Goal: Task Accomplishment & Management: Complete application form

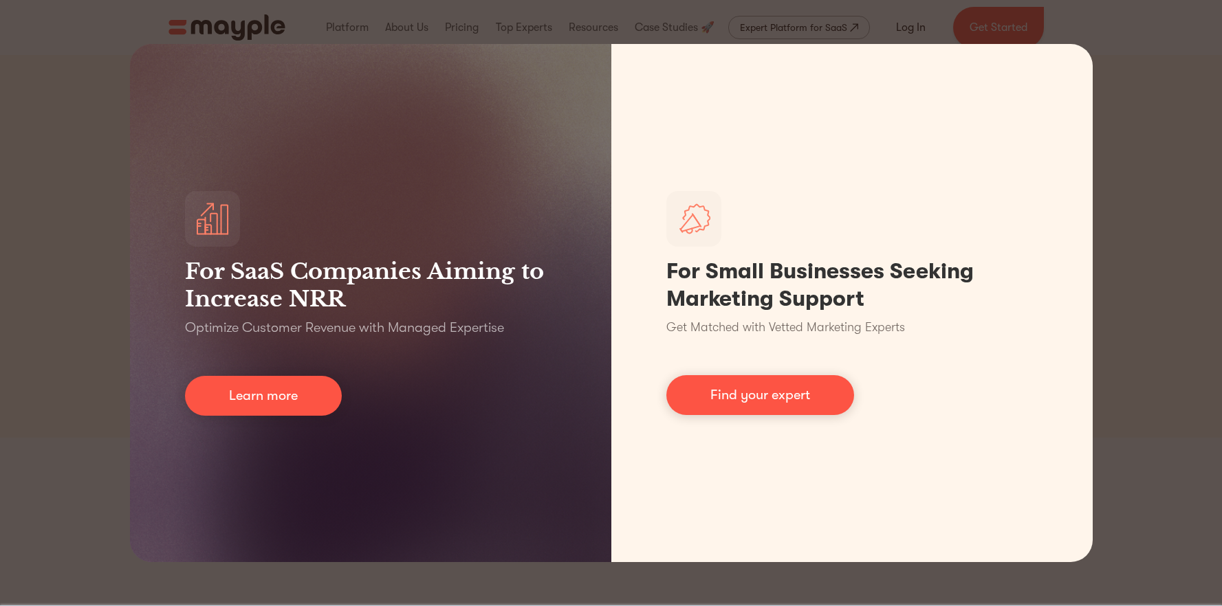
click at [1143, 125] on div "For SaaS Companies Aiming to Increase NRR Optimize Customer Revenue with Manage…" at bounding box center [611, 303] width 1222 height 606
click at [103, 60] on div "For SaaS Companies Aiming to Increase NRR Optimize Customer Revenue with Manage…" at bounding box center [611, 303] width 1222 height 606
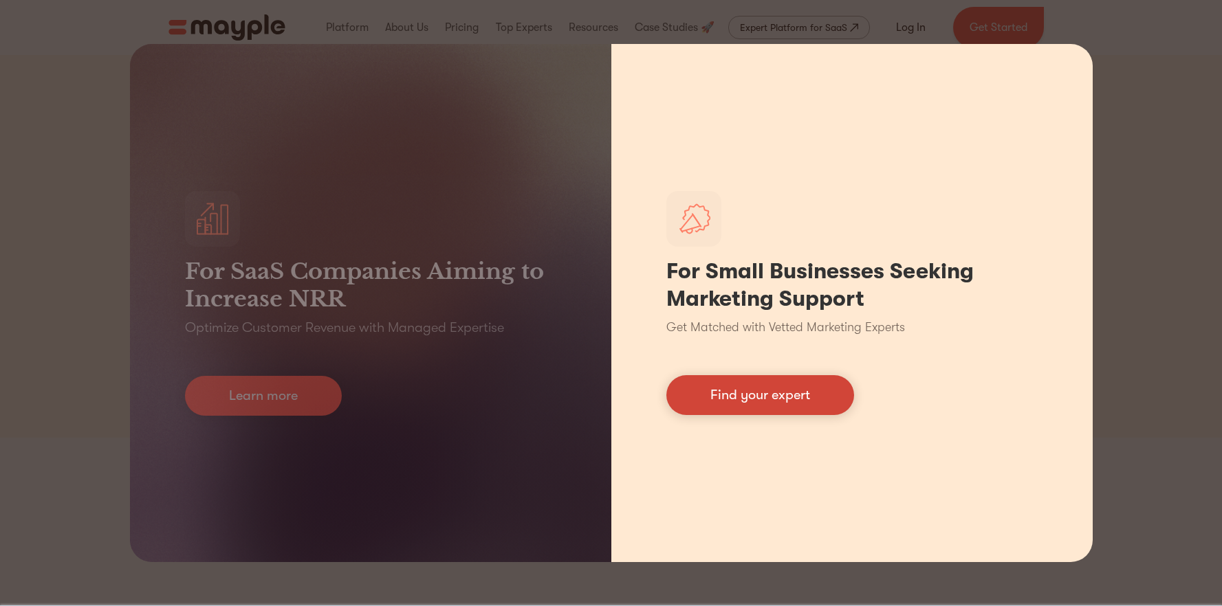
click at [809, 395] on link "Find your expert" at bounding box center [760, 395] width 188 height 40
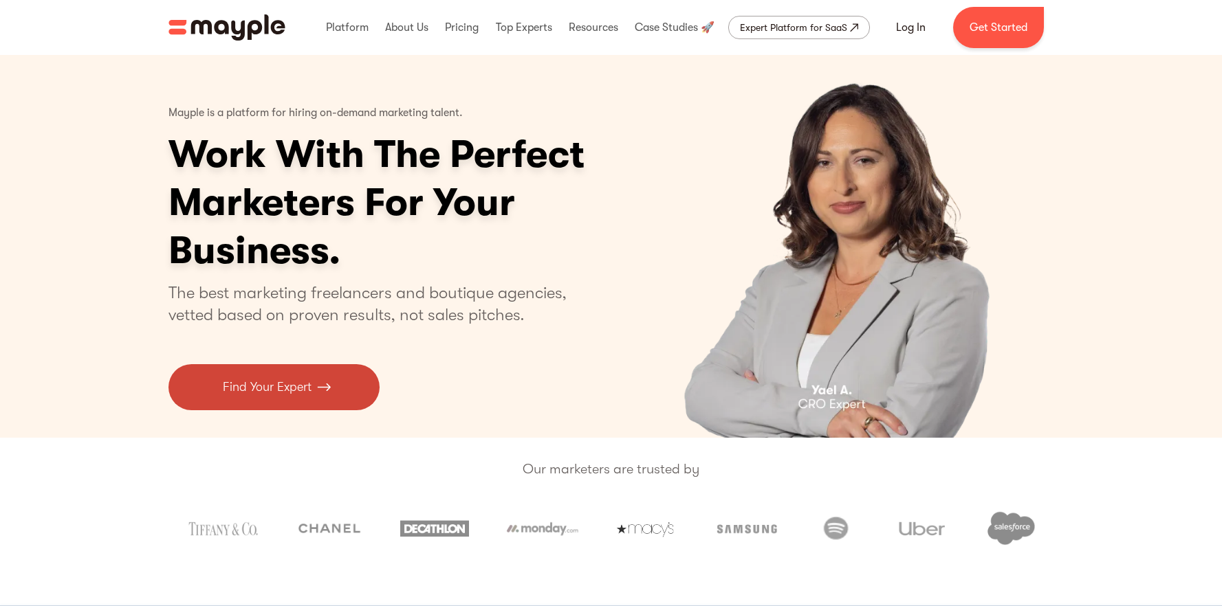
click at [325, 391] on img at bounding box center [324, 387] width 14 height 19
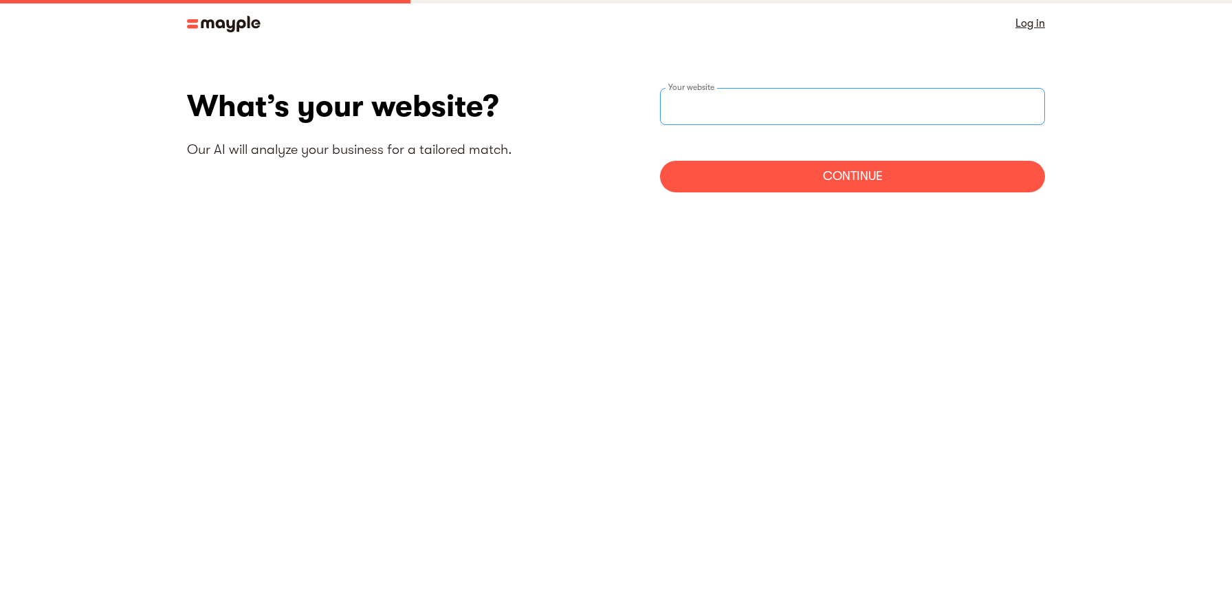
click at [773, 106] on input "websiteStep" at bounding box center [852, 106] width 385 height 37
paste input "https://thescout.online/"
type input "https://thescout.online/"
click at [853, 187] on div "Continue" at bounding box center [852, 177] width 385 height 32
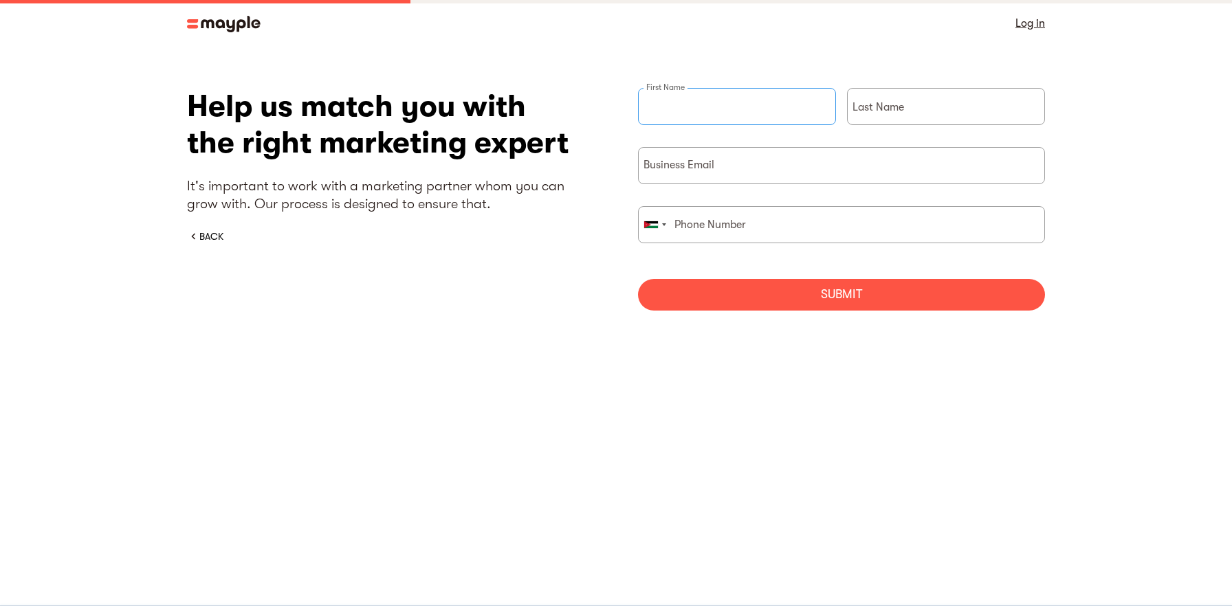
click at [738, 107] on input "briefForm" at bounding box center [737, 106] width 198 height 37
type input "Enas"
type input "Arabeiat"
type input "0798350555"
click at [767, 168] on input "briefForm" at bounding box center [841, 165] width 407 height 37
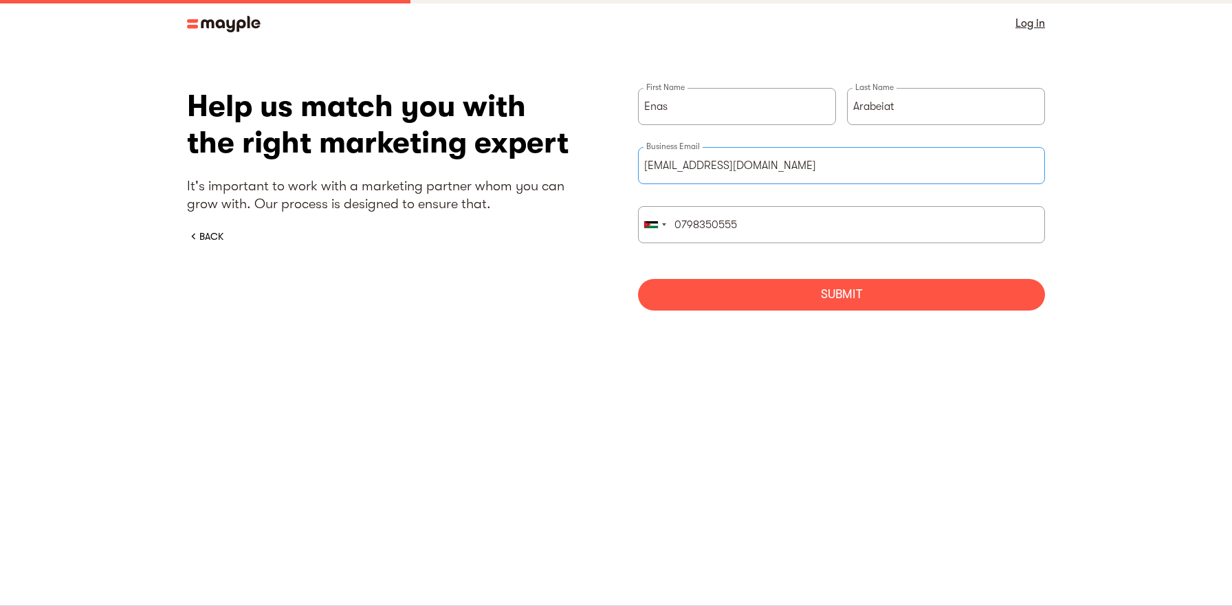
click at [732, 168] on input "enas.arabeiat@thscout.online" at bounding box center [841, 165] width 407 height 37
type input "enas.arabeiat@thescout.online"
click at [905, 289] on div "Submit" at bounding box center [841, 295] width 407 height 32
drag, startPoint x: 681, startPoint y: 223, endPoint x: 662, endPoint y: 228, distance: 19.8
click at [662, 228] on div "United States +1 United Kingdom +44 Afghanistan (‫افغانستان‬‎) +93 Albania (Shq…" at bounding box center [841, 224] width 407 height 37
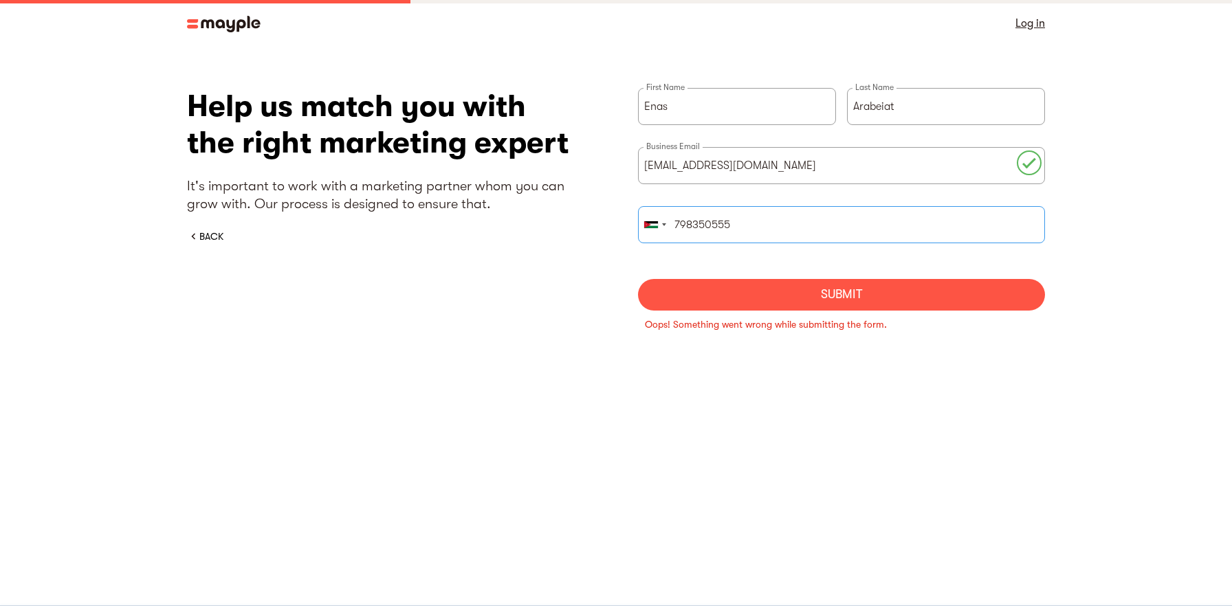
type input "798350555"
click at [833, 298] on div "Submit" at bounding box center [841, 295] width 407 height 32
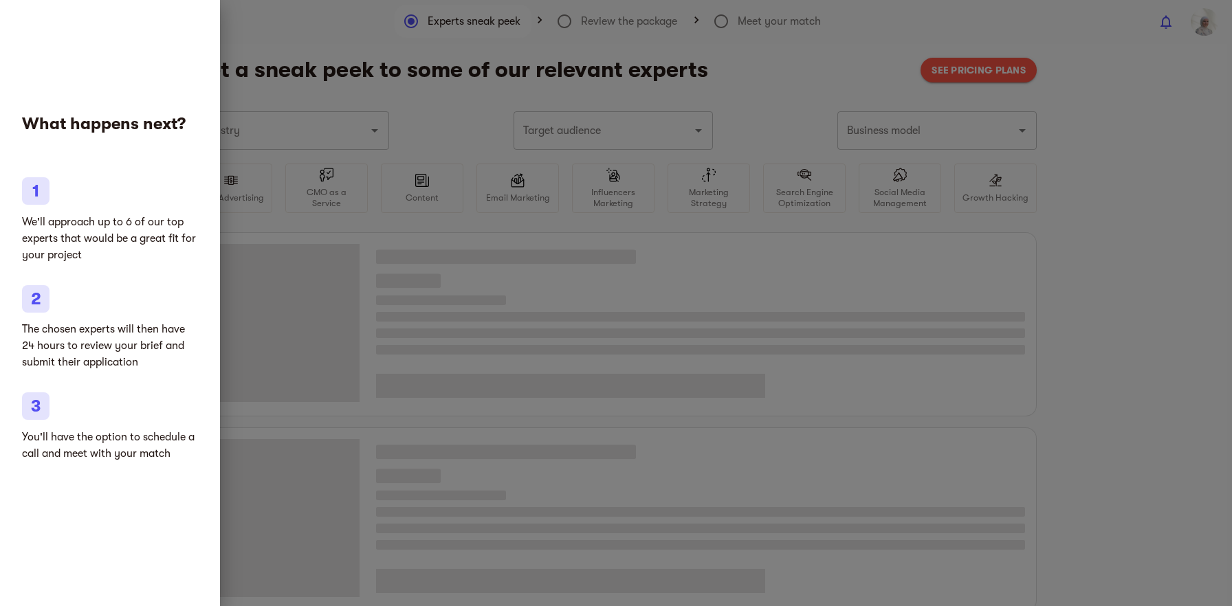
type input "Gifts"
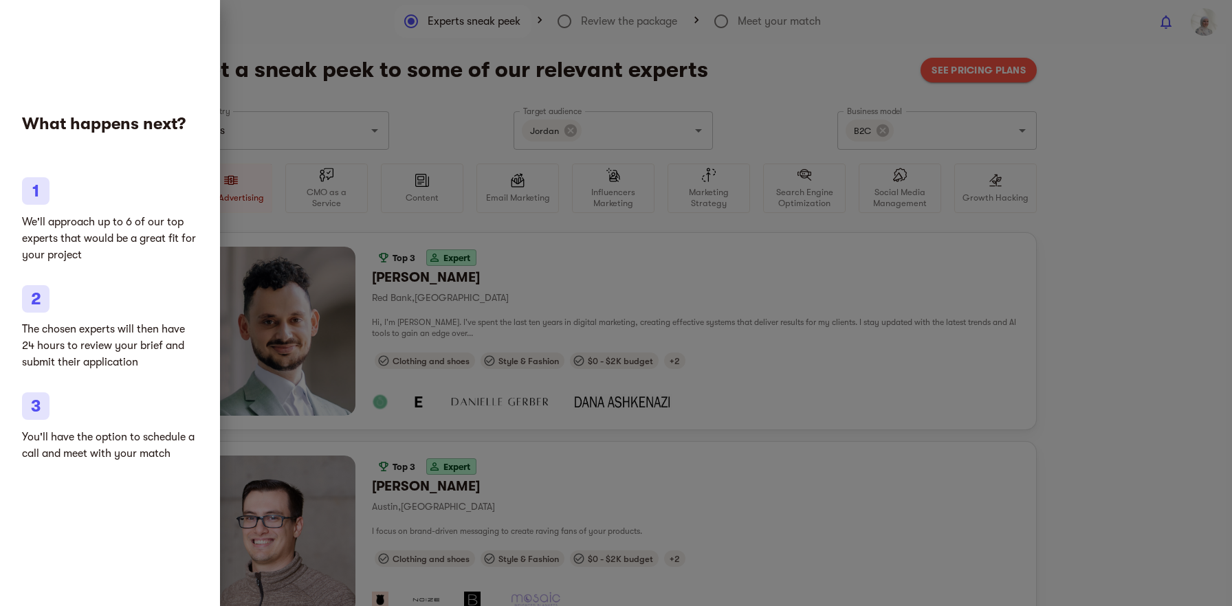
click at [195, 492] on div "What happens next? We'll approach up to 6 of our top experts that would be a gr…" at bounding box center [110, 303] width 220 height 606
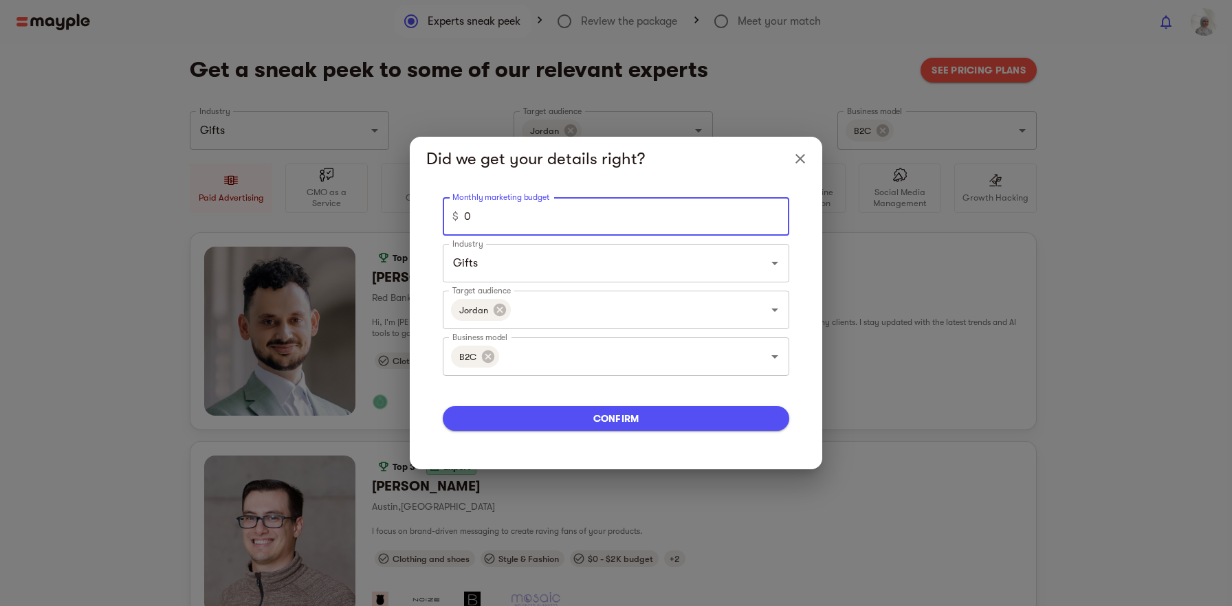
click at [509, 226] on input "0" at bounding box center [626, 216] width 325 height 39
drag, startPoint x: 553, startPoint y: 197, endPoint x: 461, endPoint y: 193, distance: 92.2
click at [461, 193] on div "Monthly marketing budget $ 0 Monthly marketing budget Industry Gifts Industry T…" at bounding box center [616, 325] width 413 height 289
drag, startPoint x: 541, startPoint y: 210, endPoint x: 413, endPoint y: 204, distance: 128.1
click at [413, 204] on div "Monthly marketing budget $ 0 Monthly marketing budget Industry Gifts Industry T…" at bounding box center [616, 325] width 413 height 289
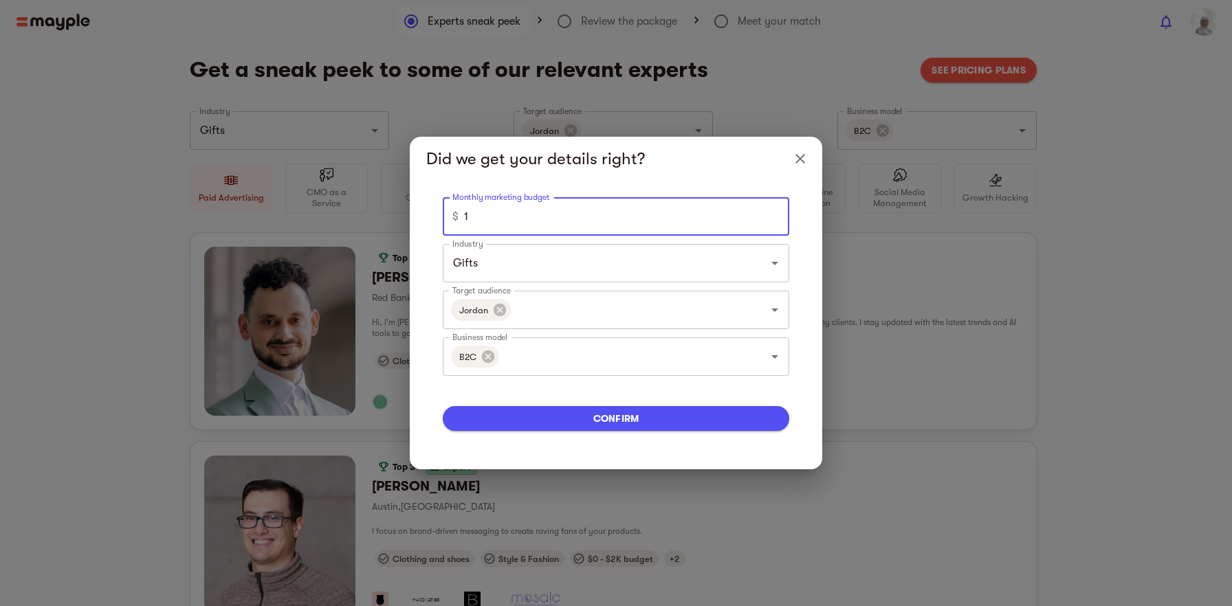
click at [776, 216] on input "1" at bounding box center [626, 216] width 325 height 39
click at [773, 223] on input "1" at bounding box center [626, 216] width 325 height 39
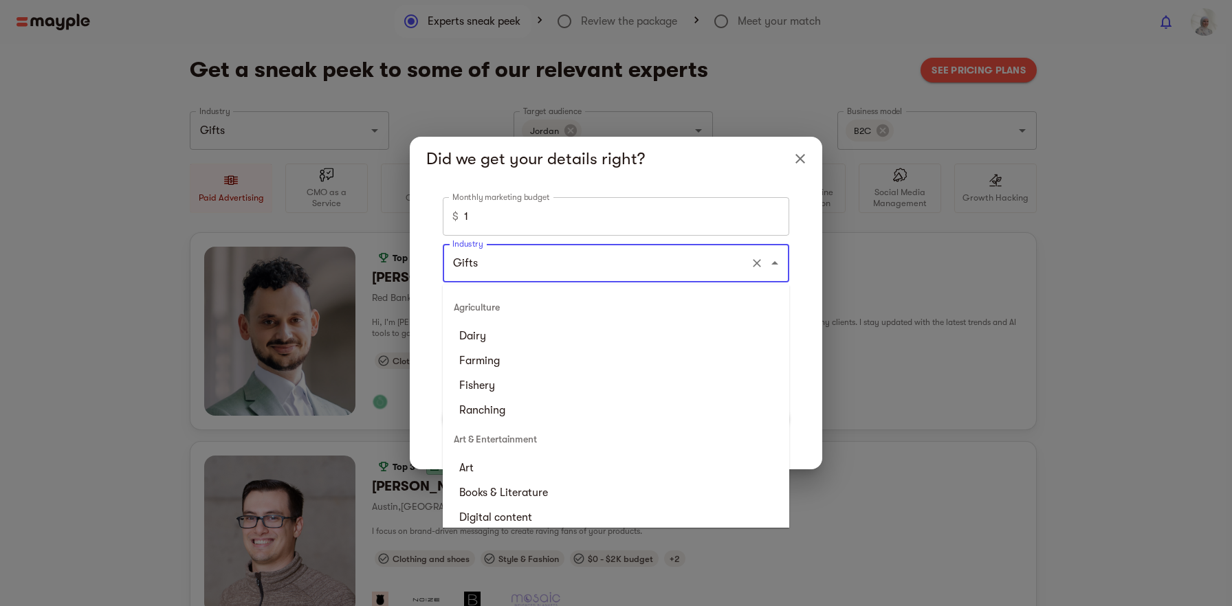
click at [543, 263] on input "Gifts" at bounding box center [597, 263] width 296 height 26
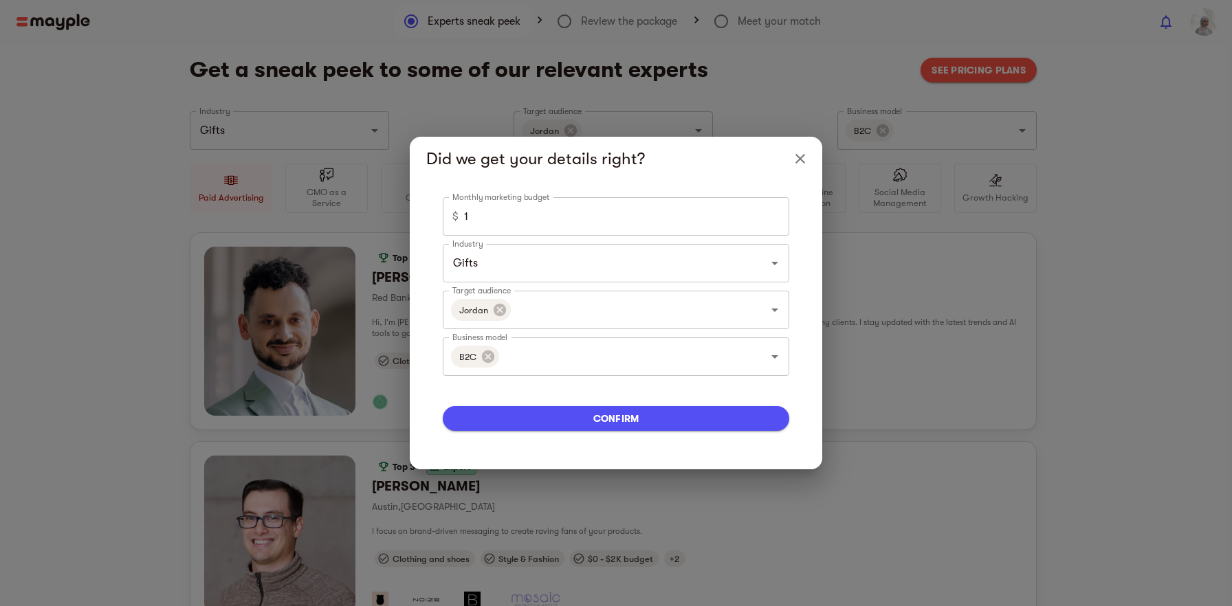
click at [801, 237] on div "Monthly marketing budget $ 1 Monthly marketing budget Industry Gifts Industry T…" at bounding box center [616, 325] width 380 height 256
drag, startPoint x: 492, startPoint y: 219, endPoint x: 376, endPoint y: 212, distance: 116.4
click at [376, 212] on div "Did we get your details right? Monthly marketing budget $ 1 Monthly marketing b…" at bounding box center [616, 303] width 1232 height 606
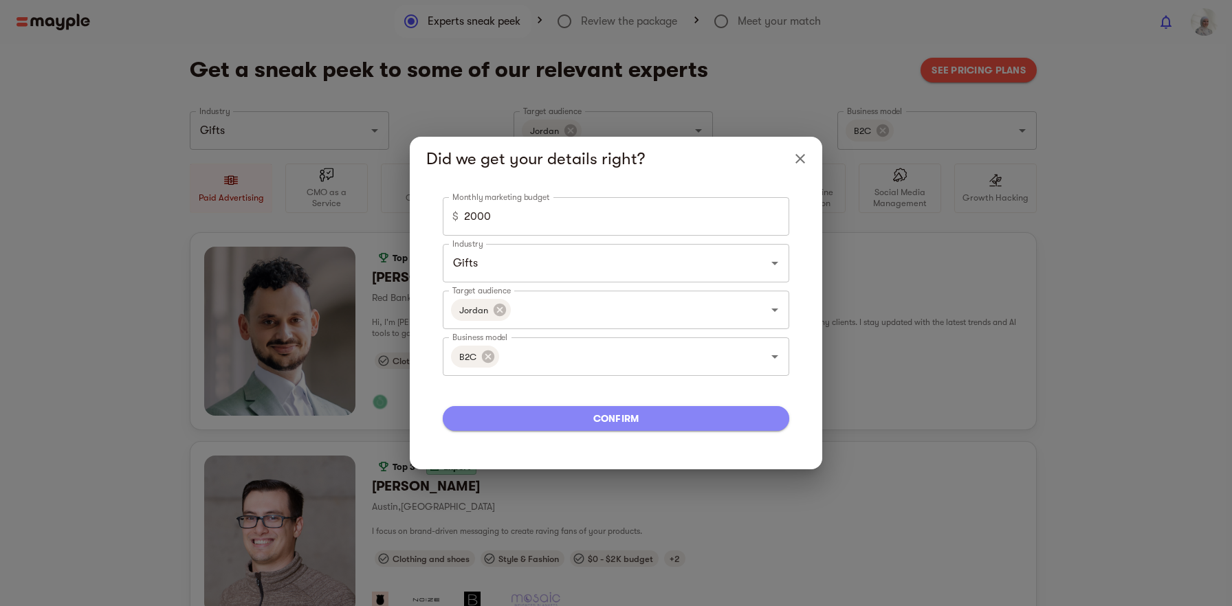
click at [689, 418] on span "confirm" at bounding box center [616, 418] width 325 height 17
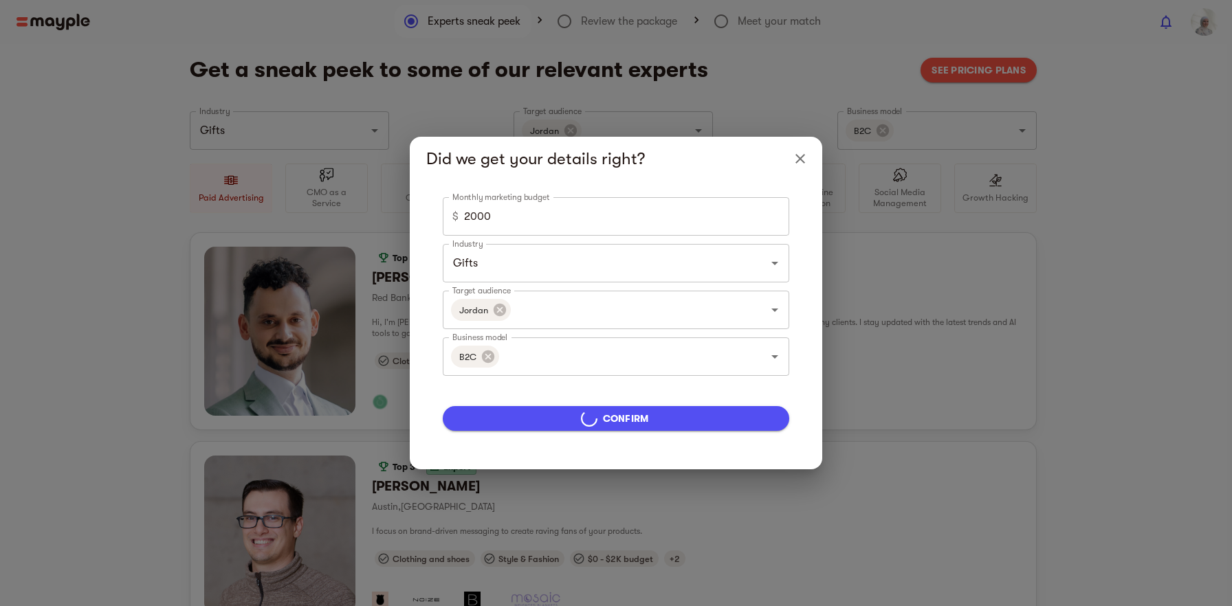
type input "5000"
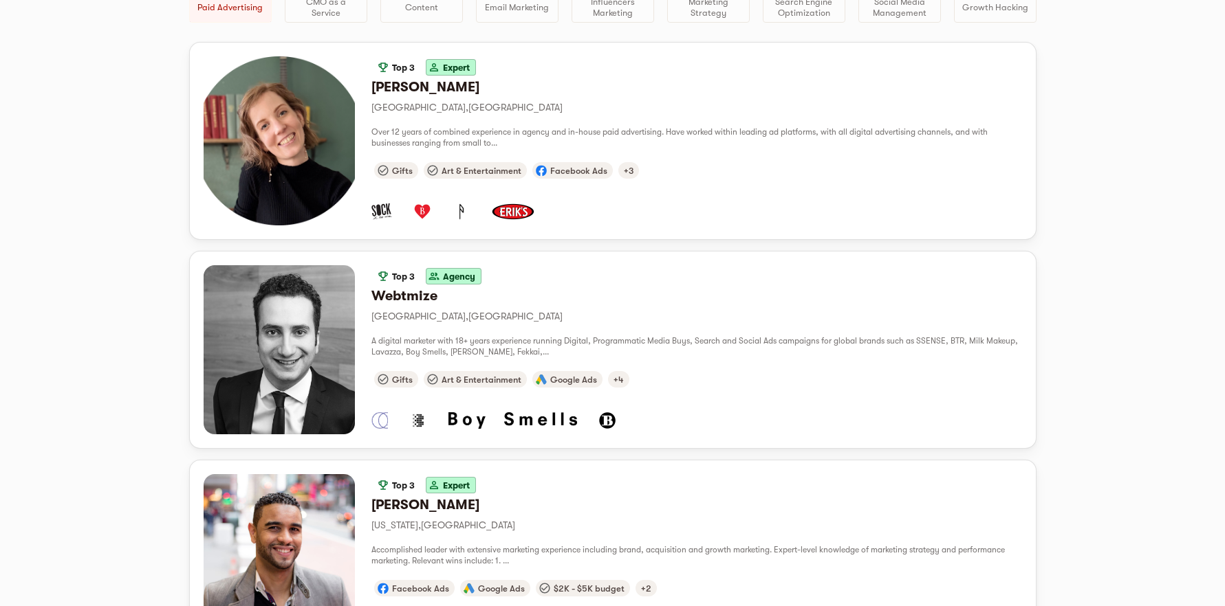
scroll to position [201, 0]
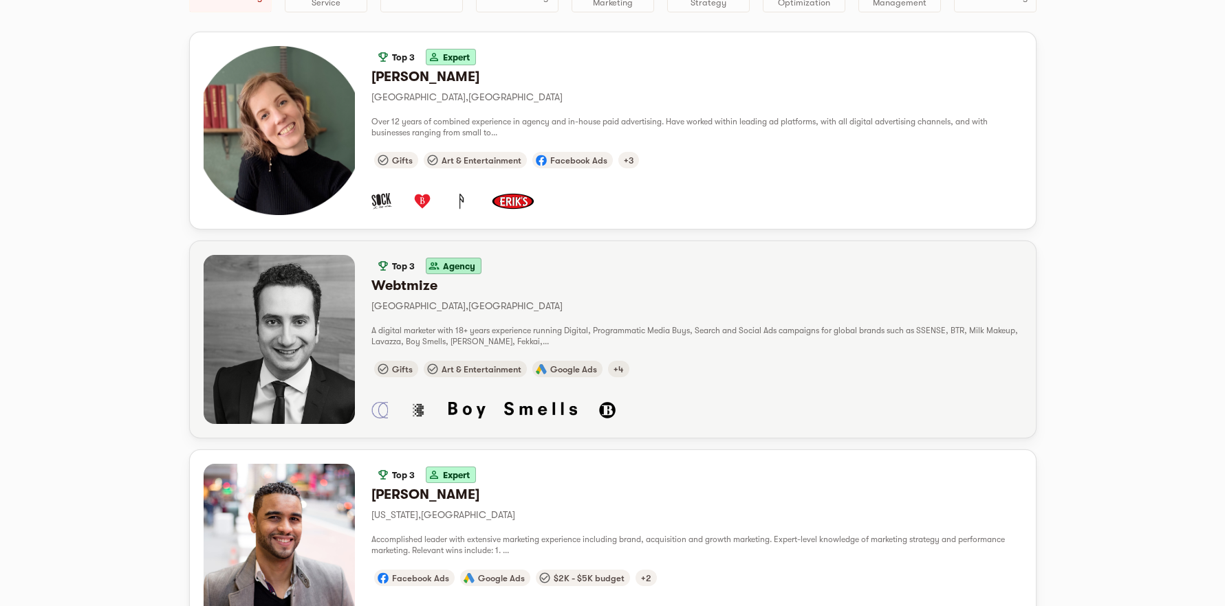
click at [320, 342] on div "button" at bounding box center [279, 339] width 151 height 169
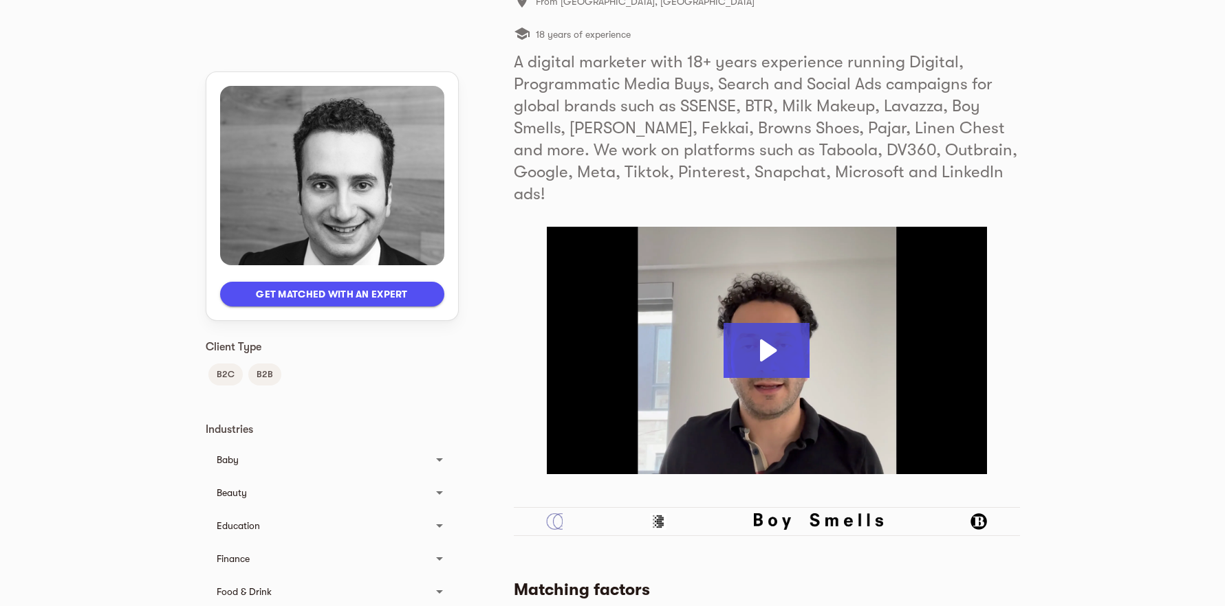
scroll to position [193, 0]
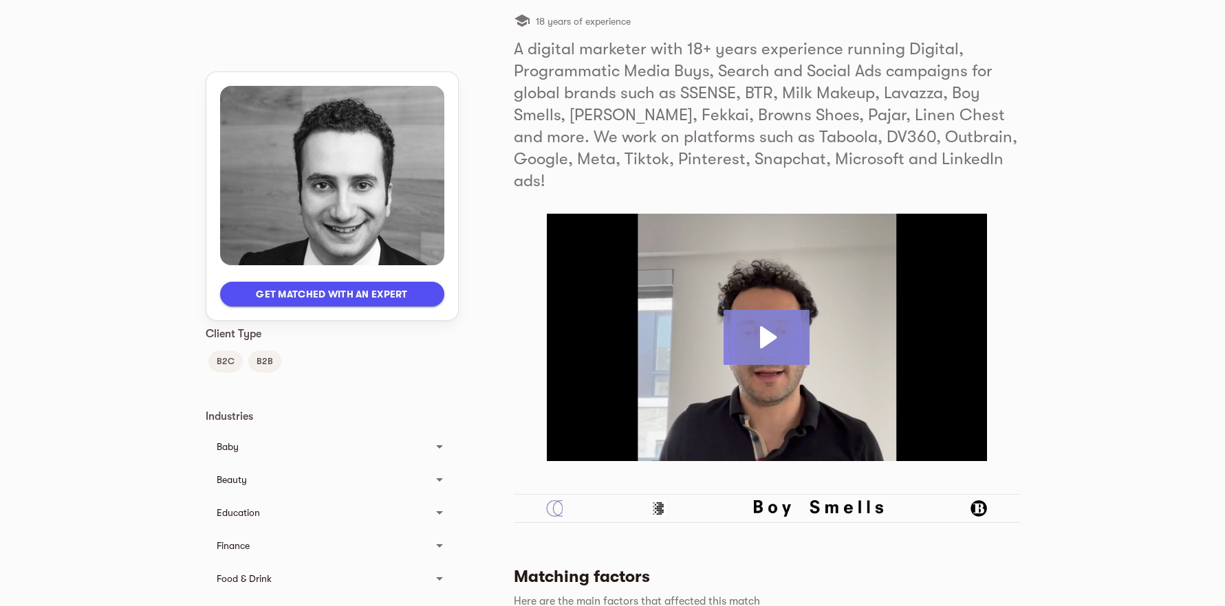
click at [770, 327] on icon "Play Video: Abdo Webtmize" at bounding box center [768, 338] width 17 height 22
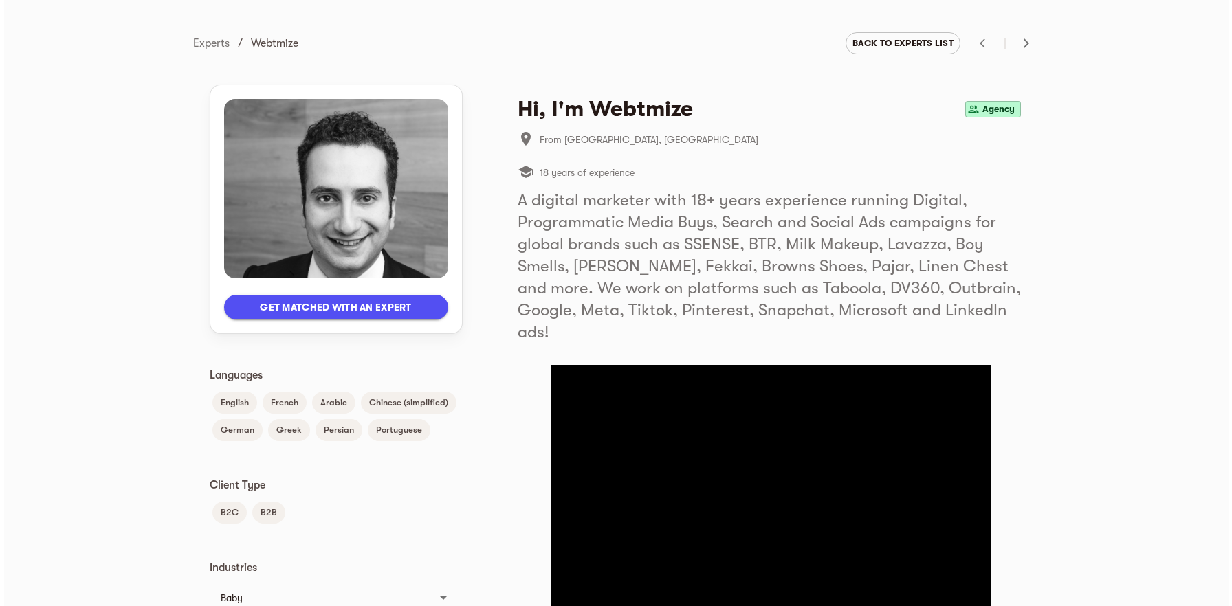
scroll to position [0, 0]
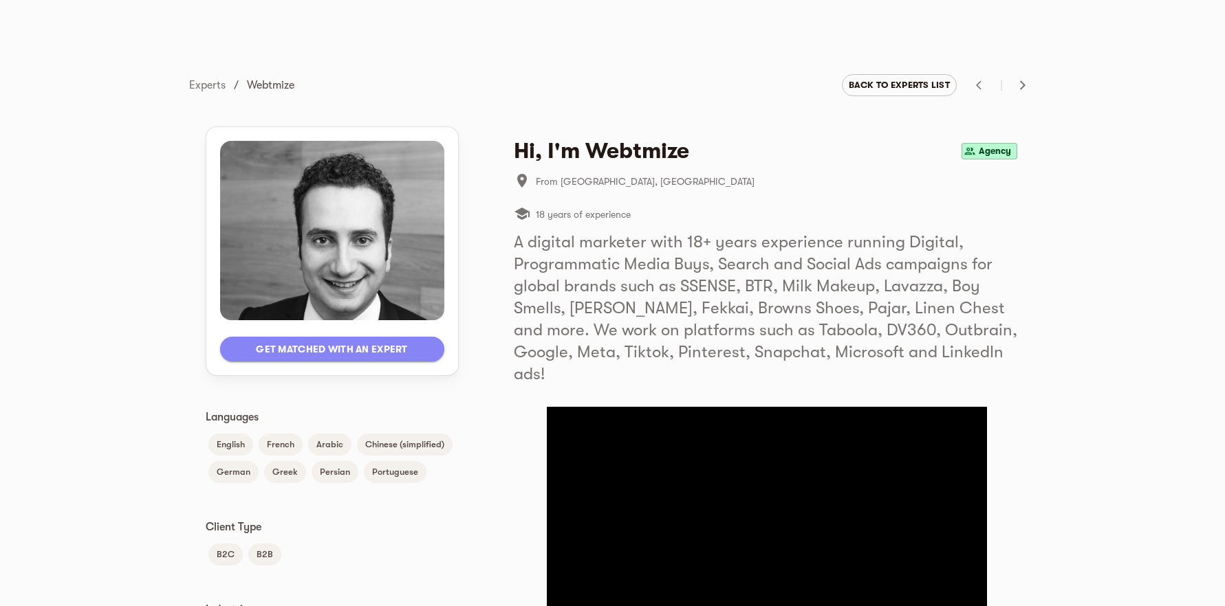
click at [387, 354] on span "Get matched with an expert" at bounding box center [332, 349] width 202 height 17
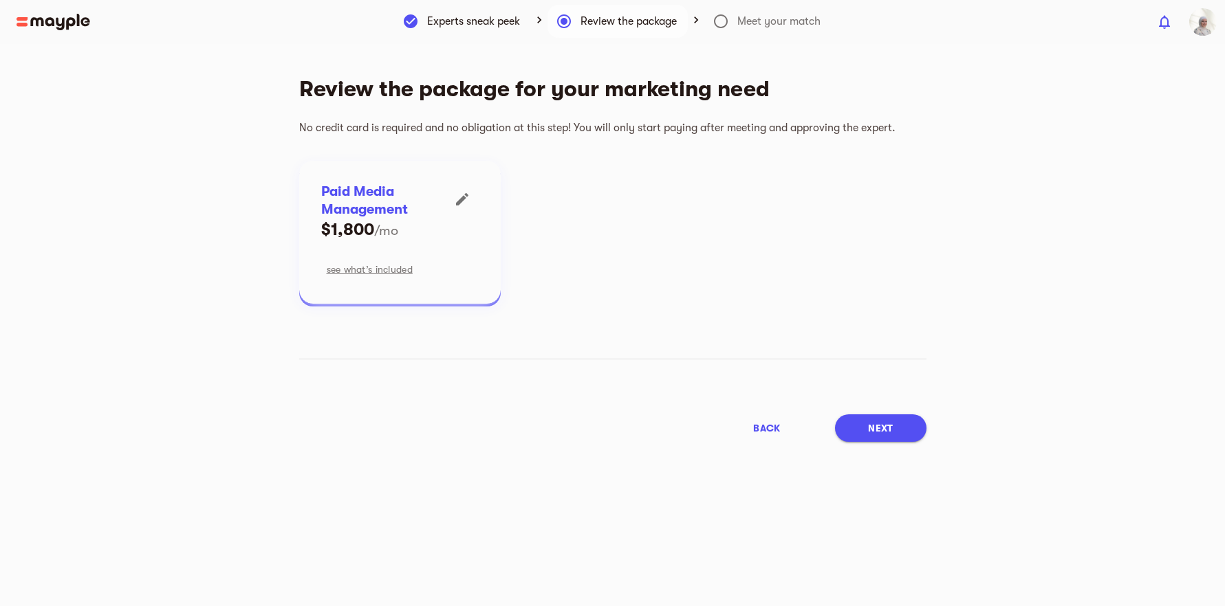
click at [457, 203] on icon "button" at bounding box center [462, 199] width 12 height 12
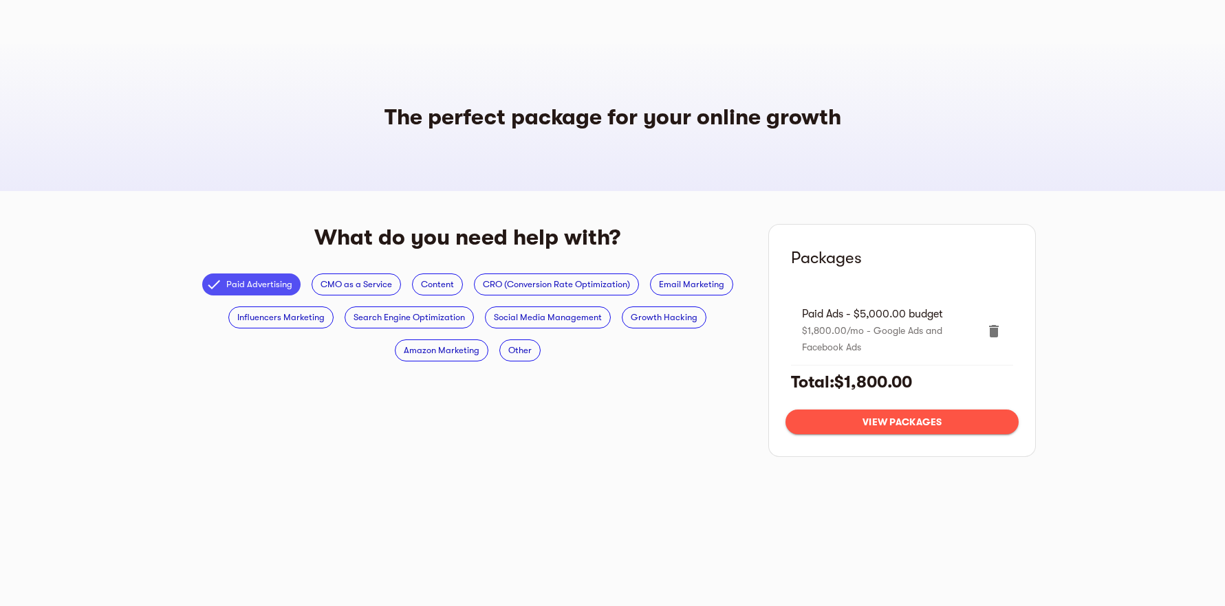
click at [906, 419] on span "View packages" at bounding box center [901, 422] width 211 height 17
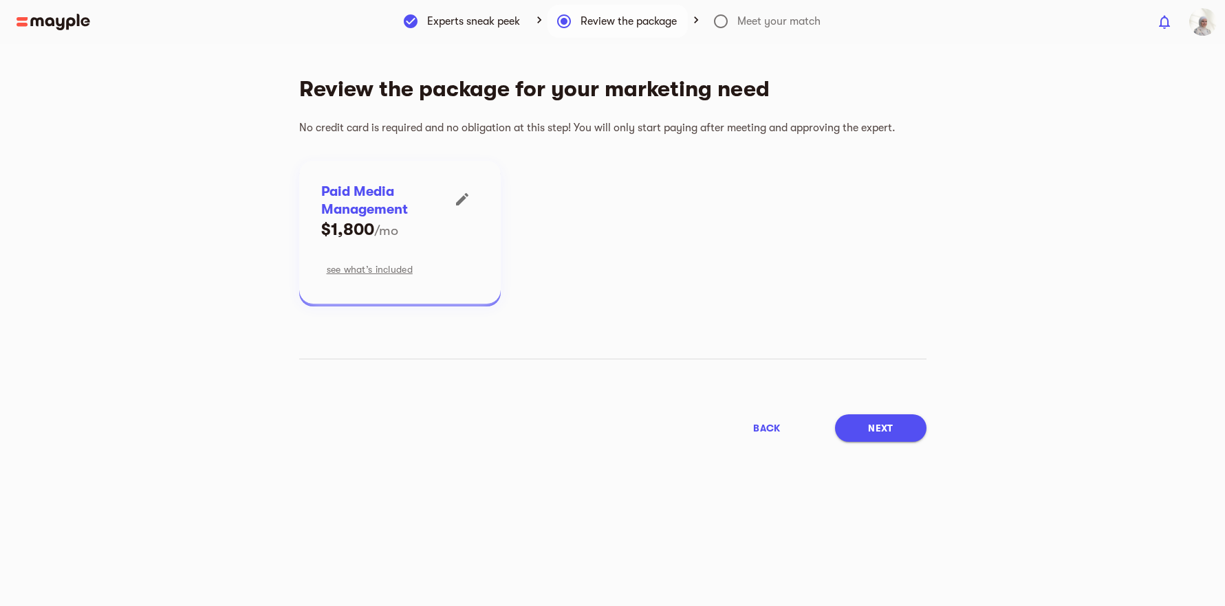
drag, startPoint x: 462, startPoint y: 201, endPoint x: 470, endPoint y: 258, distance: 57.0
click at [470, 258] on div "Paid Media Management $1,800 /mo see what’s included" at bounding box center [399, 232] width 201 height 143
click at [404, 272] on span "see what’s included" at bounding box center [370, 269] width 86 height 17
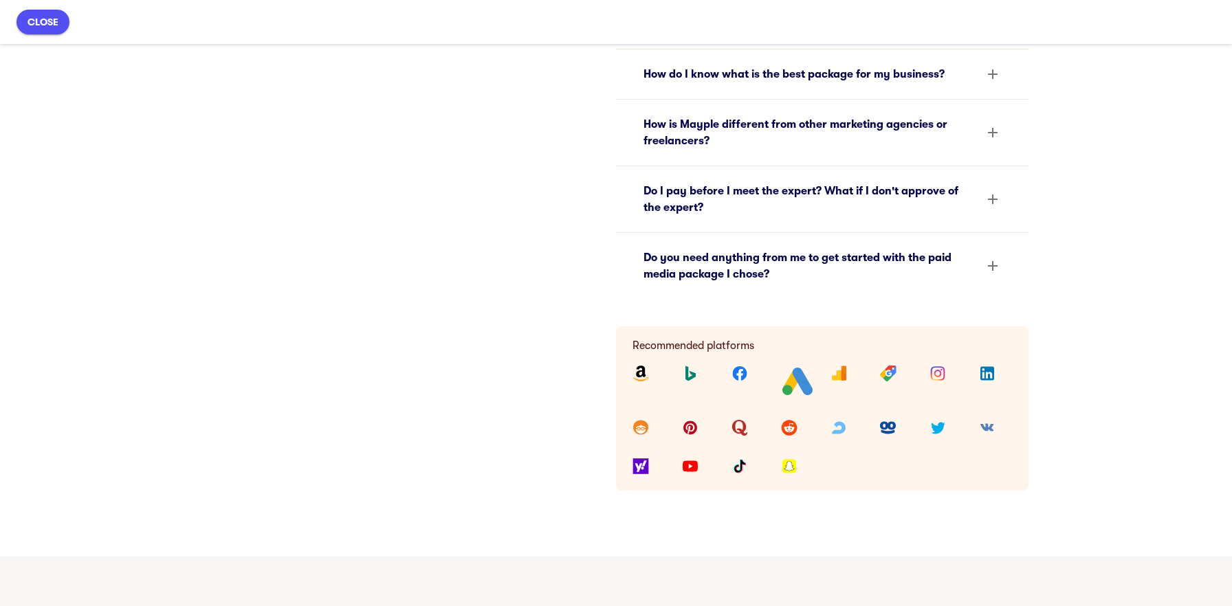
scroll to position [747, 0]
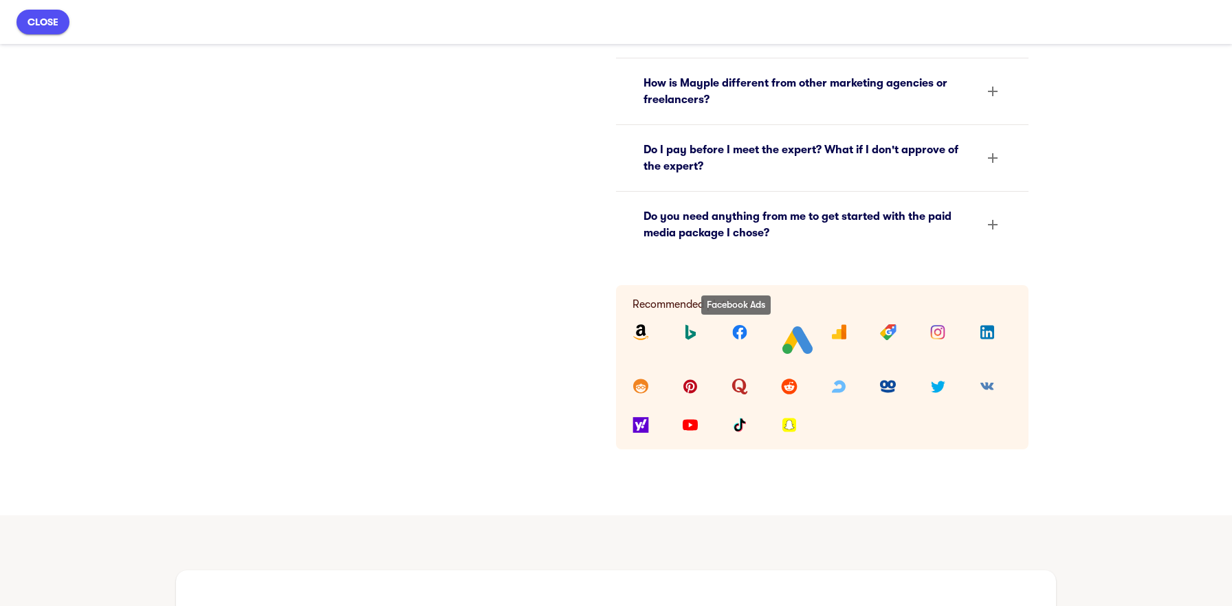
click at [743, 336] on img at bounding box center [740, 332] width 17 height 17
click at [793, 337] on img at bounding box center [797, 340] width 33 height 33
click at [833, 333] on img at bounding box center [839, 332] width 17 height 17
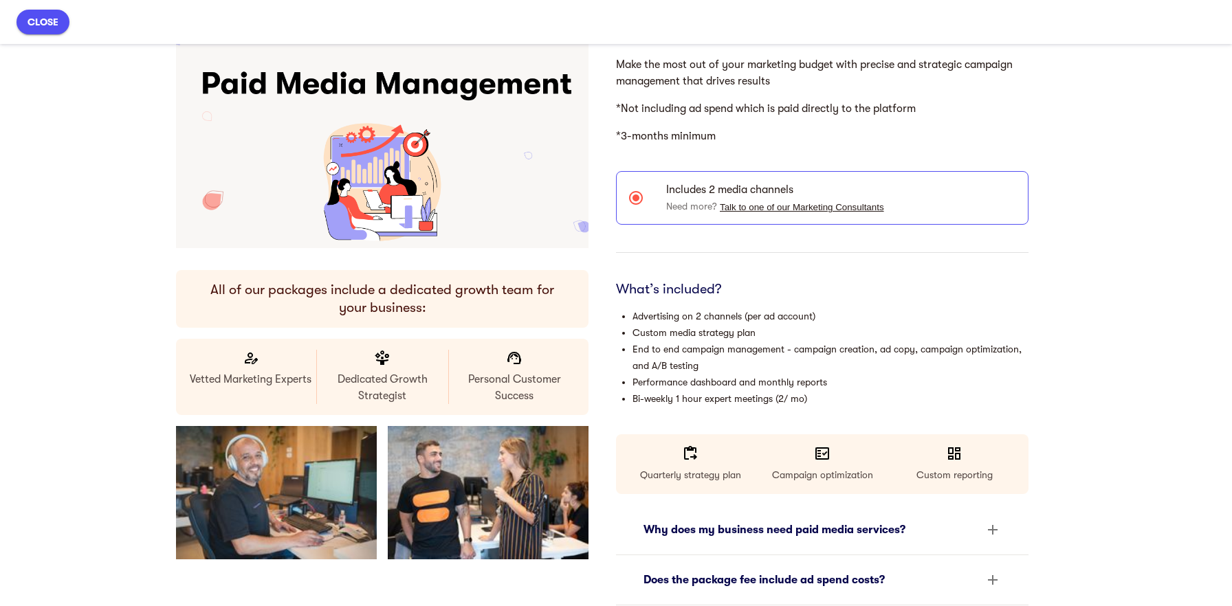
scroll to position [0, 0]
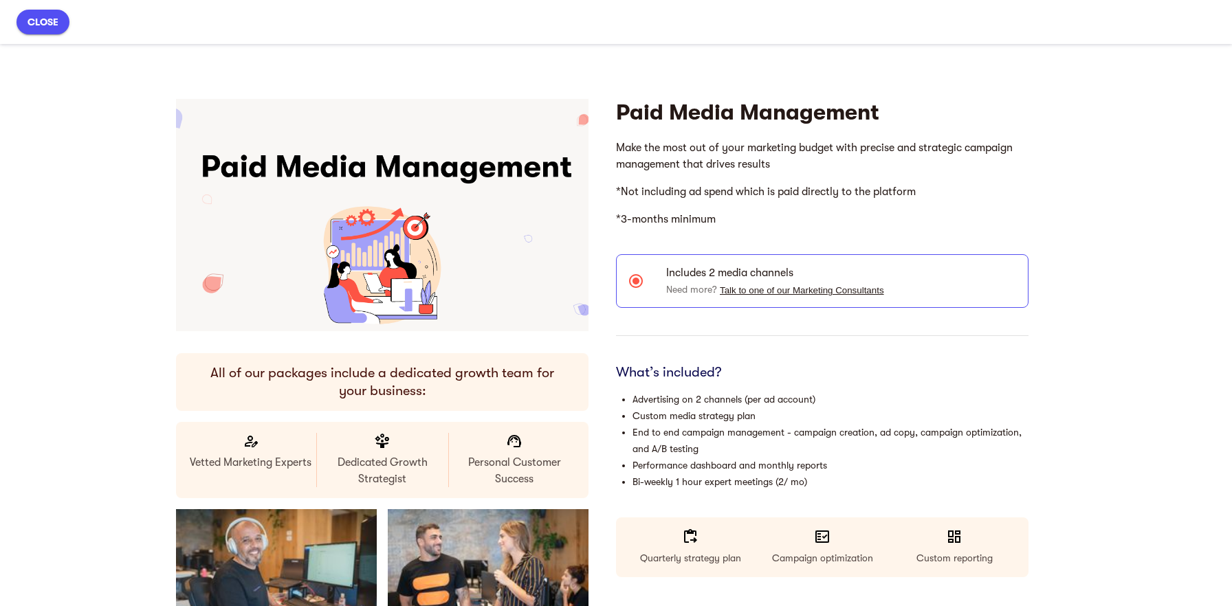
click at [38, 28] on span "close" at bounding box center [43, 22] width 31 height 17
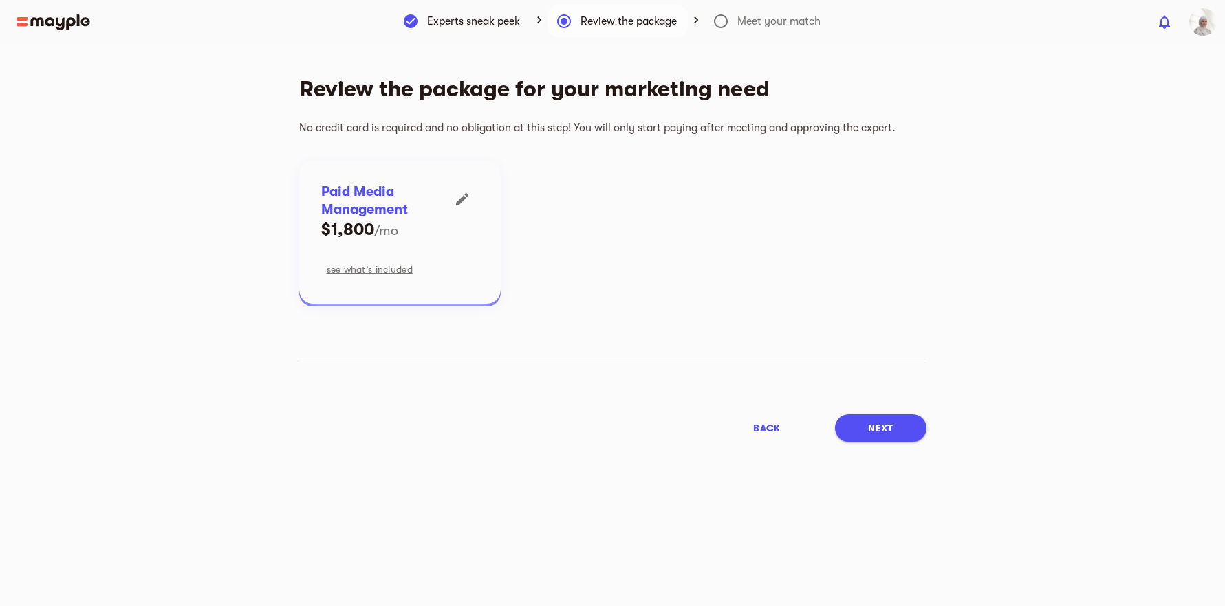
click at [360, 230] on h5 "$1,800" at bounding box center [347, 230] width 53 height 22
click at [359, 230] on h5 "$1,800" at bounding box center [347, 230] width 53 height 22
click at [461, 198] on icon "button" at bounding box center [462, 199] width 12 height 12
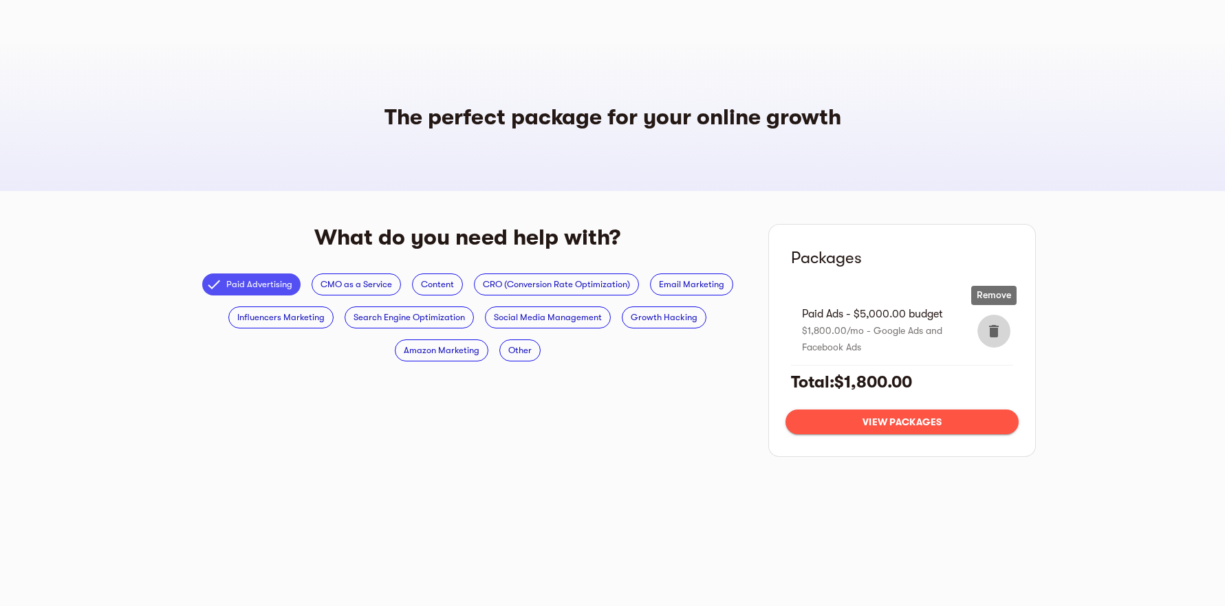
click at [1000, 333] on icon "delete" at bounding box center [993, 331] width 17 height 17
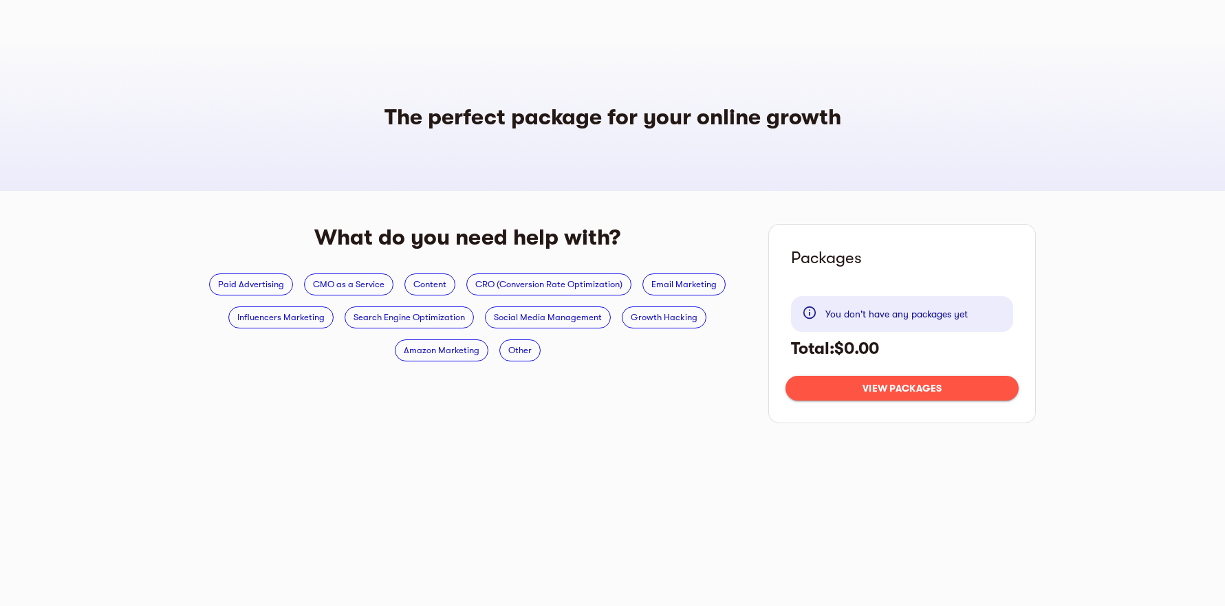
click at [877, 349] on h5 "Total: $0.00" at bounding box center [902, 349] width 222 height 22
click at [876, 349] on h5 "Total: $0.00" at bounding box center [902, 349] width 222 height 22
click at [857, 320] on div "You don't have any packages yet" at bounding box center [896, 314] width 142 height 28
click at [902, 389] on span "View packages" at bounding box center [901, 388] width 211 height 17
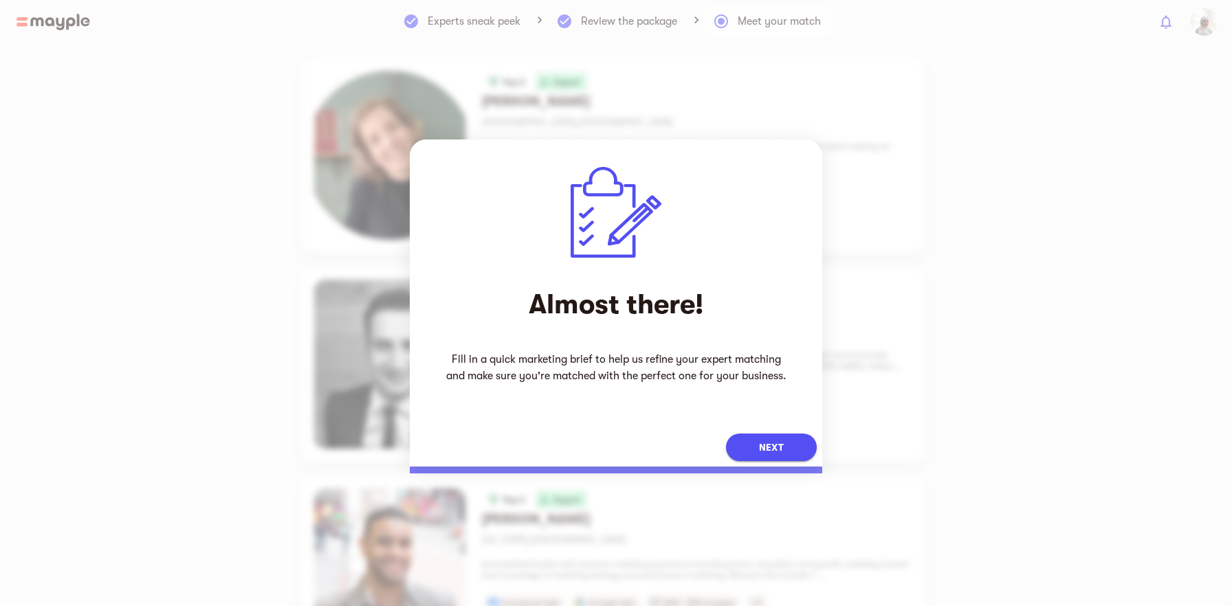
click at [783, 444] on span "Next" at bounding box center [771, 447] width 25 height 17
click at [788, 441] on button "Next" at bounding box center [771, 448] width 91 height 28
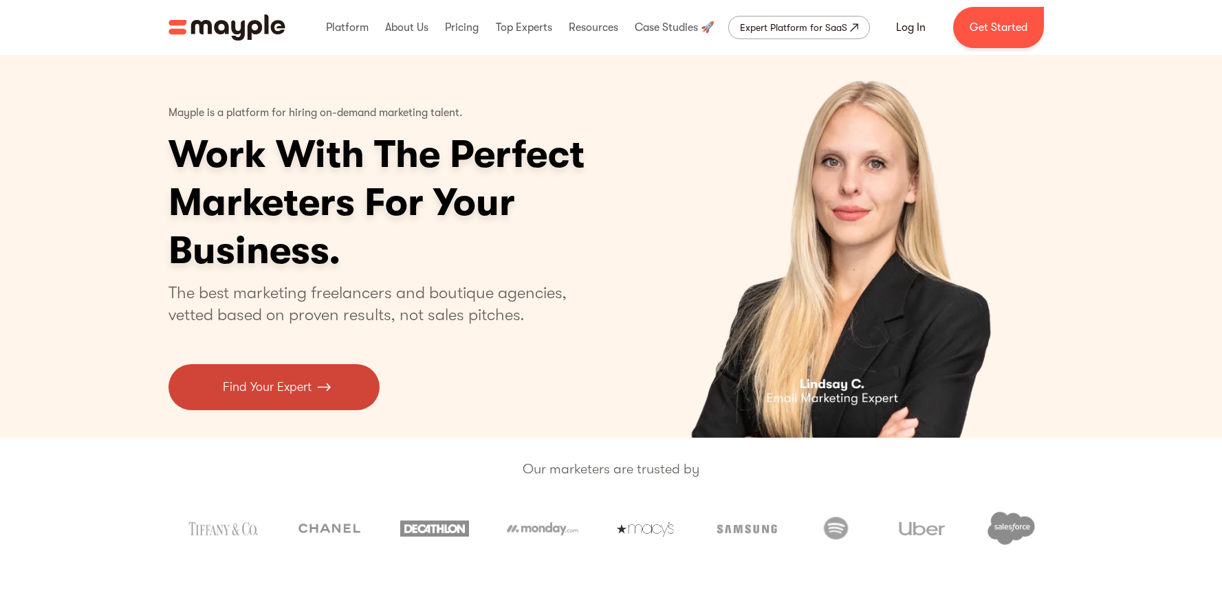
click at [277, 390] on p "Find Your Expert" at bounding box center [267, 387] width 89 height 19
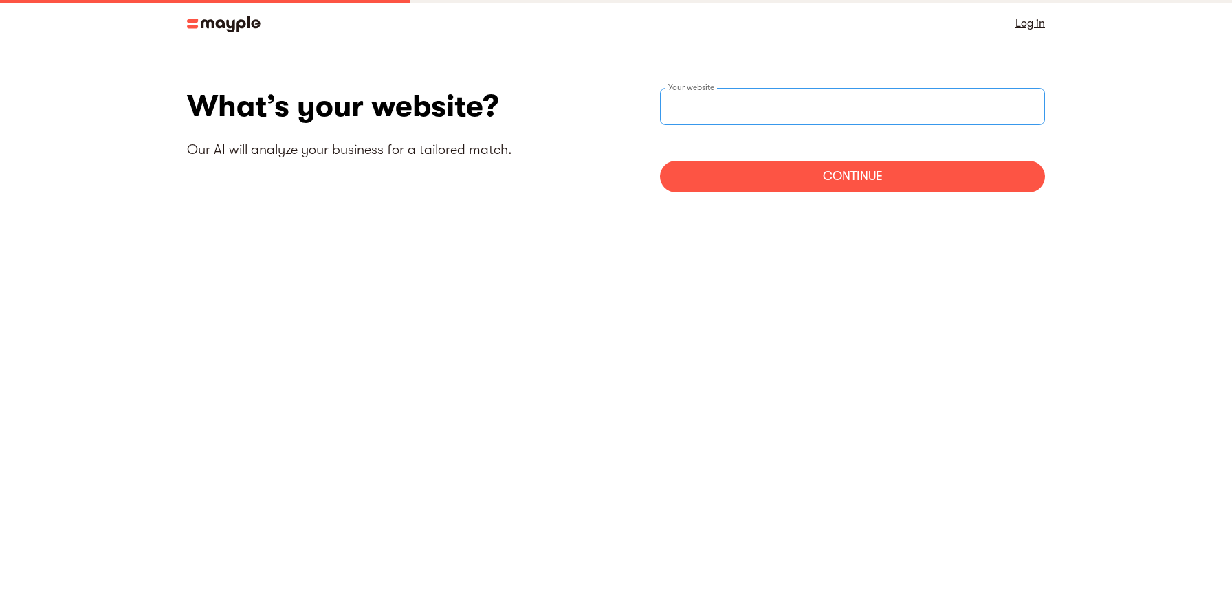
click at [714, 104] on div "Your website" at bounding box center [852, 106] width 385 height 37
type input "[URL][DOMAIN_NAME]"
click at [767, 177] on div "Continue" at bounding box center [852, 177] width 385 height 32
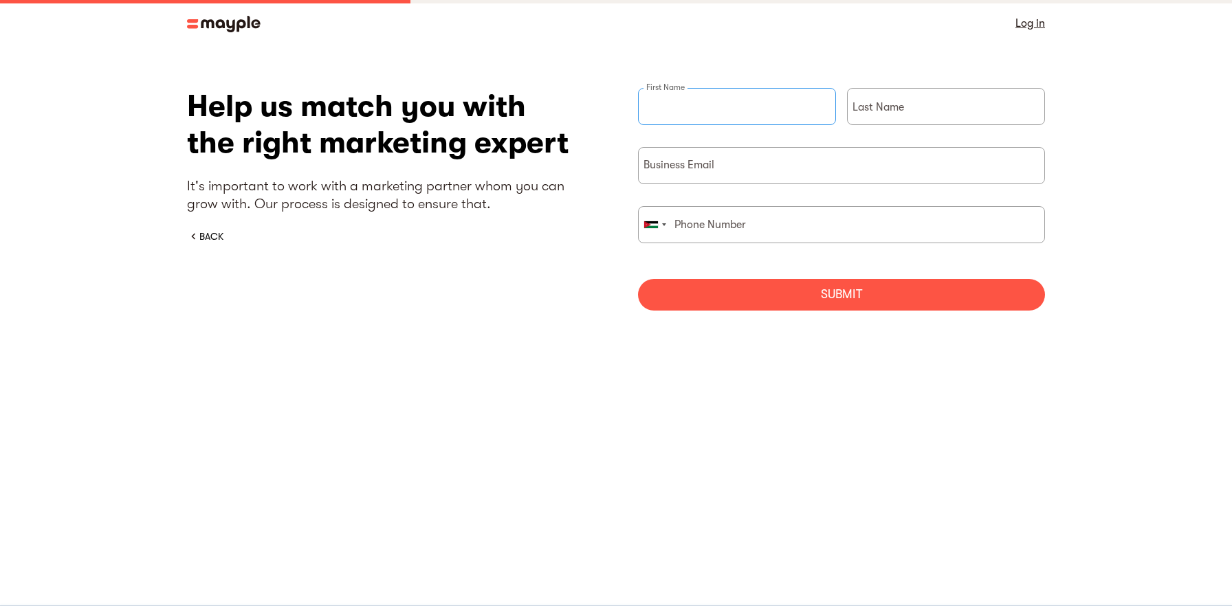
click at [707, 110] on input "briefForm" at bounding box center [737, 106] width 198 height 37
type input "Enas"
type input "Arabeiat"
type input "0798350555"
click at [749, 170] on input "briefForm" at bounding box center [841, 165] width 407 height 37
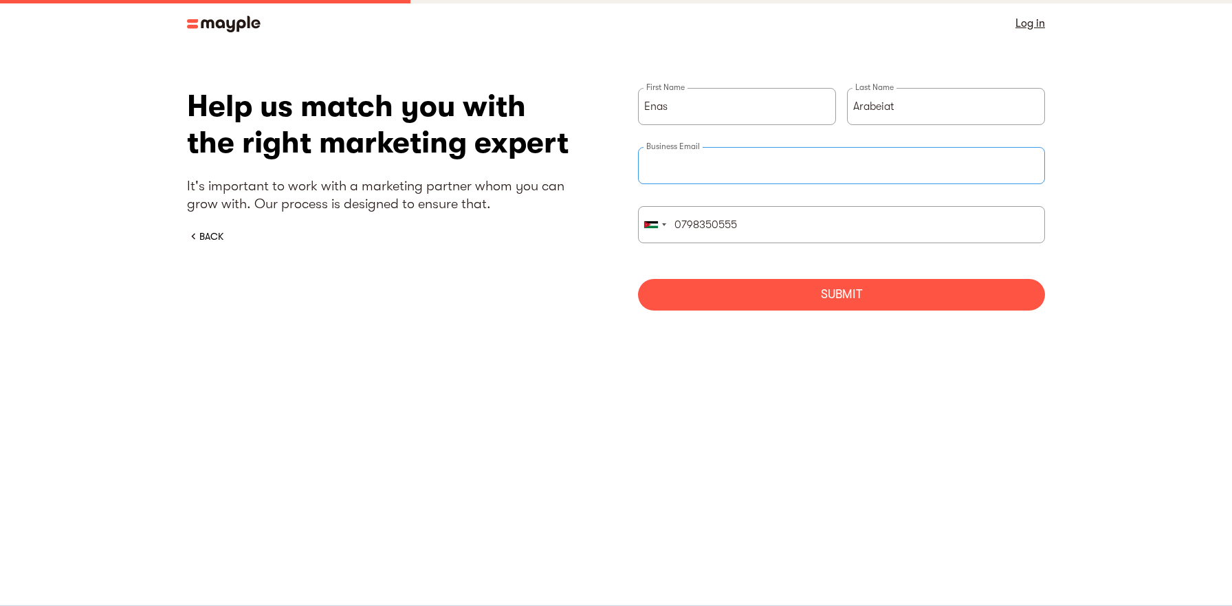
type input "[EMAIL_ADDRESS][DOMAIN_NAME]"
drag, startPoint x: 683, startPoint y: 228, endPoint x: 654, endPoint y: 227, distance: 29.6
click at [654, 227] on div "United States +1 United Kingdom +44 Afghanistan (‫افغانستان‬‎) +93 Albania (Shq…" at bounding box center [841, 224] width 407 height 37
click at [752, 283] on div "Submit" at bounding box center [841, 295] width 407 height 32
click at [866, 289] on div "Submit" at bounding box center [841, 295] width 407 height 32
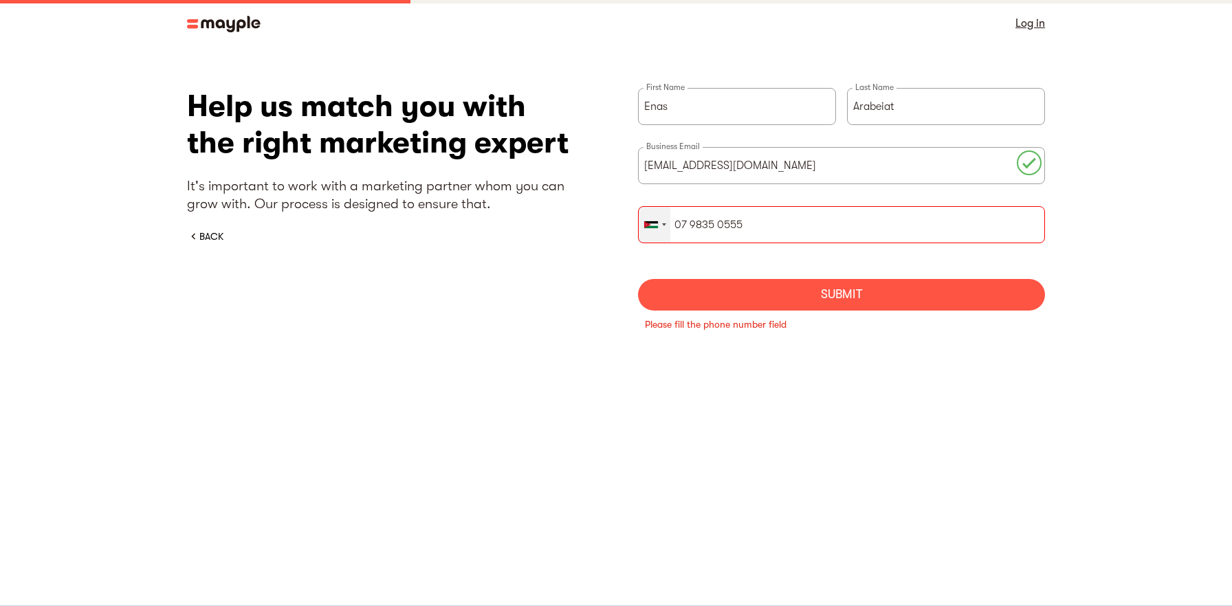
drag, startPoint x: 680, startPoint y: 227, endPoint x: 666, endPoint y: 227, distance: 14.4
click at [666, 227] on div "United States +1 United Kingdom +44 Afghanistan (‫افغانستان‬‎) +93 Albania (Shq…" at bounding box center [841, 224] width 407 height 37
type input "7 9835 0555"
click at [801, 298] on div "Submit" at bounding box center [841, 295] width 407 height 32
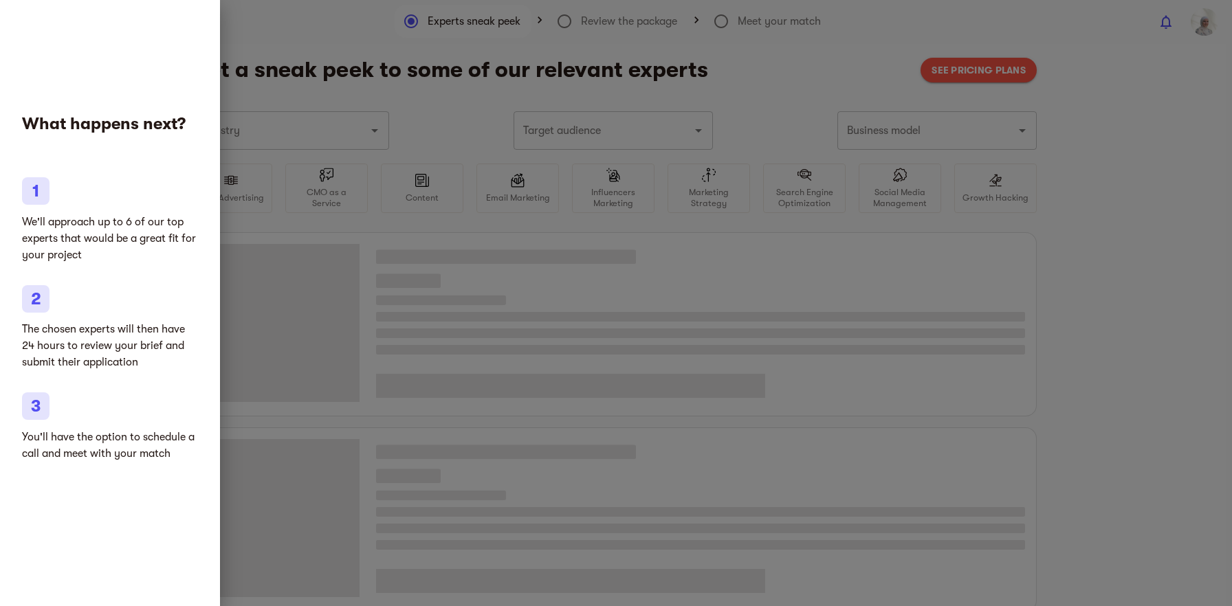
type input "Gifts"
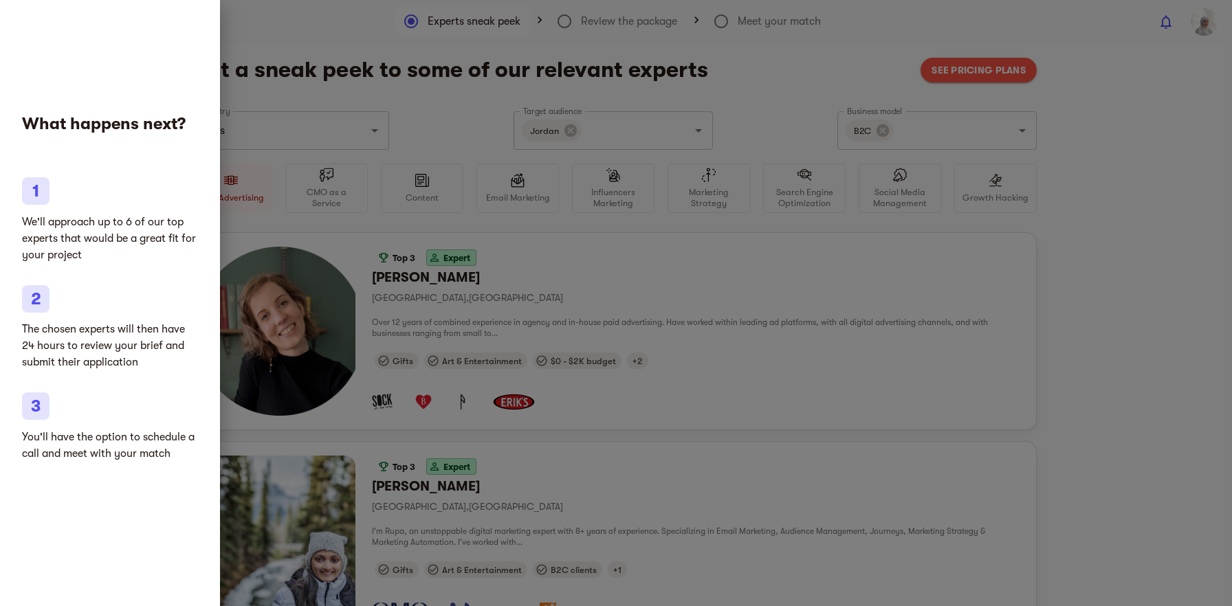
click at [1112, 161] on div at bounding box center [616, 303] width 1232 height 606
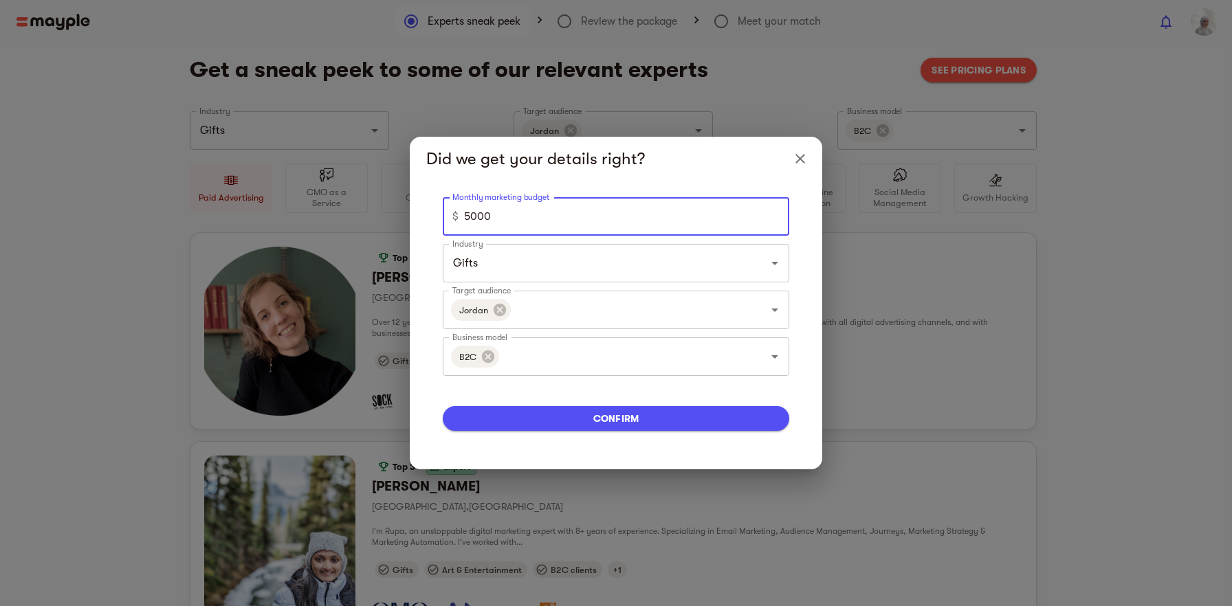
drag, startPoint x: 549, startPoint y: 220, endPoint x: 404, endPoint y: 212, distance: 144.6
click at [404, 212] on div "Did we get your details right? Monthly marketing budget $ 5000 Monthly marketin…" at bounding box center [616, 303] width 1232 height 606
type input "2000"
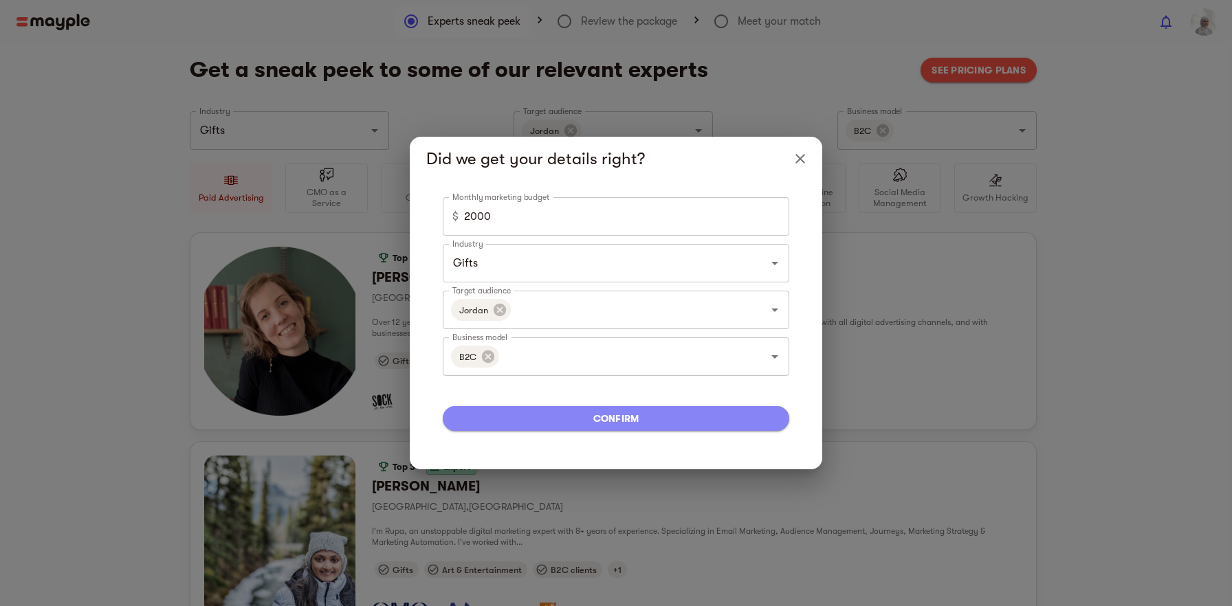
click at [602, 417] on span "confirm" at bounding box center [616, 418] width 325 height 17
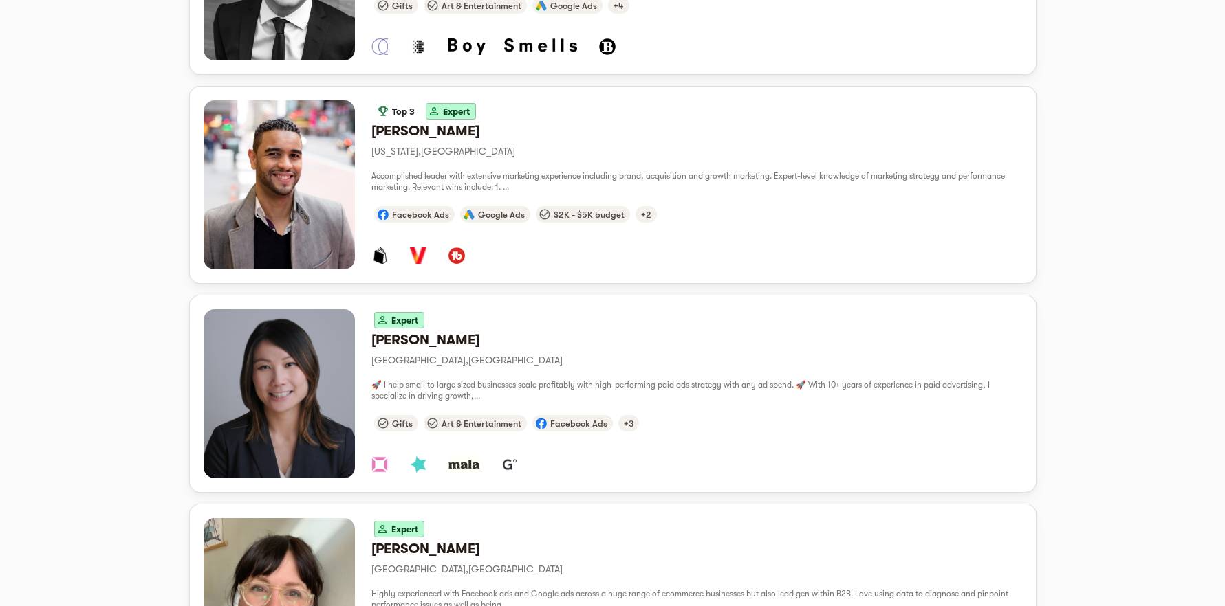
scroll to position [597, 0]
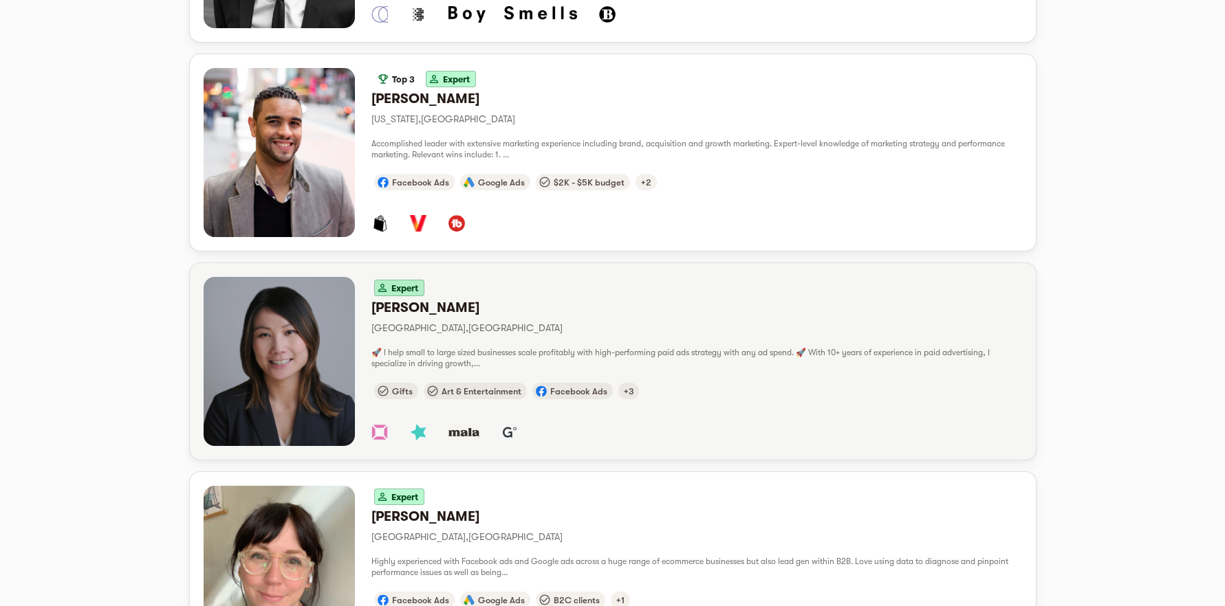
click at [322, 356] on div "button" at bounding box center [279, 361] width 151 height 169
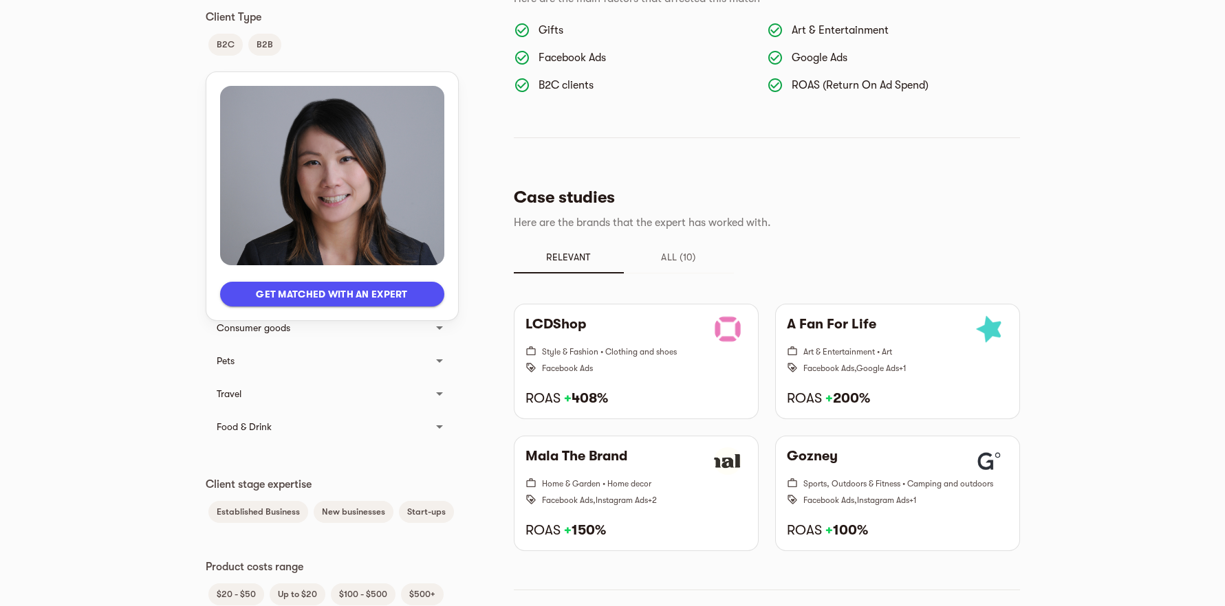
scroll to position [490, 0]
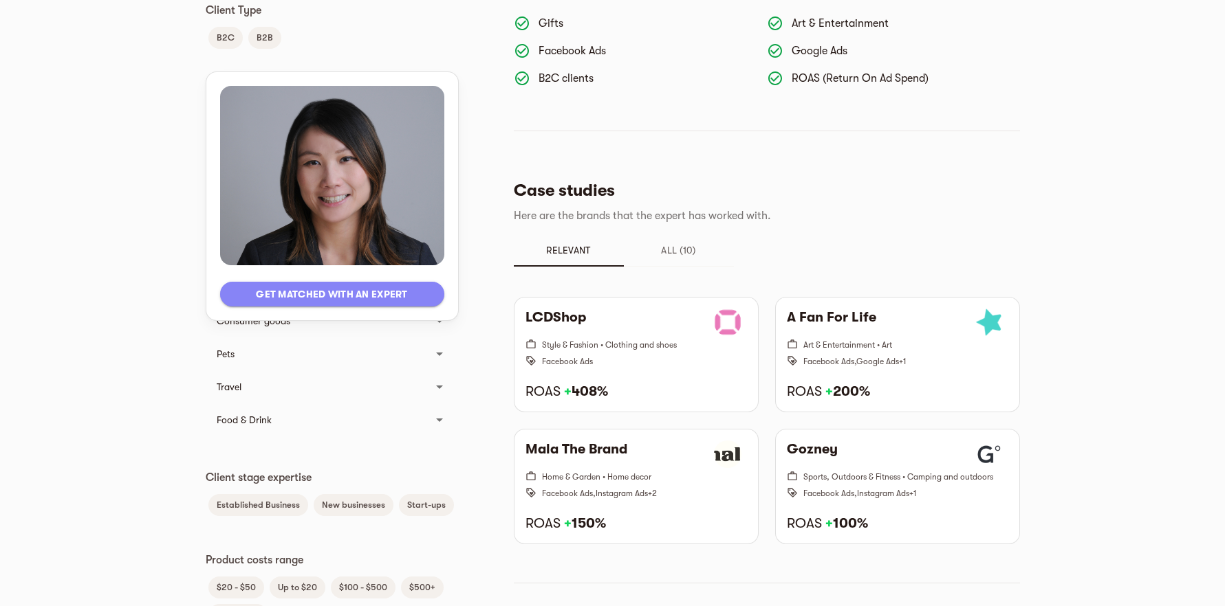
click at [364, 294] on span "Get matched with an expert" at bounding box center [332, 294] width 202 height 17
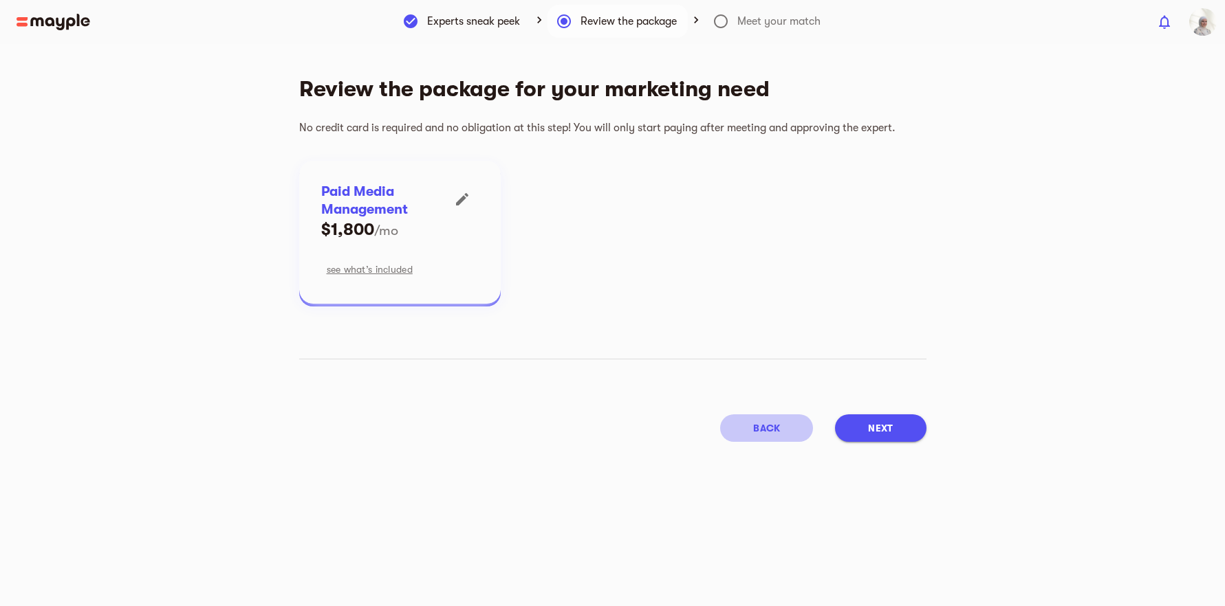
click at [771, 423] on span "back" at bounding box center [766, 428] width 27 height 17
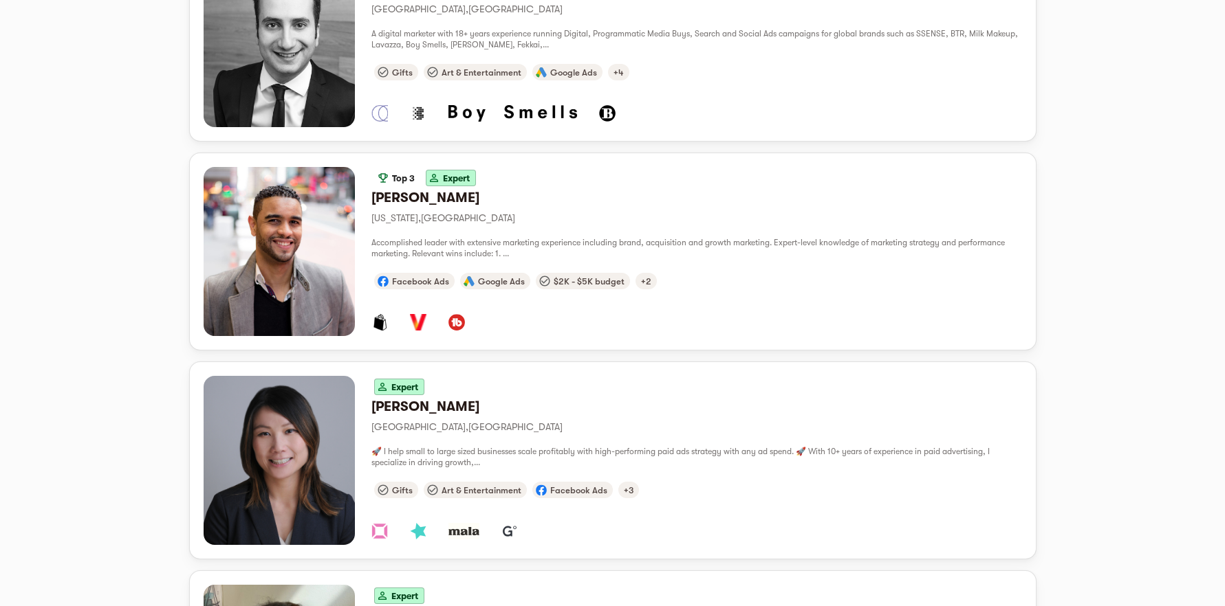
scroll to position [362, 0]
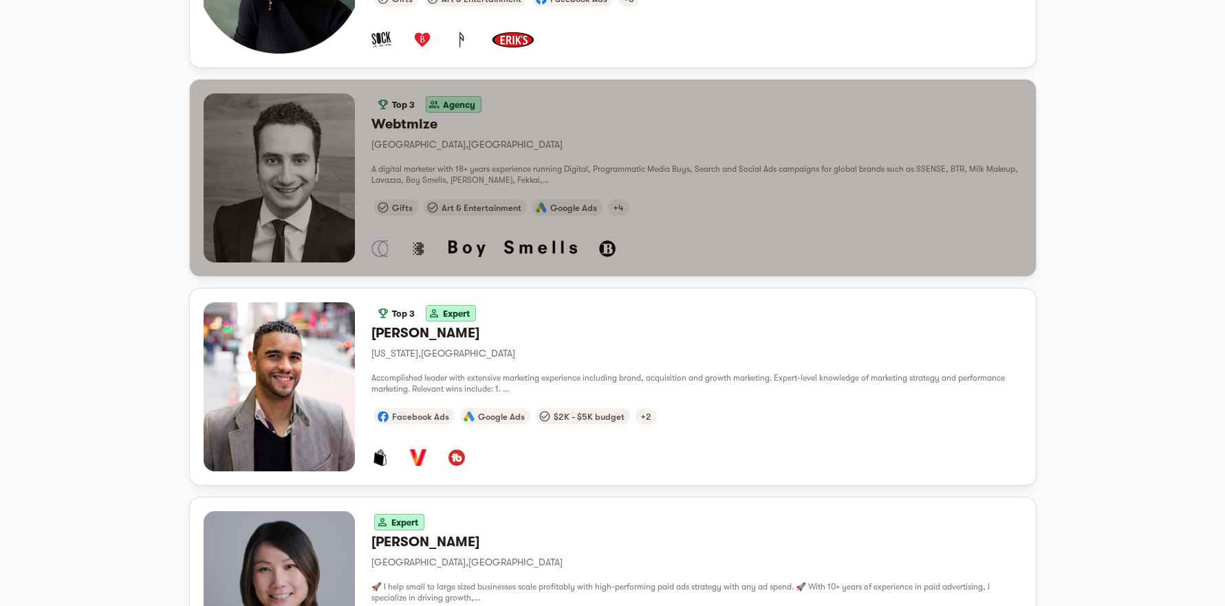
click at [301, 176] on div "button" at bounding box center [279, 178] width 151 height 169
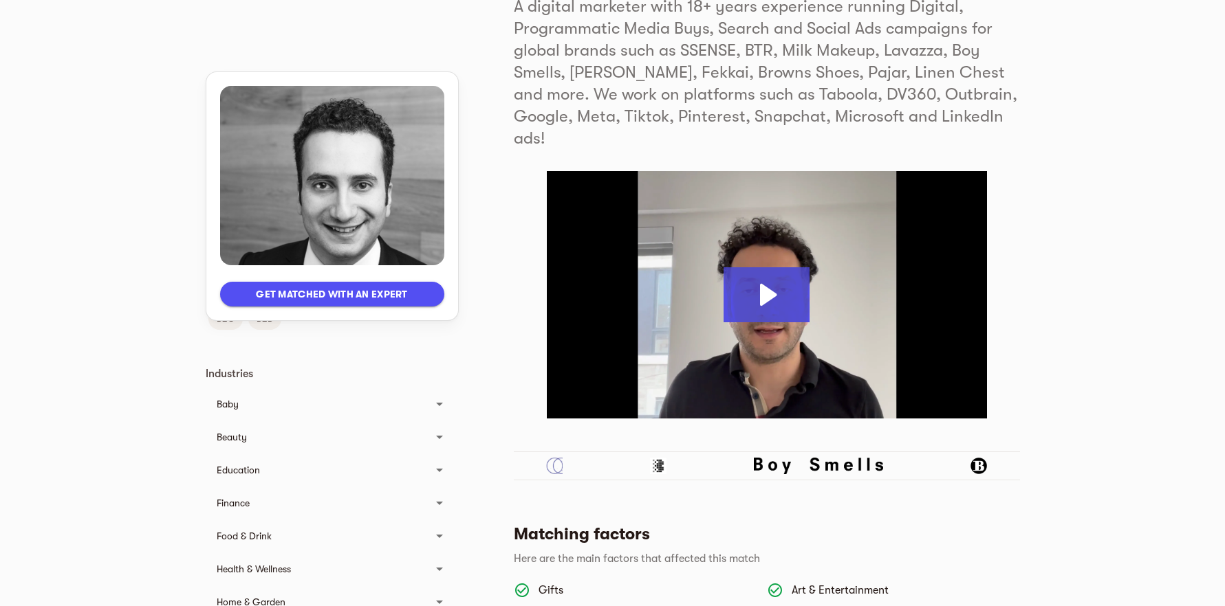
scroll to position [215, 0]
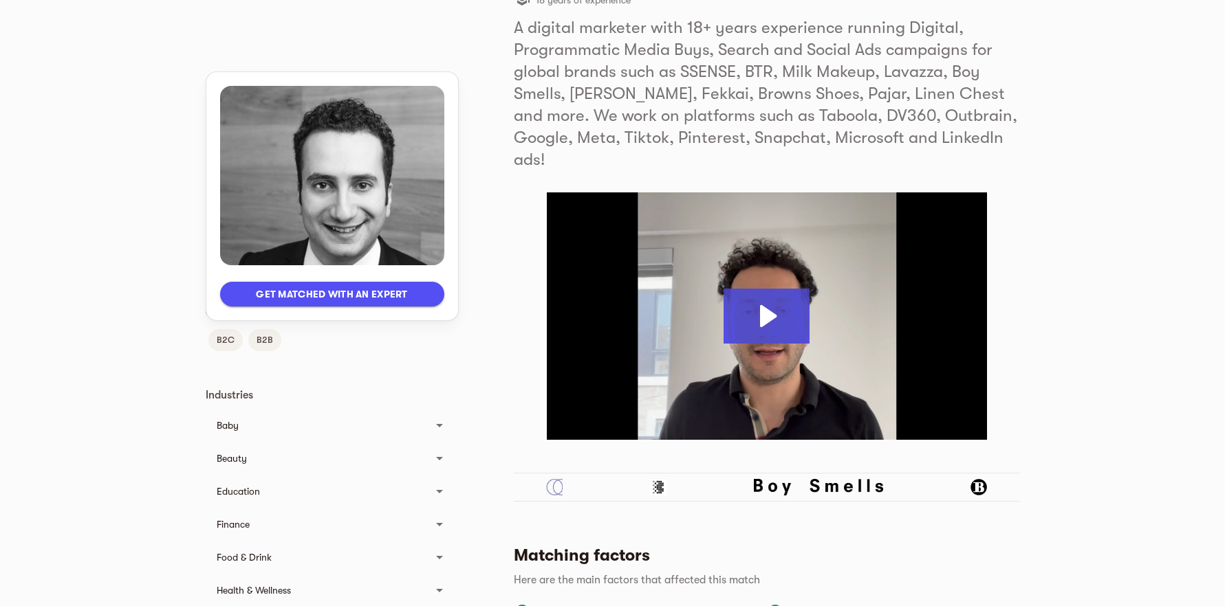
click at [359, 453] on div "Beauty" at bounding box center [320, 458] width 206 height 17
click at [371, 303] on button "Get matched with an expert" at bounding box center [332, 294] width 224 height 25
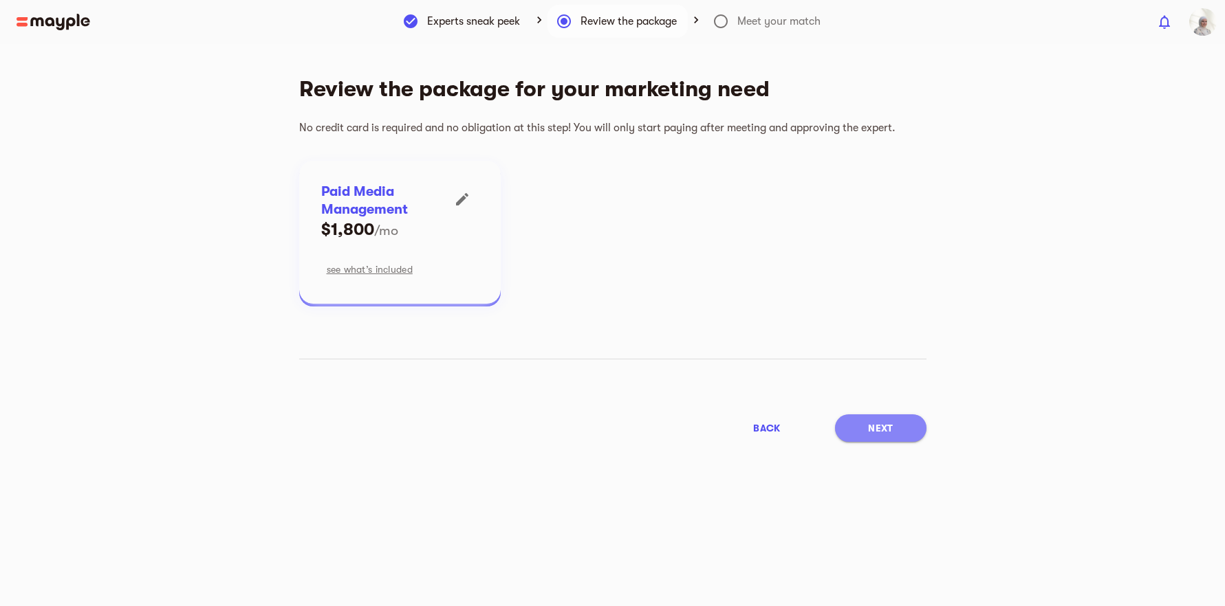
click at [892, 430] on span "Next" at bounding box center [880, 428] width 25 height 17
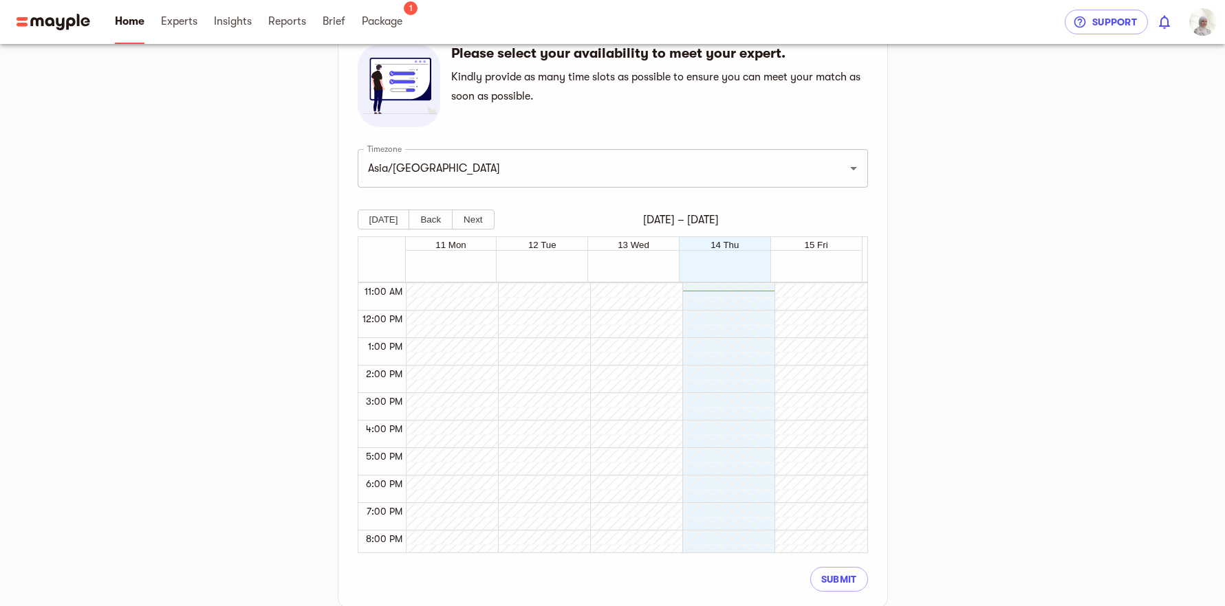
scroll to position [278, 0]
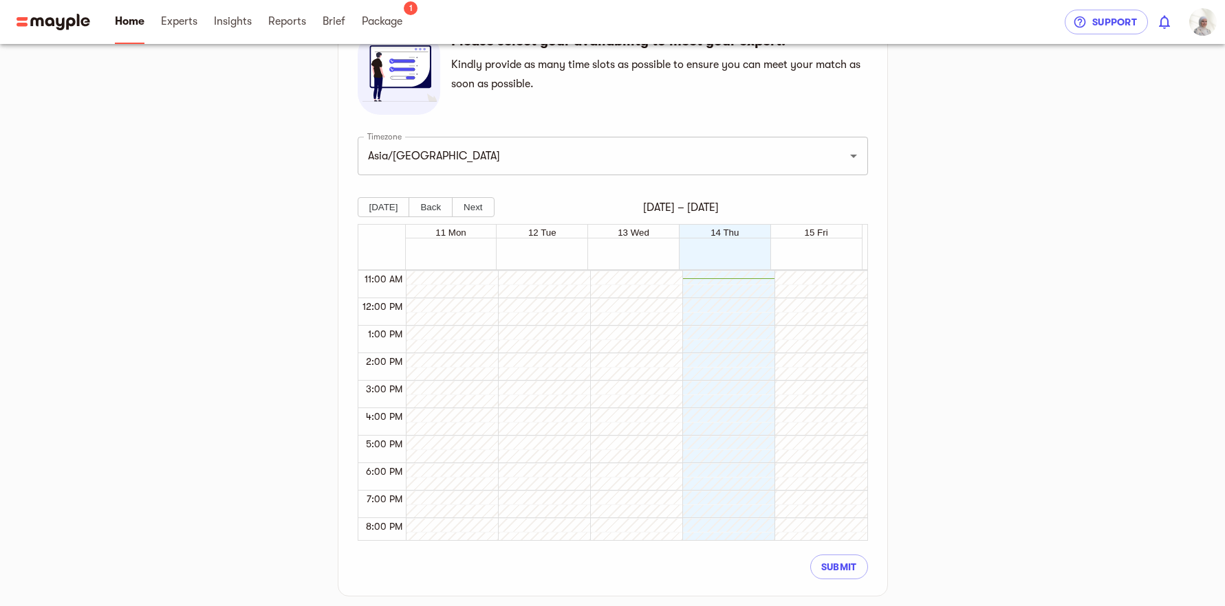
click at [736, 283] on div at bounding box center [724, 298] width 85 height 660
click at [733, 306] on div at bounding box center [724, 298] width 85 height 660
drag, startPoint x: 736, startPoint y: 313, endPoint x: 743, endPoint y: 314, distance: 6.9
click at [736, 313] on div at bounding box center [724, 298] width 85 height 660
click at [818, 308] on div at bounding box center [816, 298] width 85 height 660
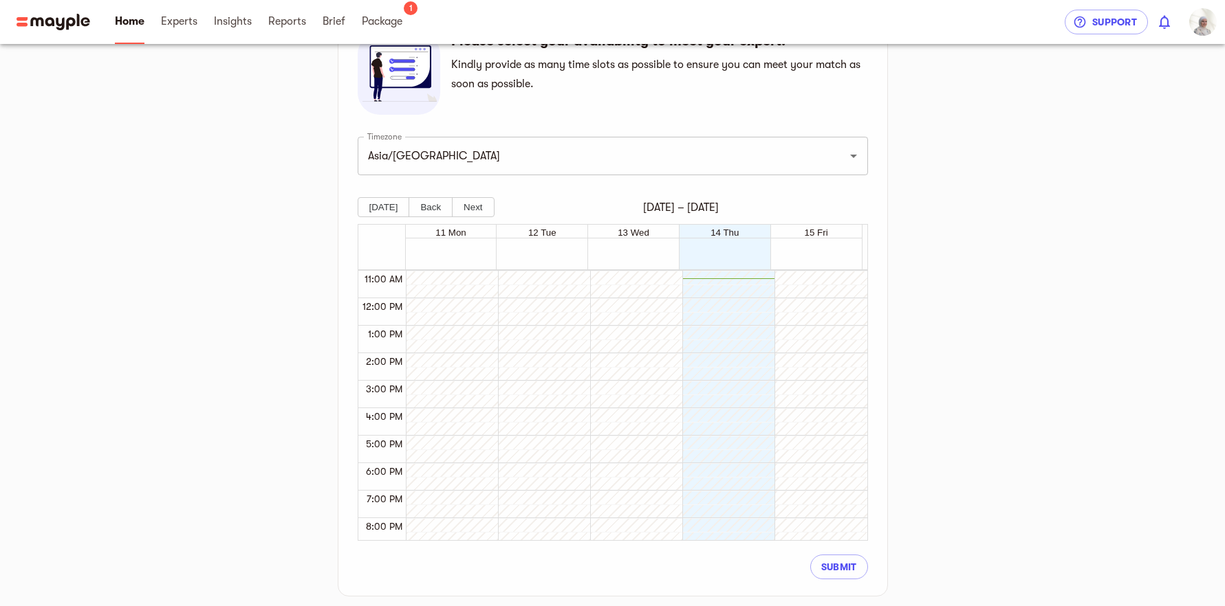
click at [824, 287] on div at bounding box center [816, 298] width 85 height 660
click at [729, 287] on div at bounding box center [724, 298] width 85 height 660
click at [729, 299] on div at bounding box center [724, 298] width 85 height 660
click at [831, 565] on span "Submit" at bounding box center [839, 567] width 36 height 17
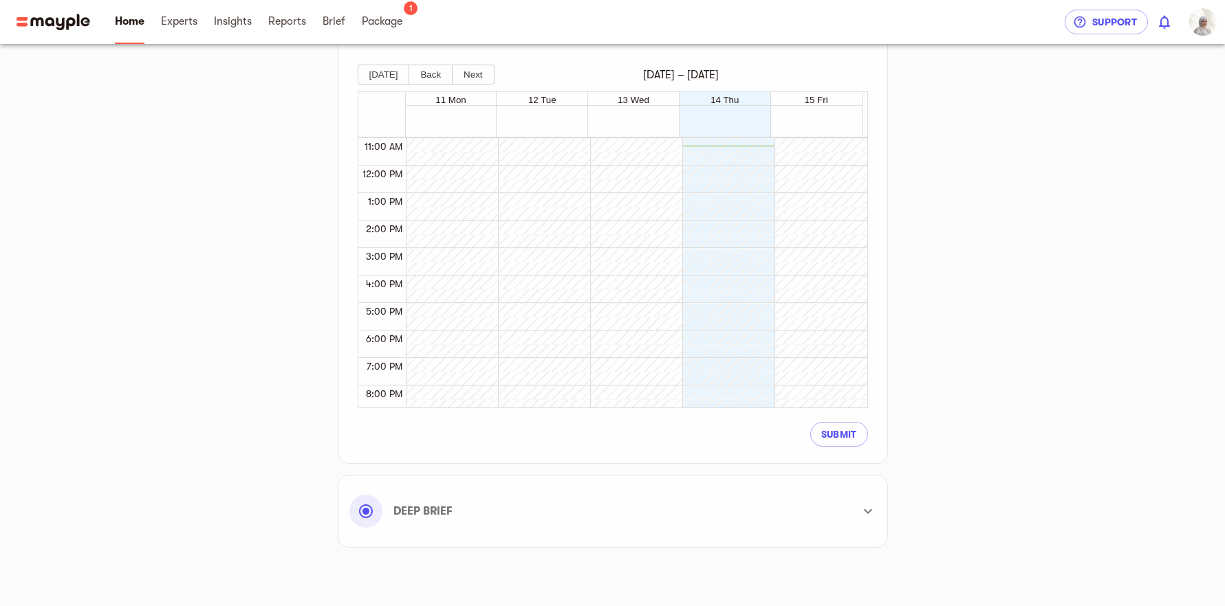
scroll to position [446, 0]
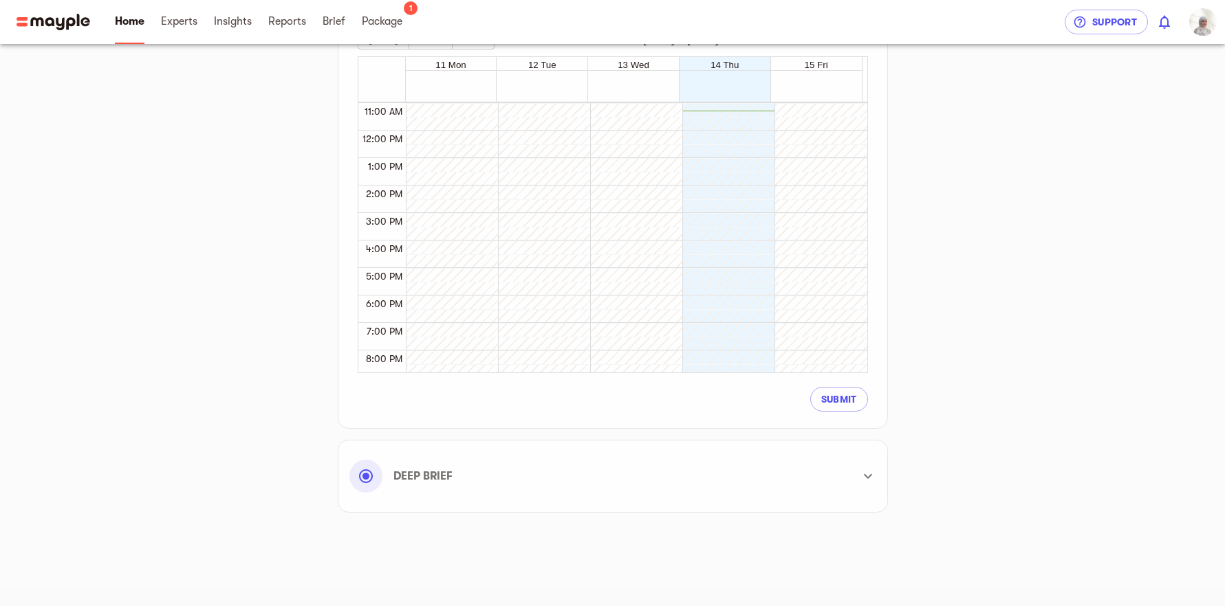
click at [567, 476] on div "Deep Brief" at bounding box center [600, 476] width 502 height 33
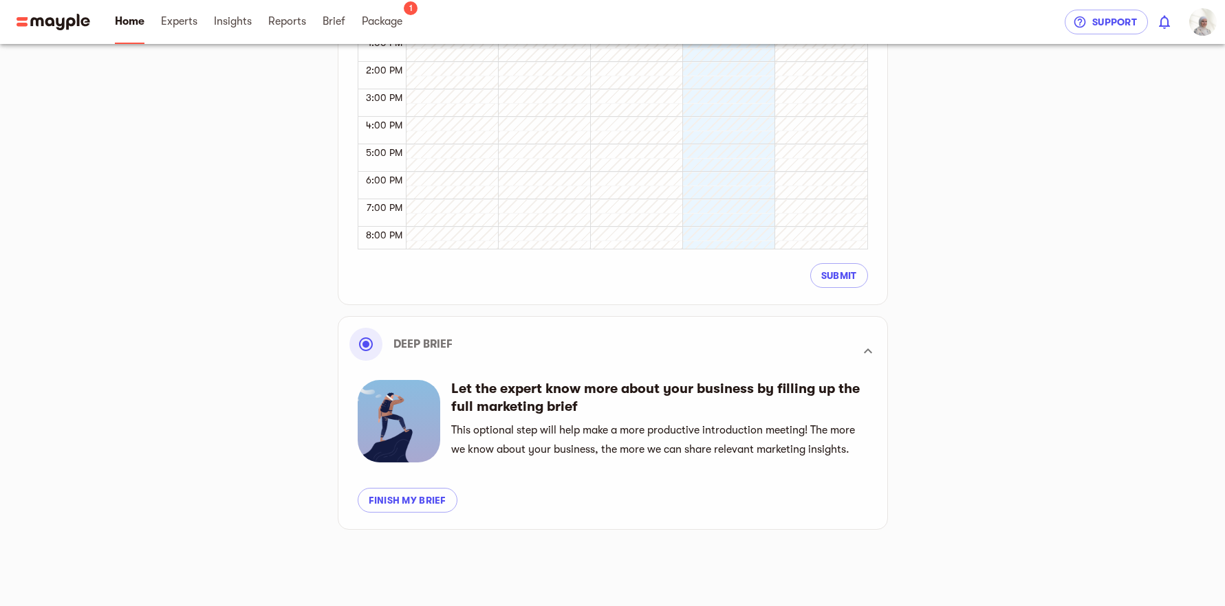
scroll to position [587, 0]
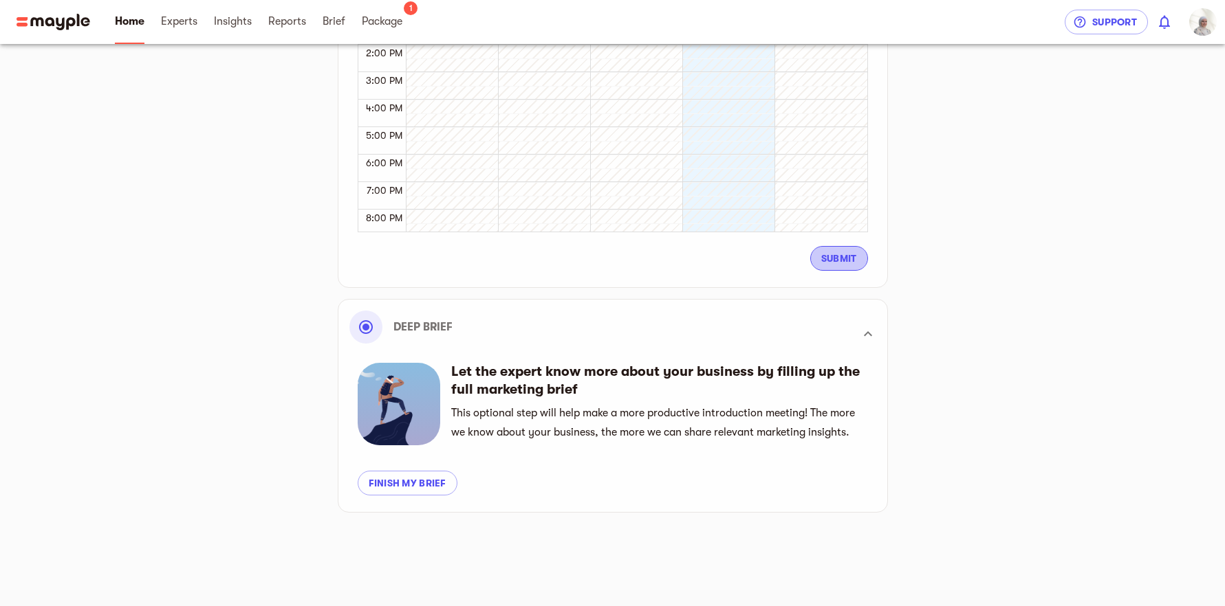
click at [833, 256] on span "Submit" at bounding box center [839, 258] width 36 height 17
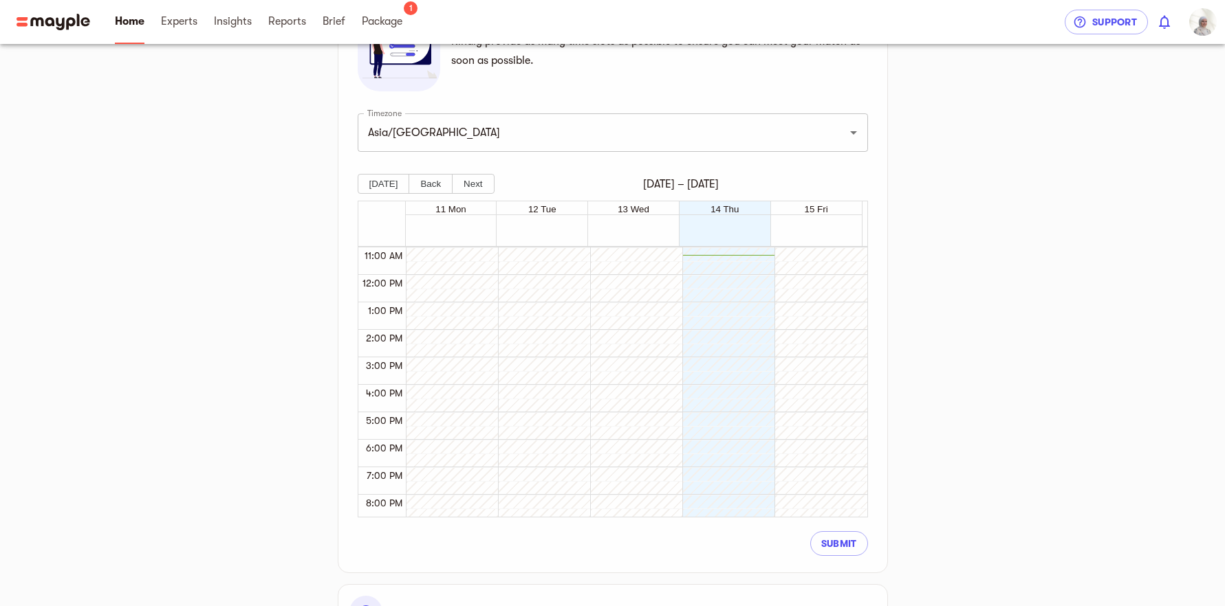
scroll to position [278, 0]
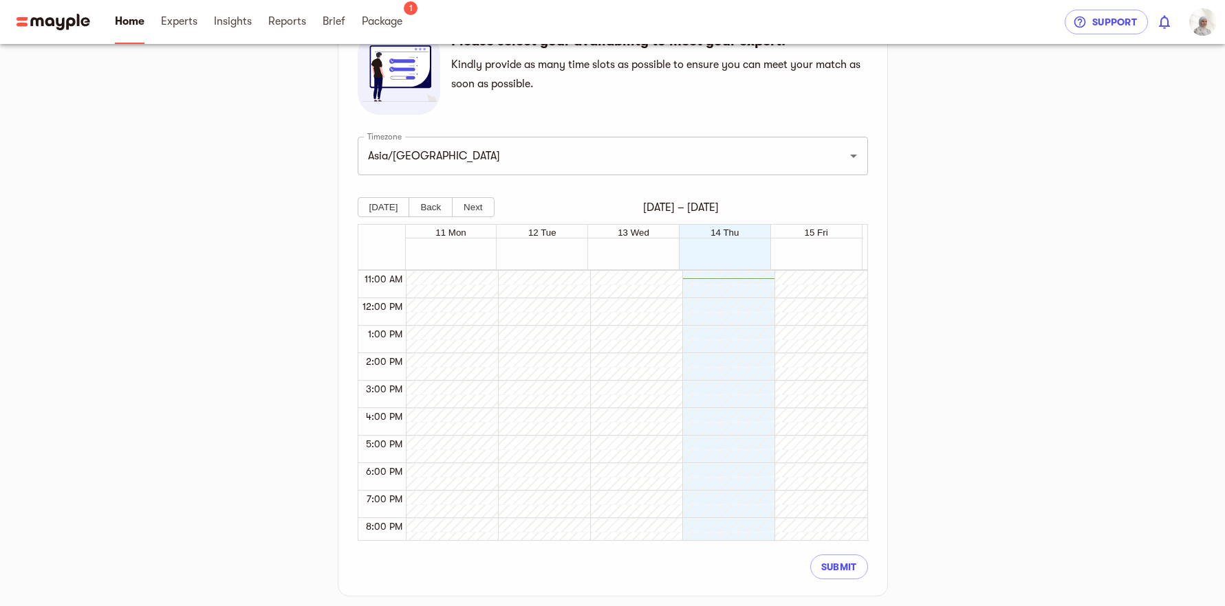
click at [738, 363] on div at bounding box center [724, 298] width 85 height 660
click at [741, 421] on div at bounding box center [724, 298] width 85 height 660
click at [725, 357] on div at bounding box center [724, 298] width 85 height 660
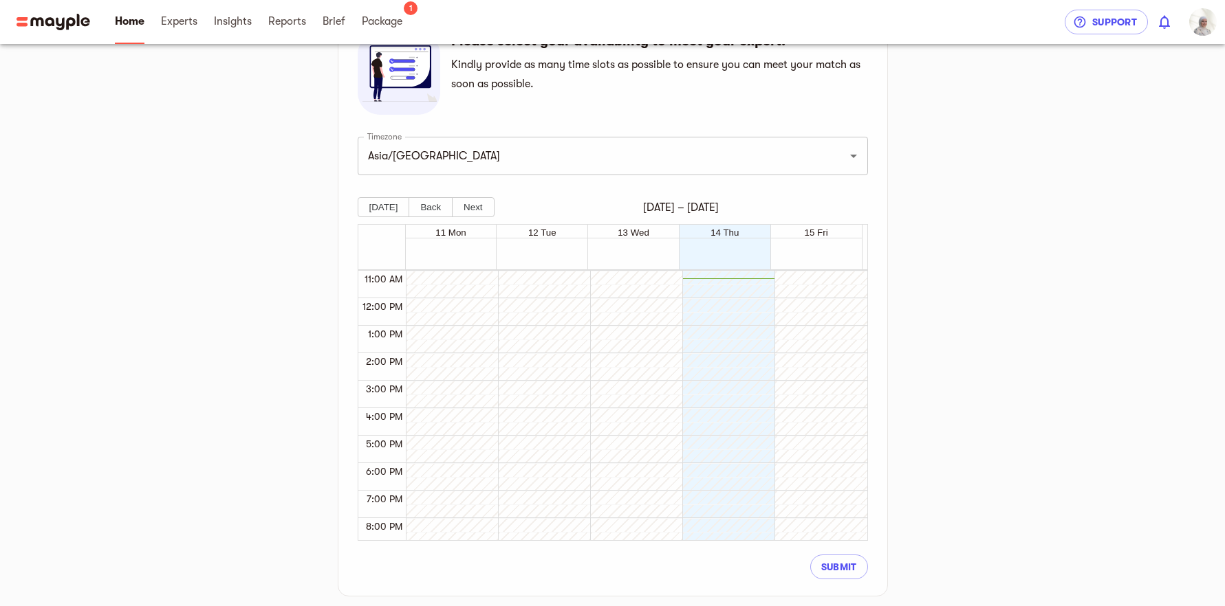
click at [732, 228] on span "14 Thu" at bounding box center [724, 233] width 28 height 10
click at [807, 235] on span "15 Fri" at bounding box center [815, 233] width 23 height 10
click at [811, 273] on div at bounding box center [816, 298] width 85 height 660
click at [812, 316] on div at bounding box center [816, 298] width 85 height 660
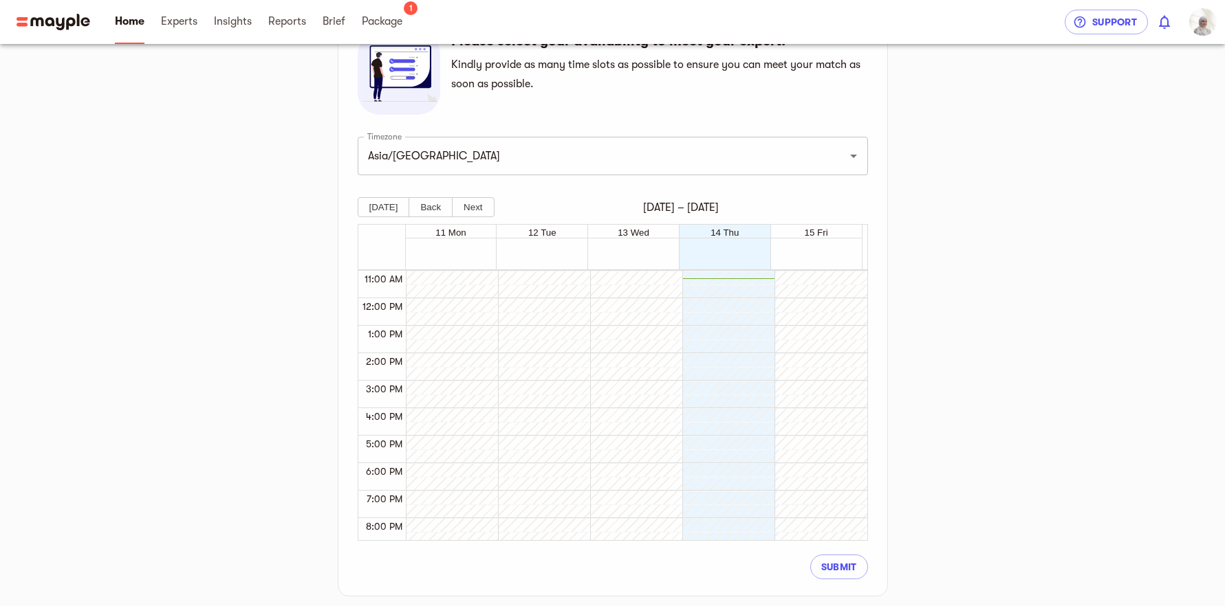
drag, startPoint x: 813, startPoint y: 329, endPoint x: 813, endPoint y: 283, distance: 46.1
click at [815, 329] on div at bounding box center [816, 298] width 85 height 660
click at [811, 263] on div at bounding box center [634, 259] width 456 height 14
click at [845, 565] on span "Submit" at bounding box center [839, 567] width 36 height 17
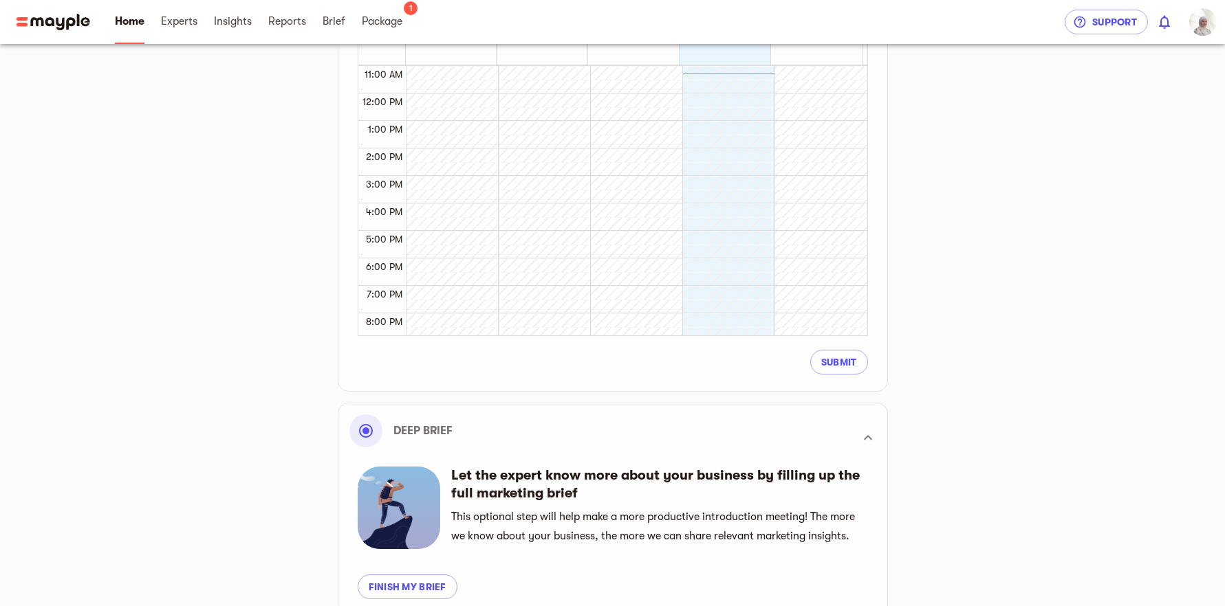
scroll to position [587, 0]
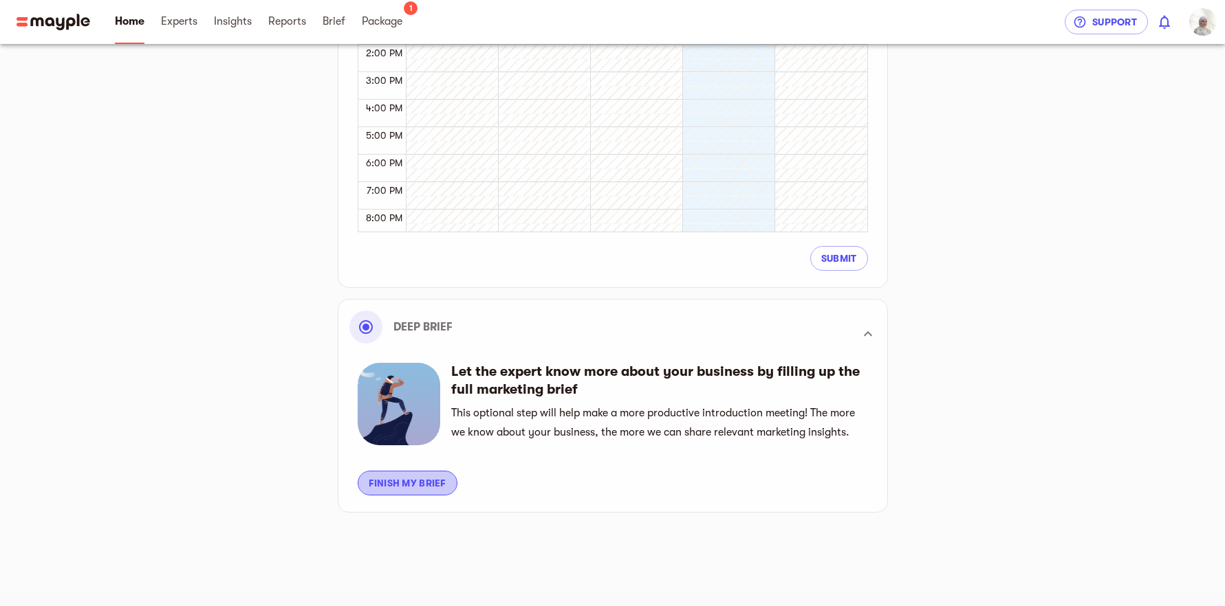
click at [382, 488] on span "Finish my brief" at bounding box center [408, 483] width 78 height 17
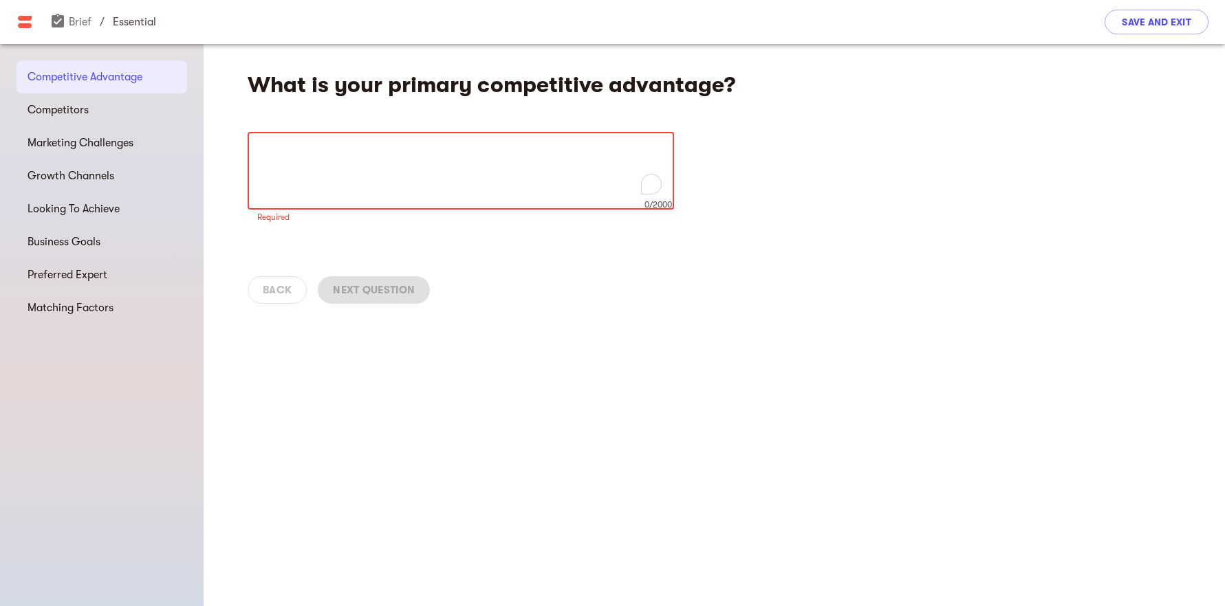
paste textarea "Premium & Curated — High-quality, design-forward Arab-made gifts"
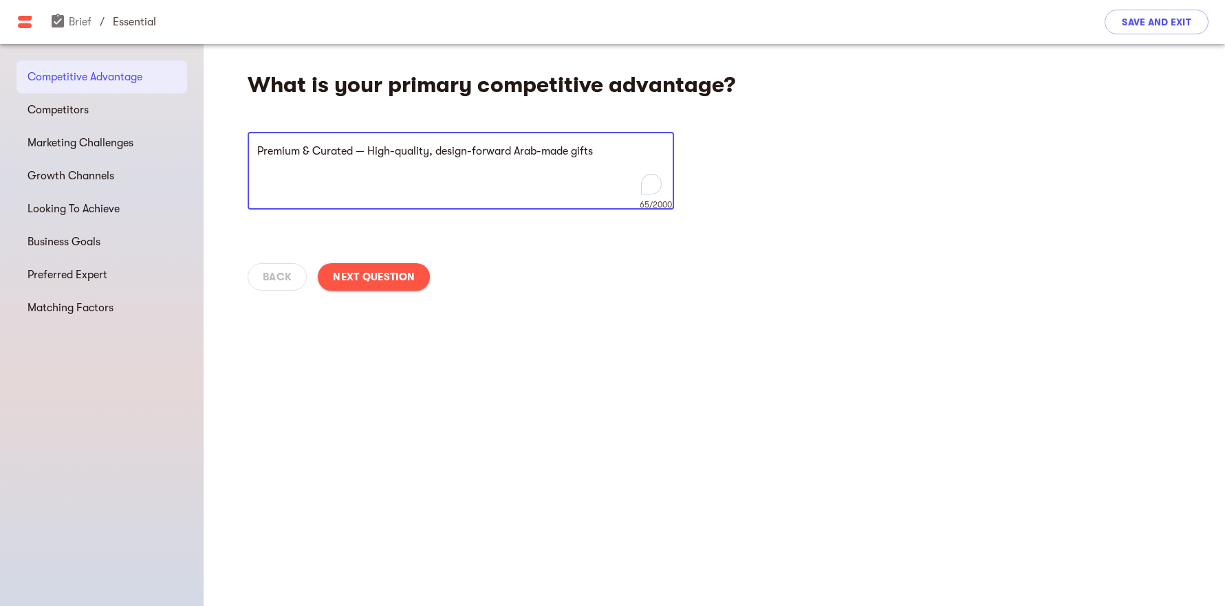
paste textarea "Seamless Gifting — Mobile-first experience for both personal and corporate buye…"
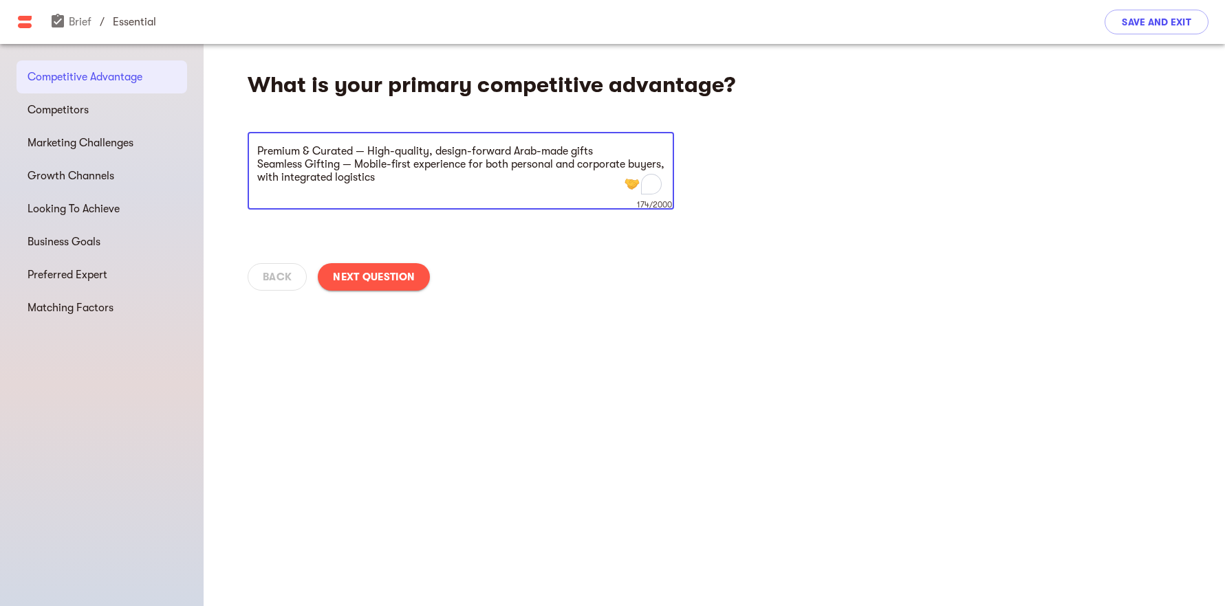
paste textarea "Regional Scale — Positioned to dominate the $30B+ GCC gifting market, driven by…"
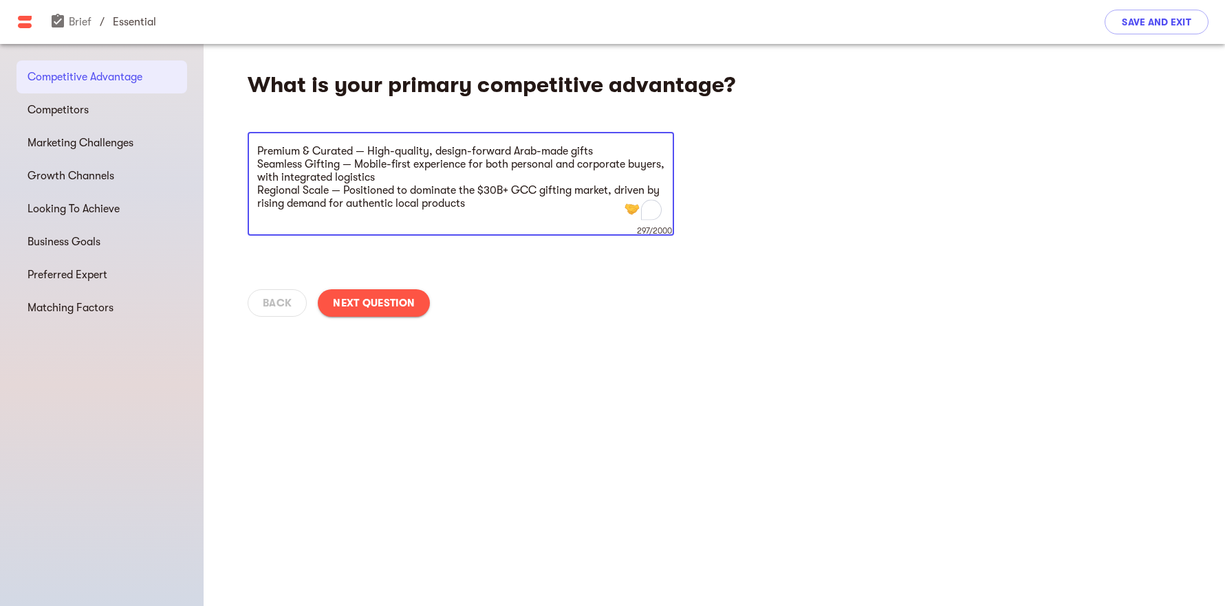
drag, startPoint x: 494, startPoint y: 190, endPoint x: 510, endPoint y: 189, distance: 16.6
click at [510, 189] on textarea "Premium & Curated — High-quality, design-forward Arab-made gifts Seamless Gifti…" at bounding box center [460, 184] width 407 height 78
click at [259, 151] on textarea "Premium & Curated — High-quality, design-forward Arab-made gifts Seamless Gifti…" at bounding box center [460, 184] width 407 height 78
drag, startPoint x: 375, startPoint y: 153, endPoint x: 437, endPoint y: 154, distance: 61.2
click at [437, 154] on textarea "- Premium & Curated — High-quality, design-forward Arab-made gifts - Seamless G…" at bounding box center [460, 184] width 407 height 78
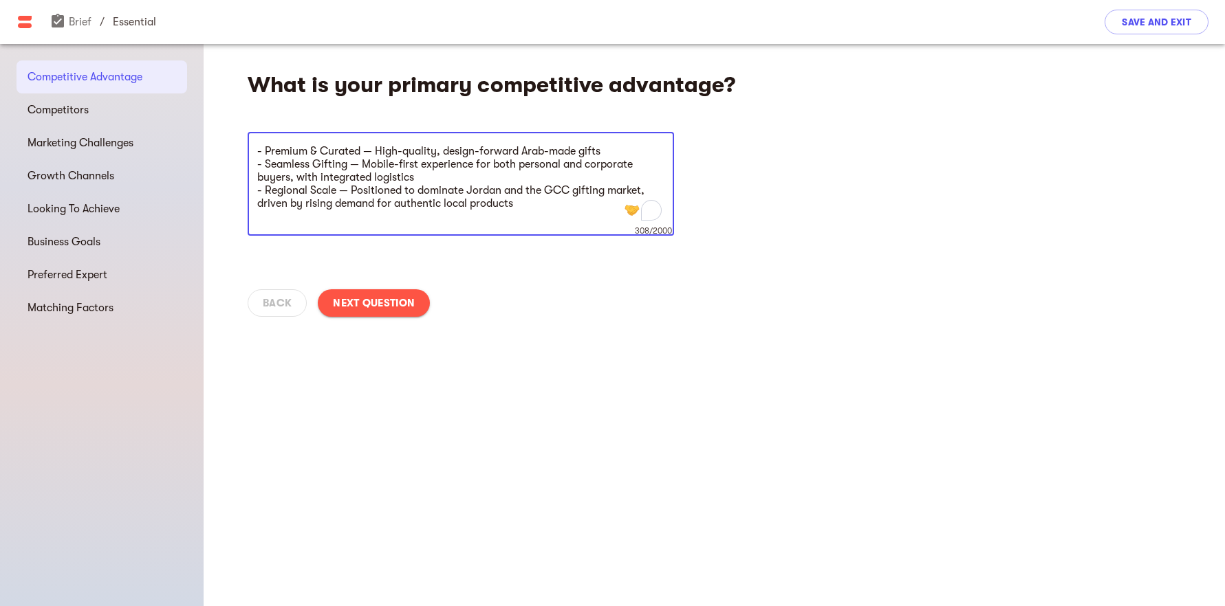
type textarea "- Premium & Curated — High-quality, design-forward Arab-made gifts - Seamless G…"
click at [400, 310] on span "Next Question" at bounding box center [374, 303] width 82 height 17
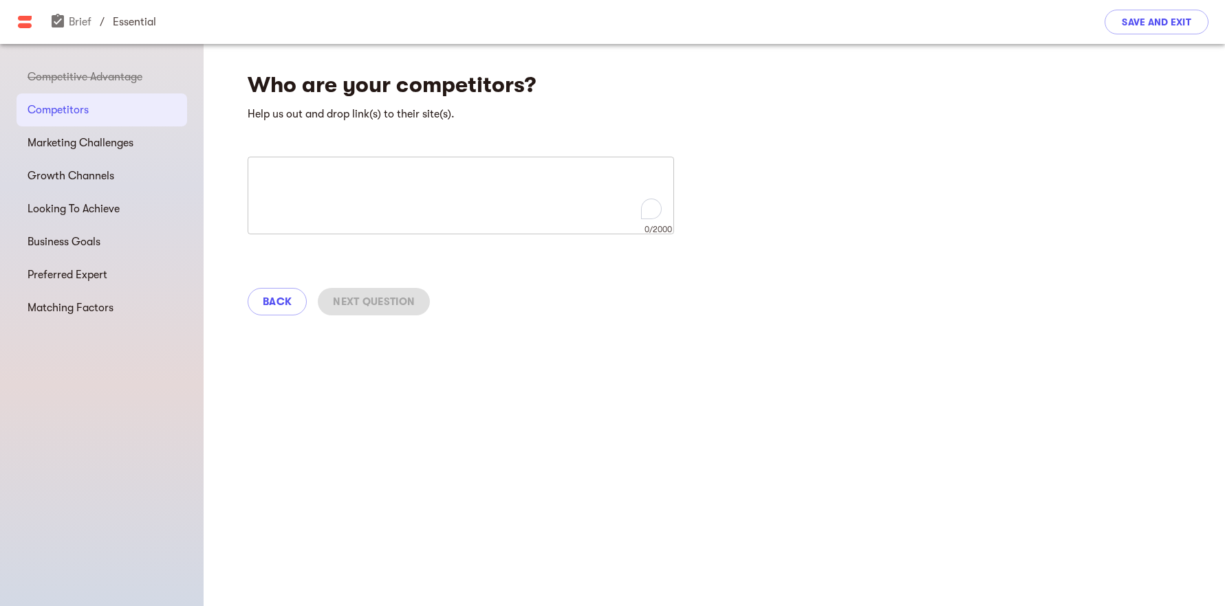
click at [520, 185] on textarea "To enrich screen reader interactions, please activate Accessibility in Grammarl…" at bounding box center [460, 196] width 407 height 52
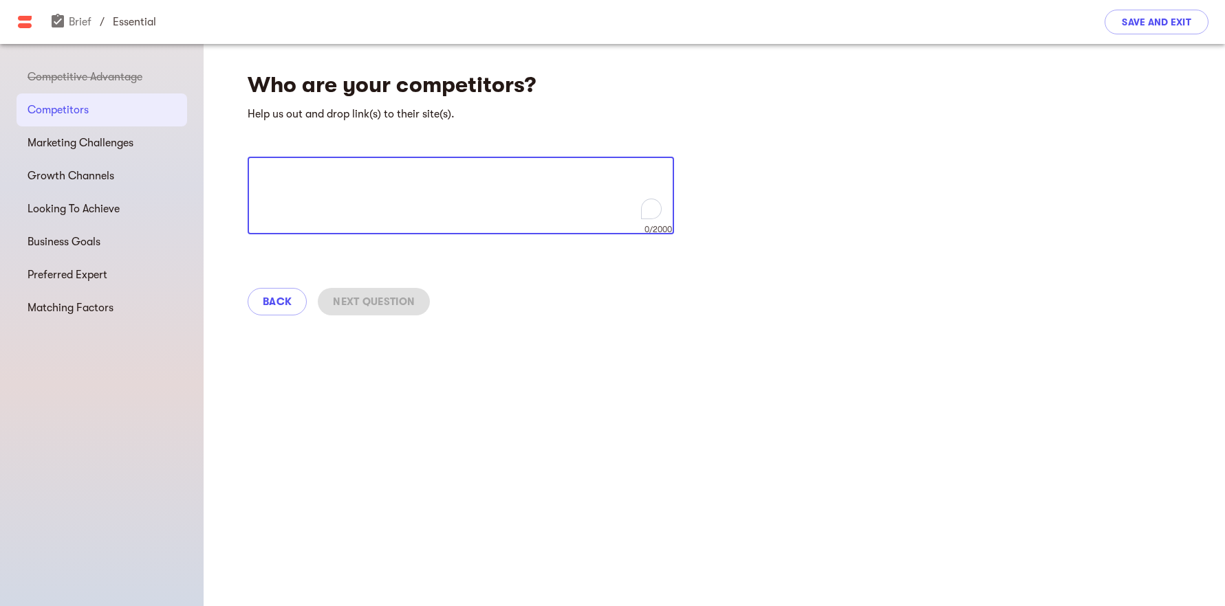
paste textarea "[URL][DOMAIN_NAME]"
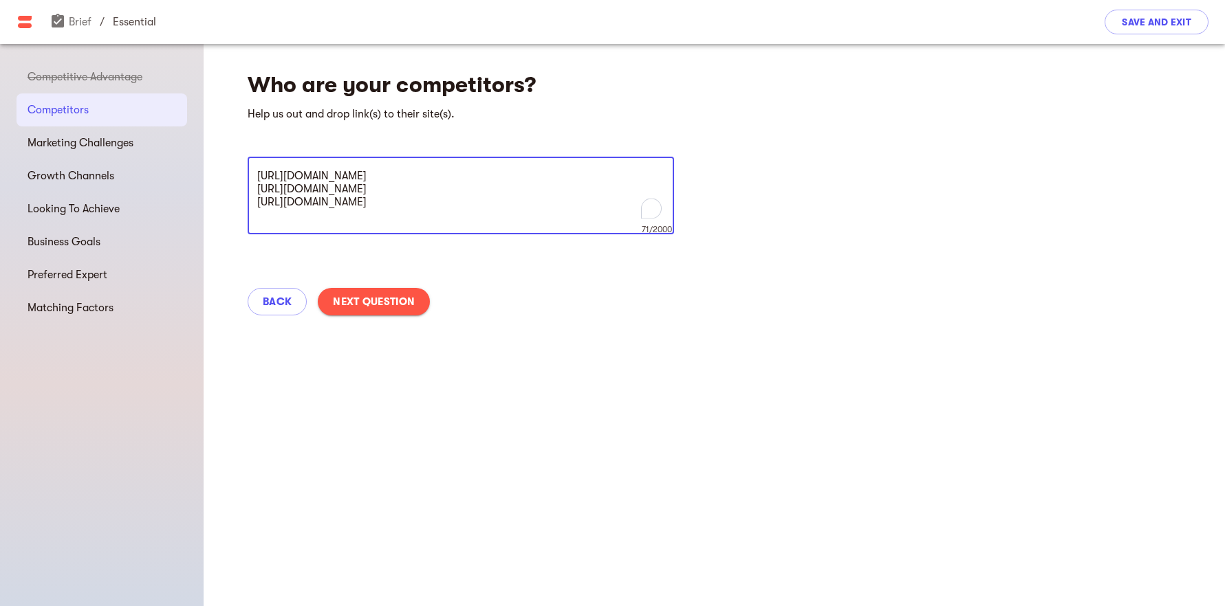
type textarea "[URL][DOMAIN_NAME] [URL][DOMAIN_NAME] [URL][DOMAIN_NAME]"
click at [417, 296] on button "Next Question" at bounding box center [374, 302] width 112 height 28
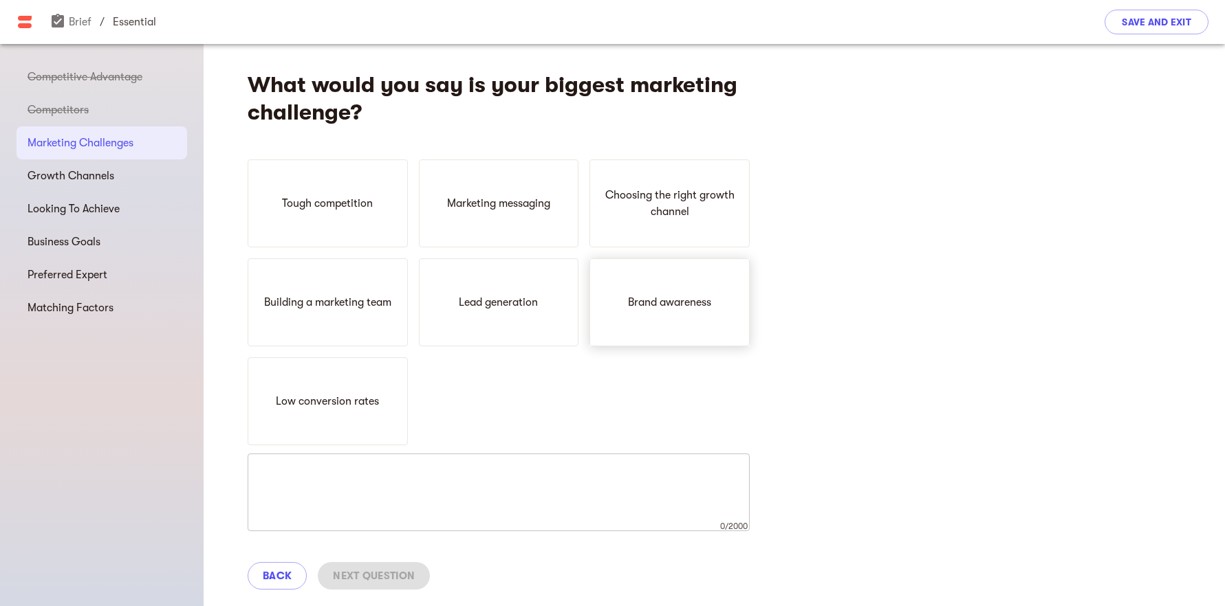
click at [686, 292] on div "Brand awareness" at bounding box center [669, 303] width 160 height 88
click at [527, 295] on p "Lead generation" at bounding box center [498, 302] width 79 height 17
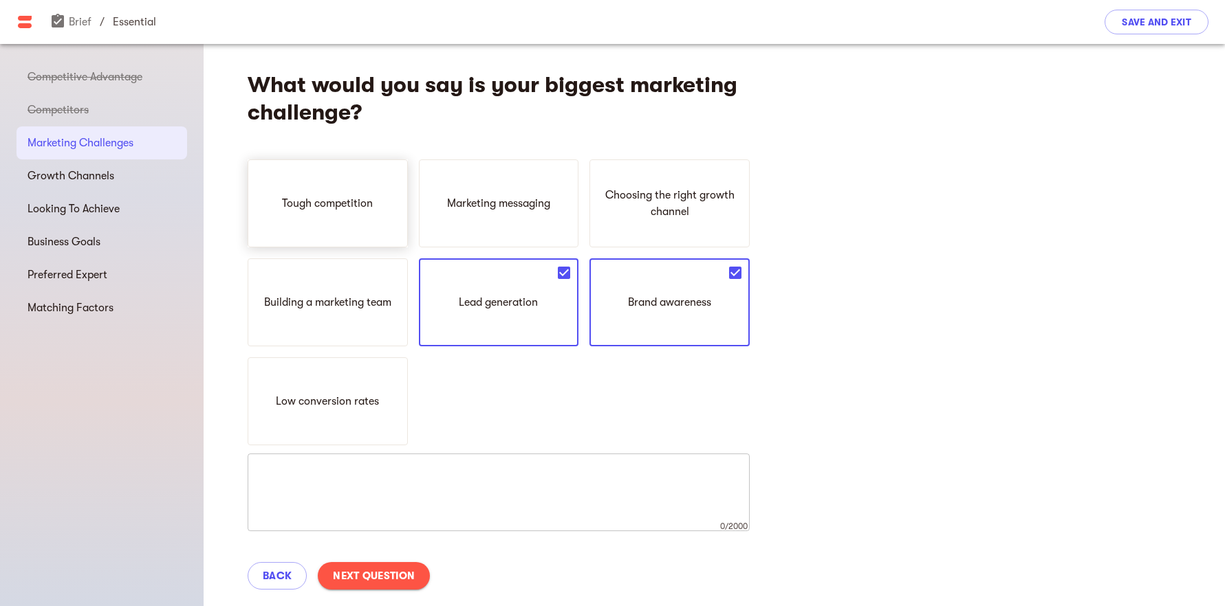
click at [358, 222] on div "Tough competition" at bounding box center [328, 204] width 160 height 88
click at [622, 216] on p "Choosing the right growth channel" at bounding box center [669, 203] width 148 height 33
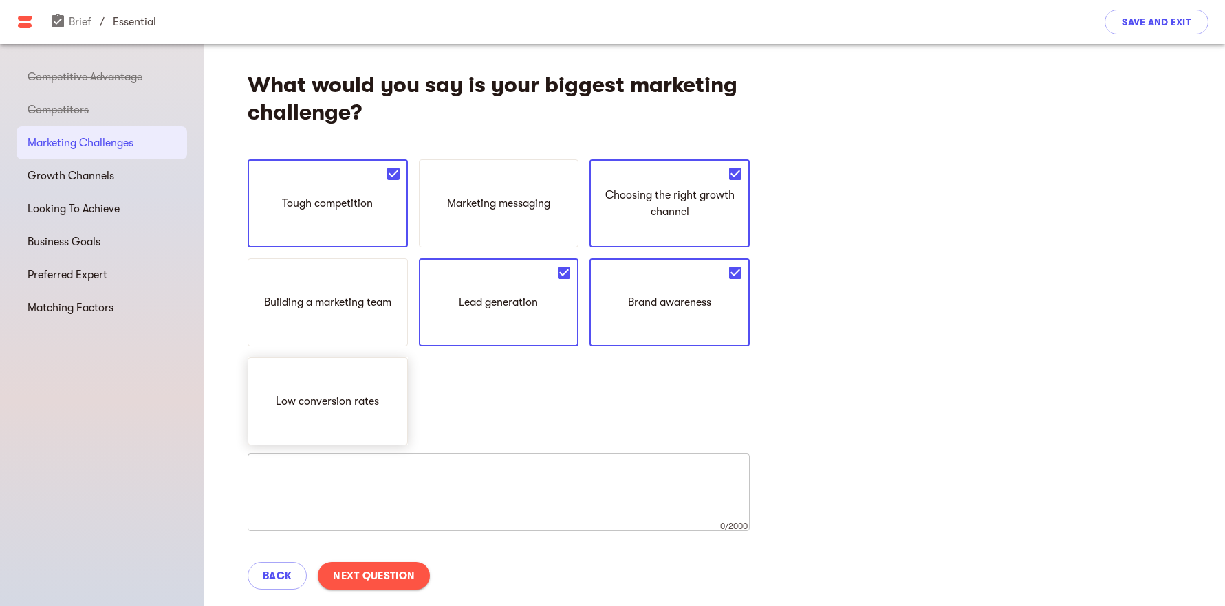
click at [342, 409] on p "Low conversion rates" at bounding box center [327, 401] width 103 height 17
click at [397, 579] on span "Next Question" at bounding box center [374, 576] width 82 height 17
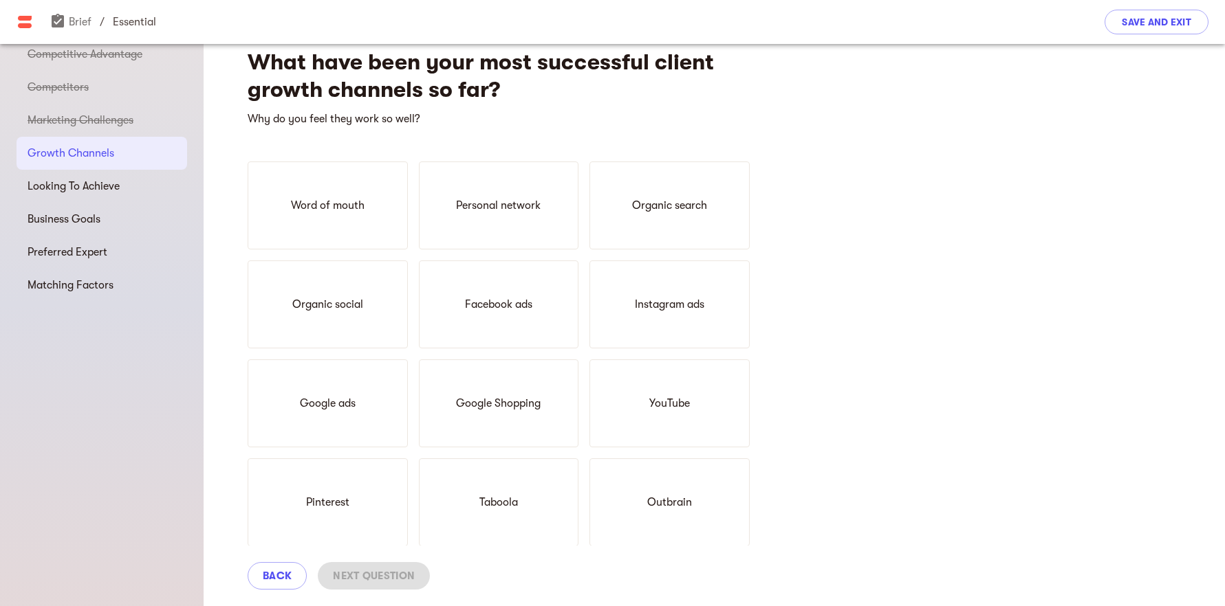
scroll to position [3, 0]
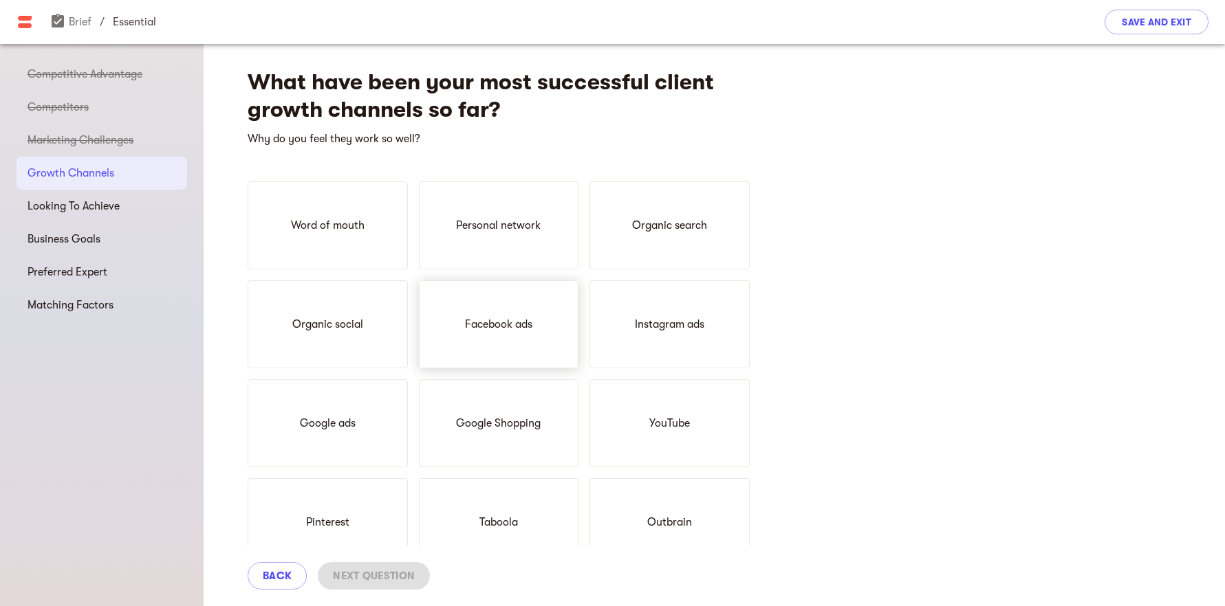
click at [540, 349] on div "Facebook ads" at bounding box center [499, 325] width 160 height 88
click at [380, 573] on span "Next Question" at bounding box center [374, 576] width 82 height 17
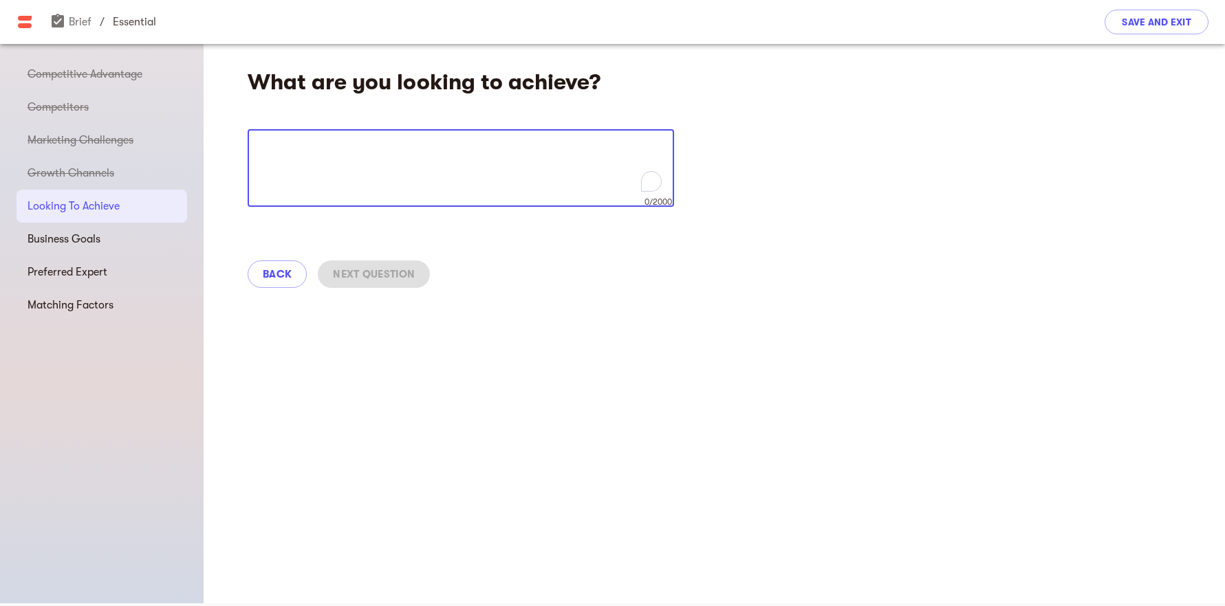
click at [539, 85] on h4 "What are you looking to achieve?" at bounding box center [499, 83] width 502 height 28
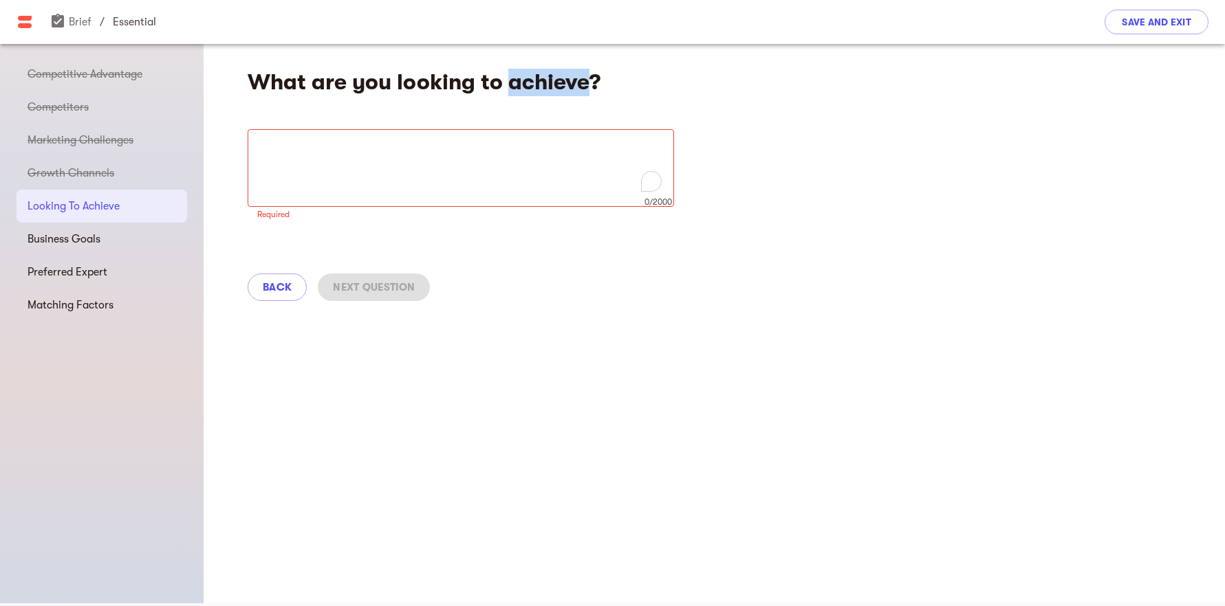
click at [539, 85] on h4 "What are you looking to achieve?" at bounding box center [499, 83] width 502 height 28
copy div "What are you looking to achieve?"
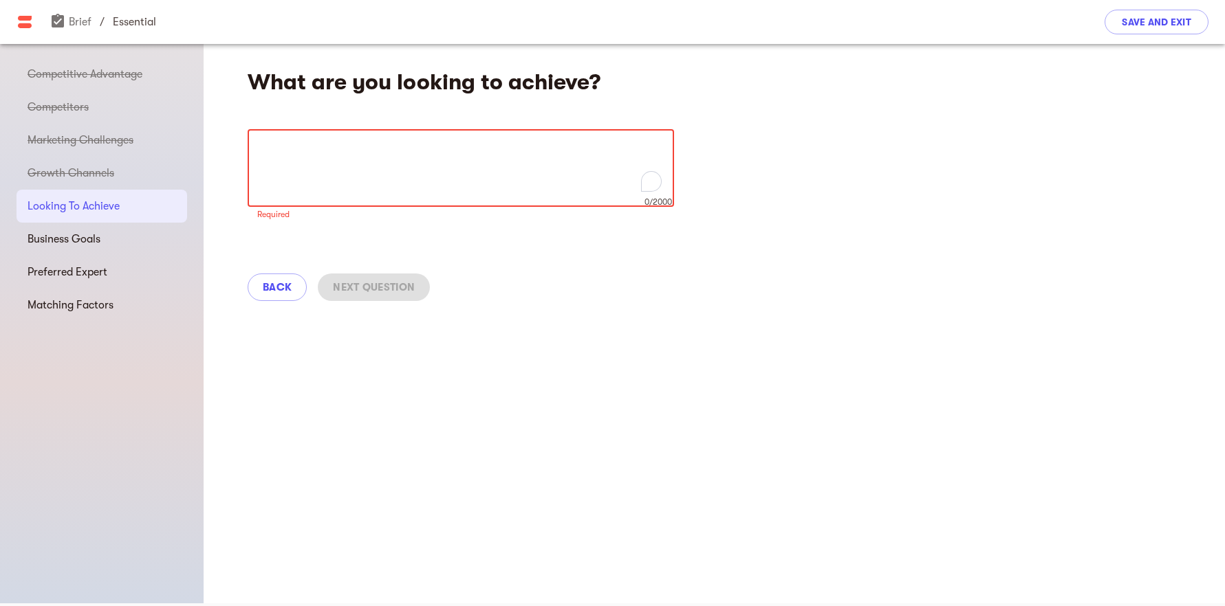
click at [514, 167] on textarea "To enrich screen reader interactions, please activate Accessibility in Grammarl…" at bounding box center [460, 168] width 407 height 52
paste textarea "We aim to position Scout as the leading premium gifting hub in the GCC, curatin…"
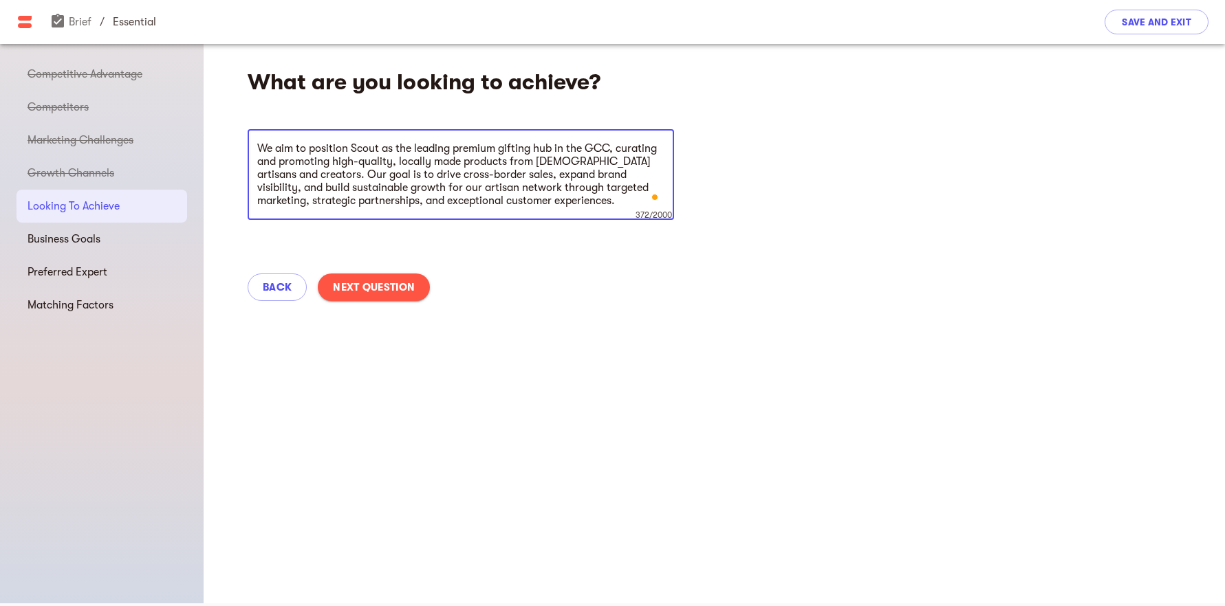
click at [593, 148] on textarea "We aim to position Scout as the leading premium gifting hub in the GCC, curatin…" at bounding box center [460, 174] width 407 height 65
type textarea "We aim to position Scout as the leading premium gifting hub in [GEOGRAPHIC_DATA…"
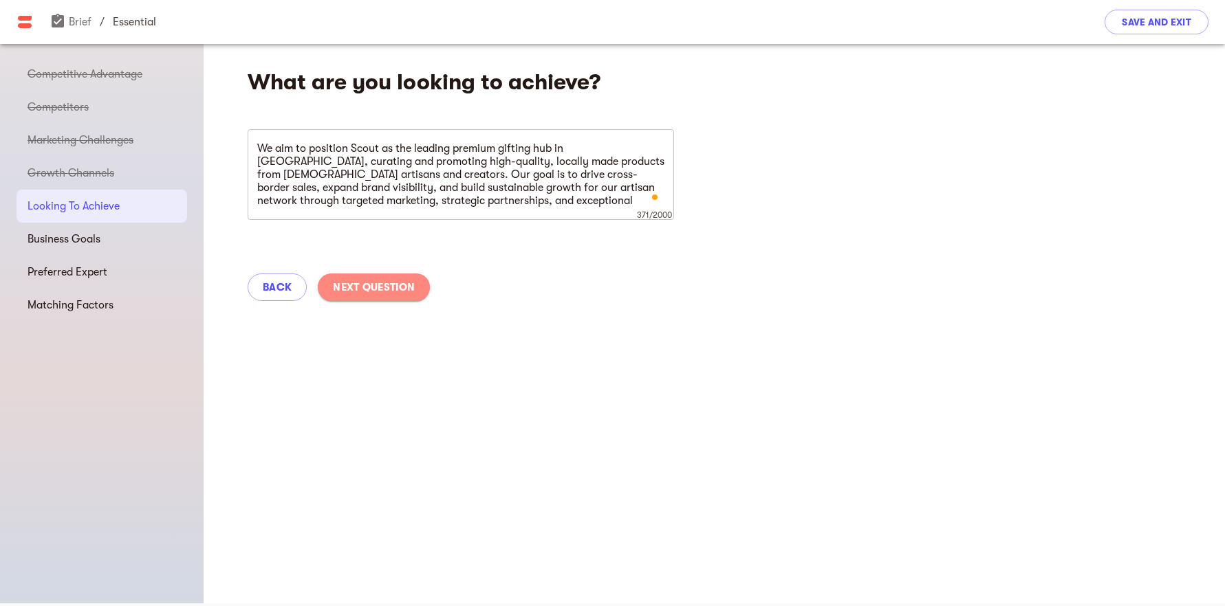
click at [393, 294] on span "Next Question" at bounding box center [374, 287] width 82 height 17
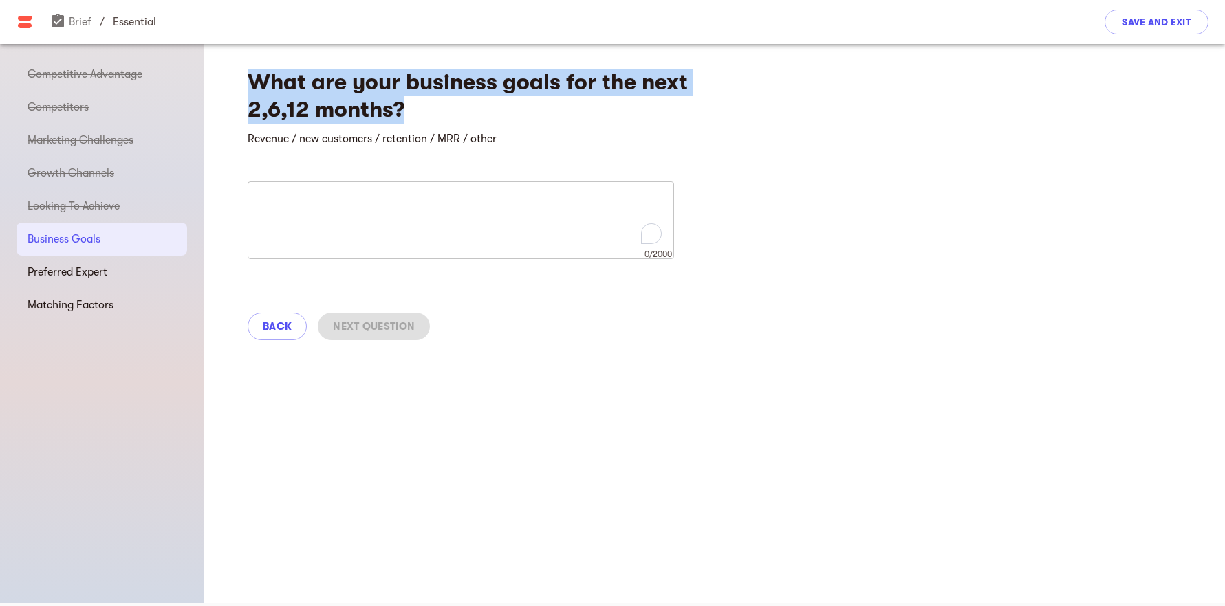
drag, startPoint x: 410, startPoint y: 108, endPoint x: 254, endPoint y: 85, distance: 158.4
click at [254, 85] on h4 "What are your business goals for the next 2,6,12 months?" at bounding box center [499, 96] width 502 height 55
click at [387, 104] on h4 "What are your business goals for the next 2,6,12 months?" at bounding box center [499, 96] width 502 height 55
drag, startPoint x: 249, startPoint y: 82, endPoint x: 520, endPoint y: 135, distance: 276.7
click at [520, 135] on div "What are your business goals for the next 2,6,12 months? Revenue / new customer…" at bounding box center [714, 199] width 1021 height 317
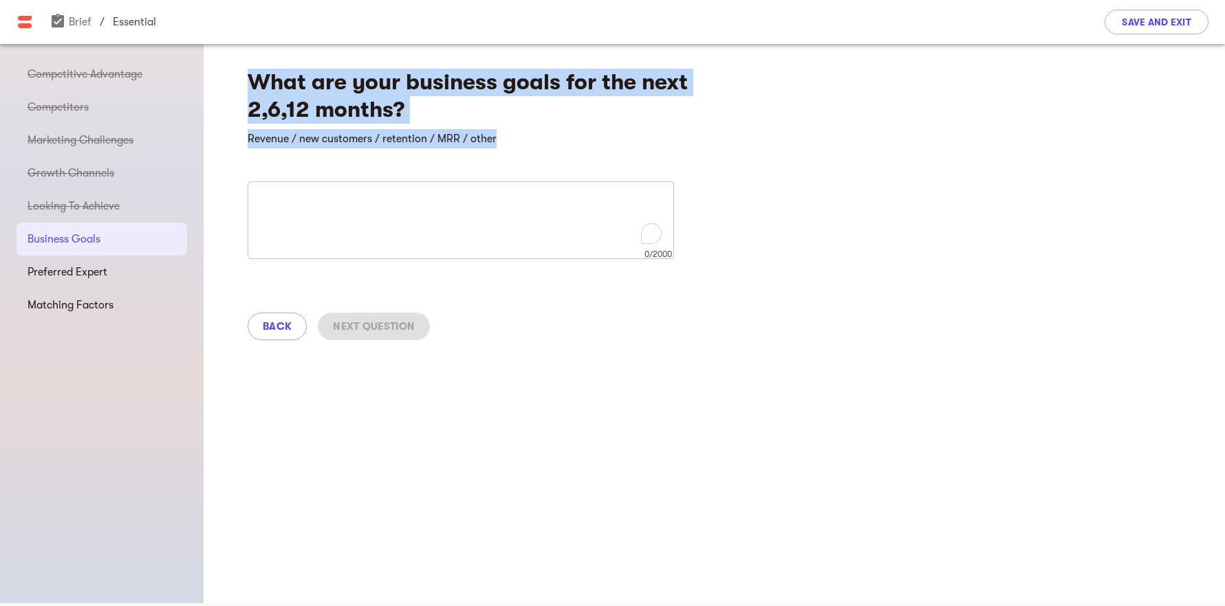
copy div "What are your business goals for the next 2,6,12 months? Revenue / new customer…"
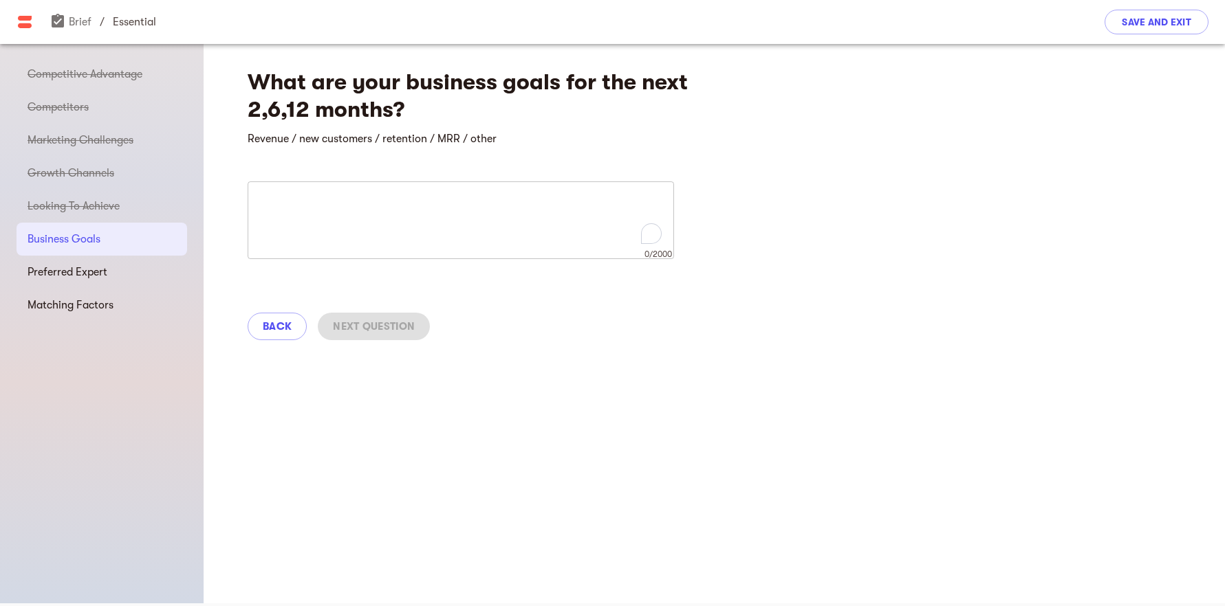
click at [618, 190] on div "x 0/2000 ​" at bounding box center [461, 221] width 426 height 78
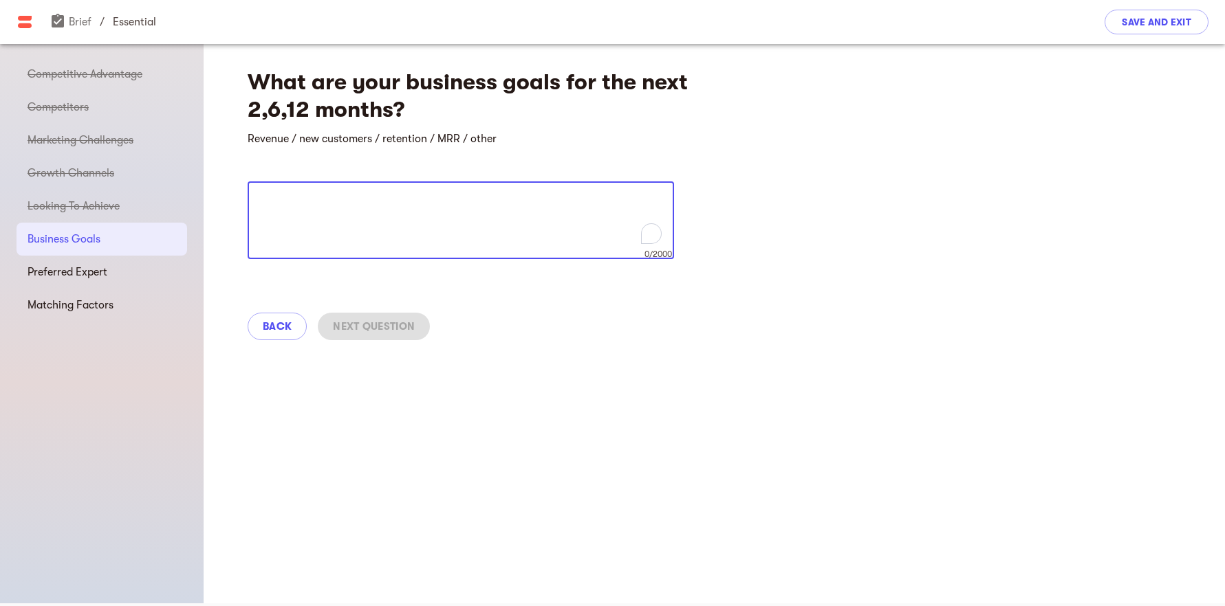
paste textarea "2 Loremi Dolorsi: Ametcon a 59–11% elits-doei-tempo incidi ut LAB. Etd Magnaali…"
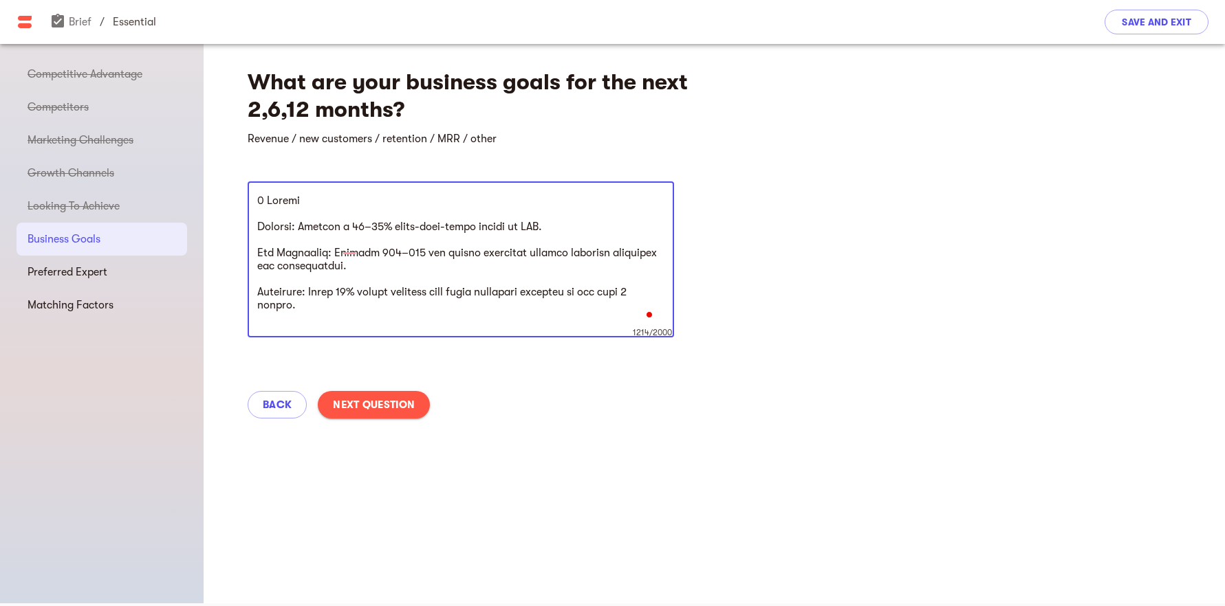
scroll to position [0, 0]
click at [257, 226] on textarea "To enrich screen reader interactions, please activate Accessibility in Grammarl…" at bounding box center [460, 260] width 407 height 131
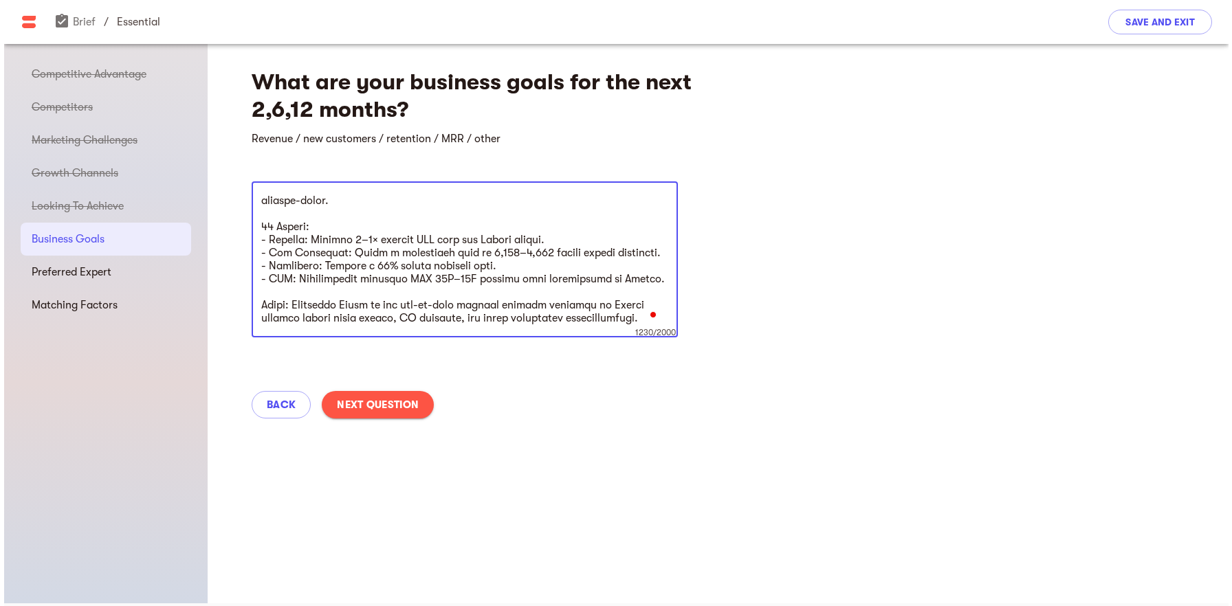
scroll to position [234, 0]
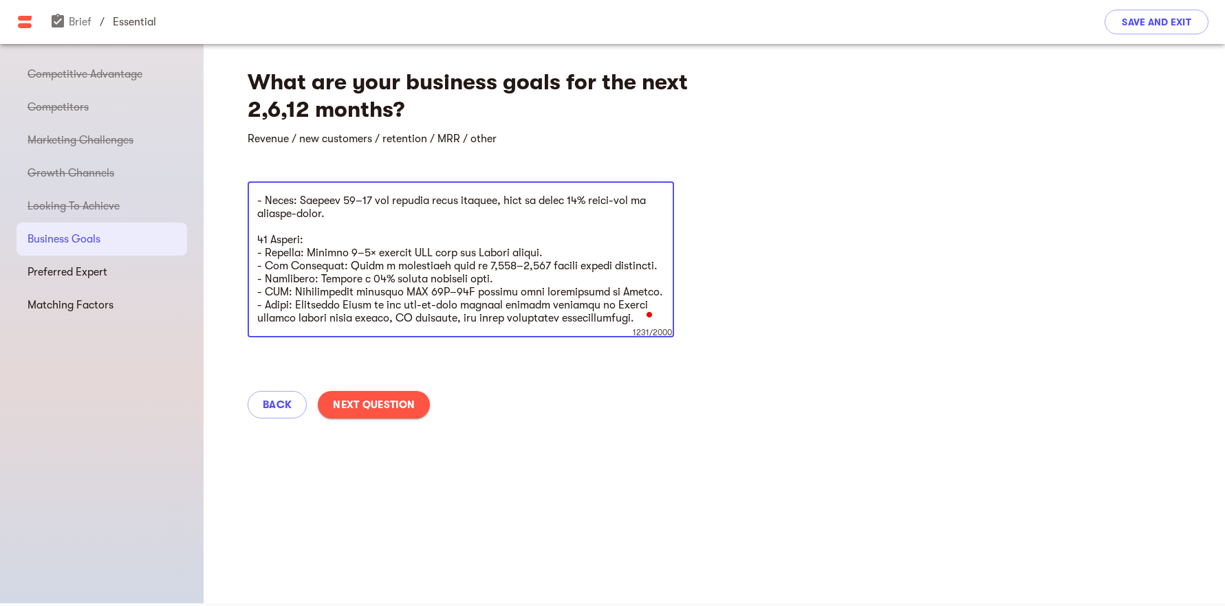
type textarea "3 Loremi: - Dolorsi: Ametcon a 81–07% elits-doei-tempo incidi ut LAB. - Etd Mag…"
click at [406, 405] on span "Next Question" at bounding box center [374, 405] width 82 height 17
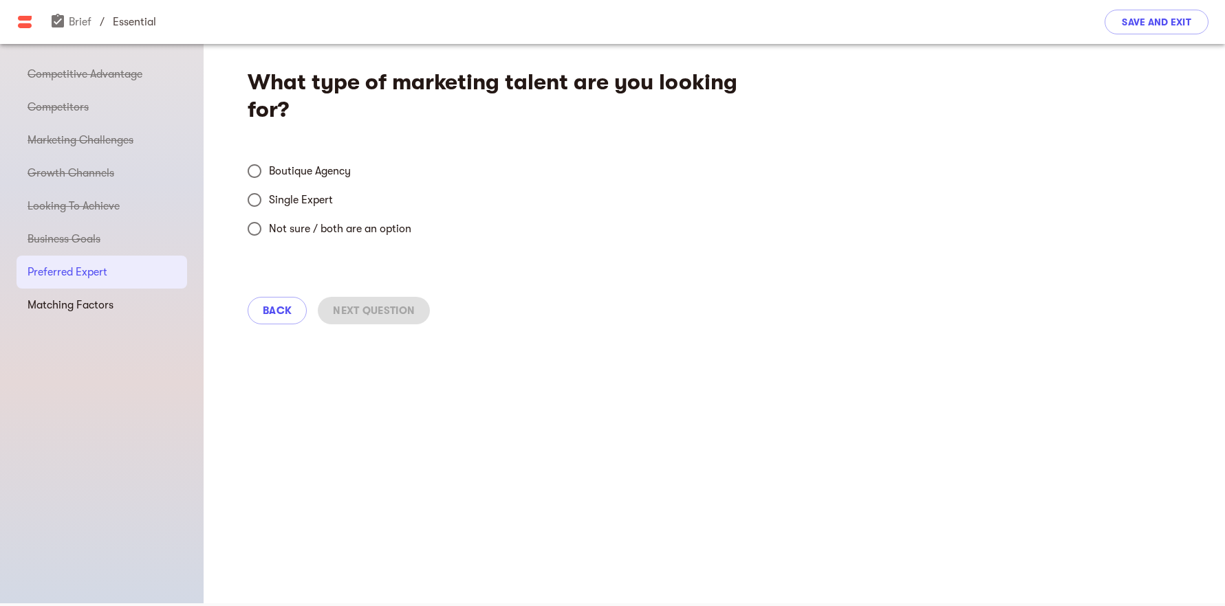
drag, startPoint x: 399, startPoint y: 226, endPoint x: 405, endPoint y: 234, distance: 9.8
click at [398, 226] on span "Not sure / both are an option" at bounding box center [340, 229] width 142 height 17
click at [269, 226] on input "Not sure / both are an option" at bounding box center [254, 229] width 29 height 29
radio input "true"
click at [391, 316] on span "Next Question" at bounding box center [374, 311] width 82 height 17
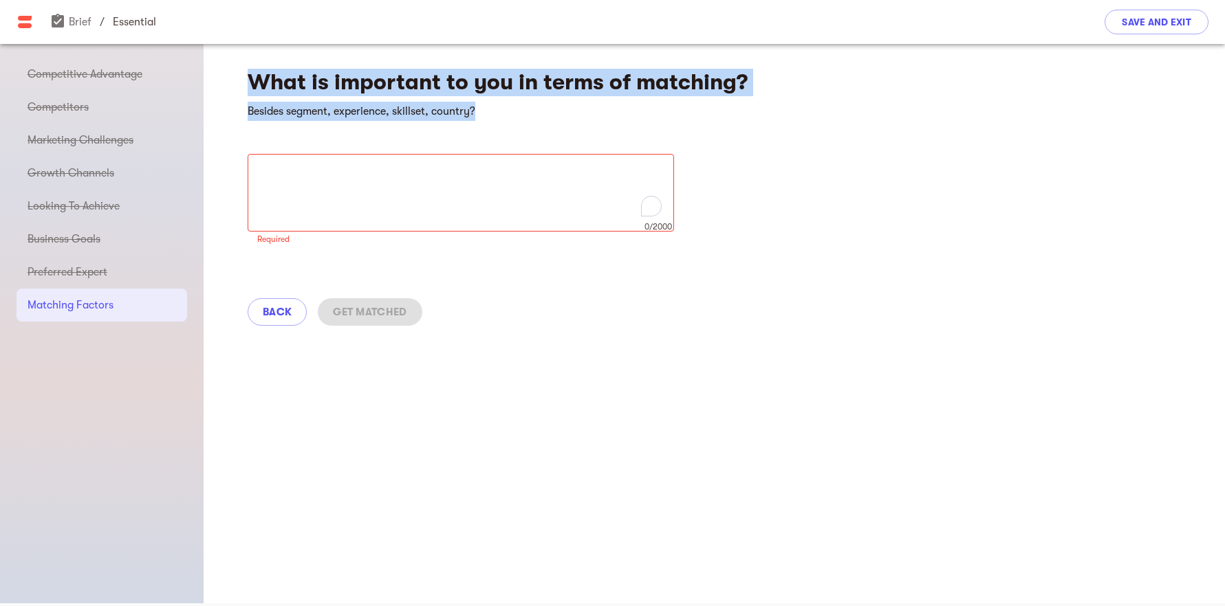
drag, startPoint x: 494, startPoint y: 110, endPoint x: 248, endPoint y: 80, distance: 247.9
click at [248, 80] on div "What is important to you in terms of matching? Besides segment, experience, ski…" at bounding box center [714, 192] width 1021 height 303
copy div "What is important to you in terms of matching? Besides segment, experience, ski…"
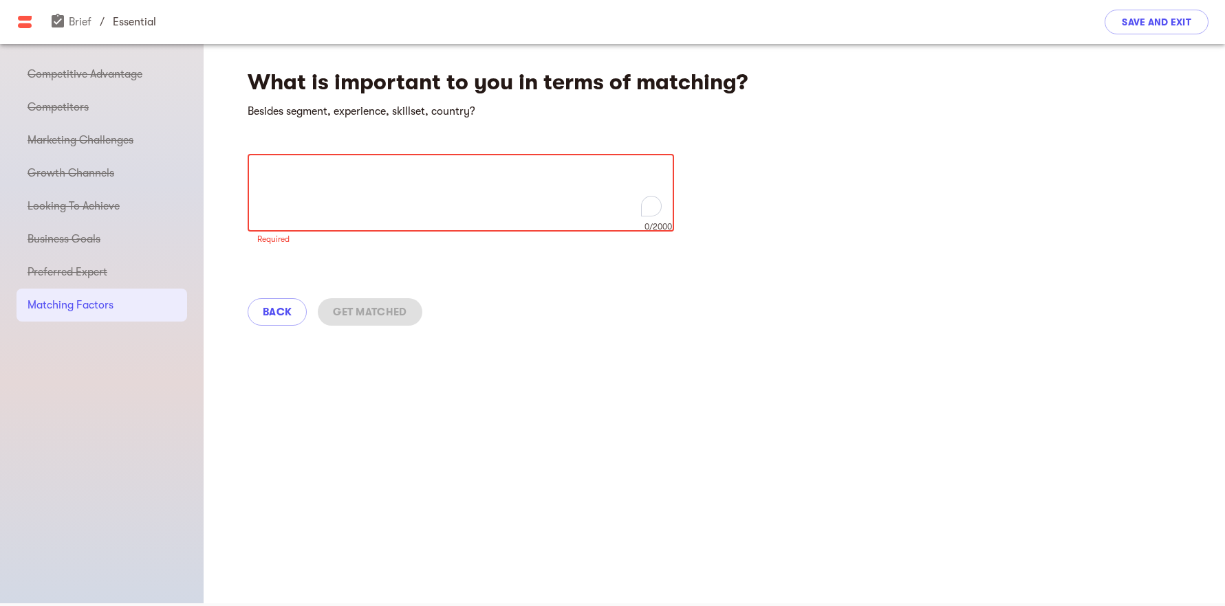
click at [503, 192] on textarea "To enrich screen reader interactions, please activate Accessibility in Grammarl…" at bounding box center [460, 193] width 407 height 52
paste textarea "we value alignment with our mission to empower [DEMOGRAPHIC_DATA] artisans and …"
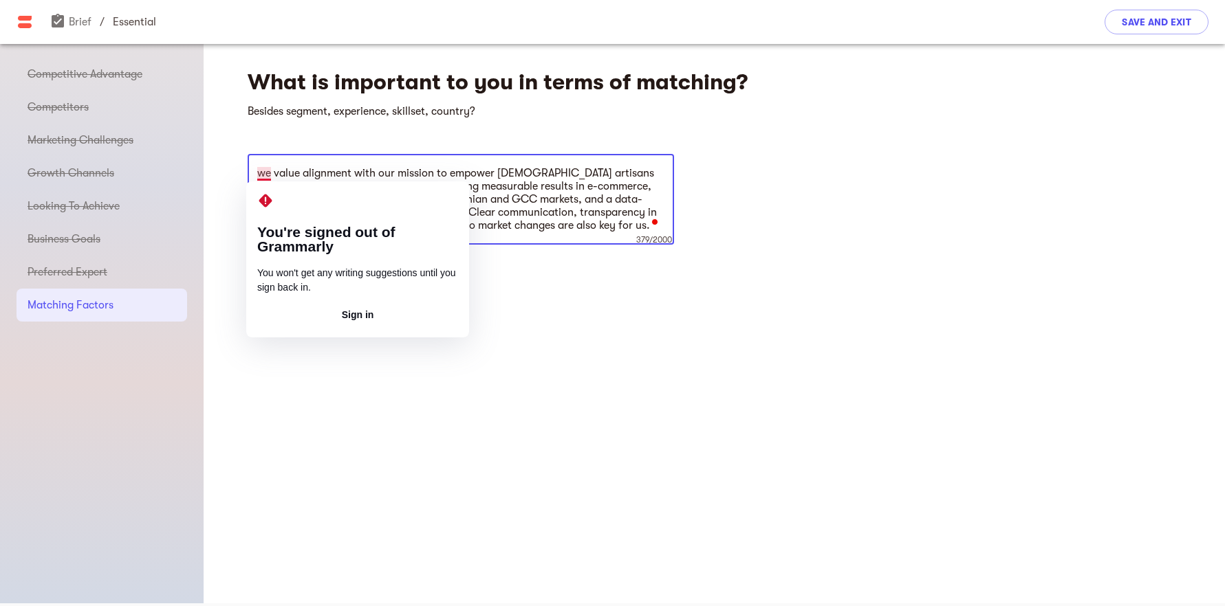
drag, startPoint x: 265, startPoint y: 174, endPoint x: 241, endPoint y: 162, distance: 27.1
click at [241, 162] on div "What is important to you in terms of matching? Besides segment, experience, ski…" at bounding box center [714, 192] width 1021 height 303
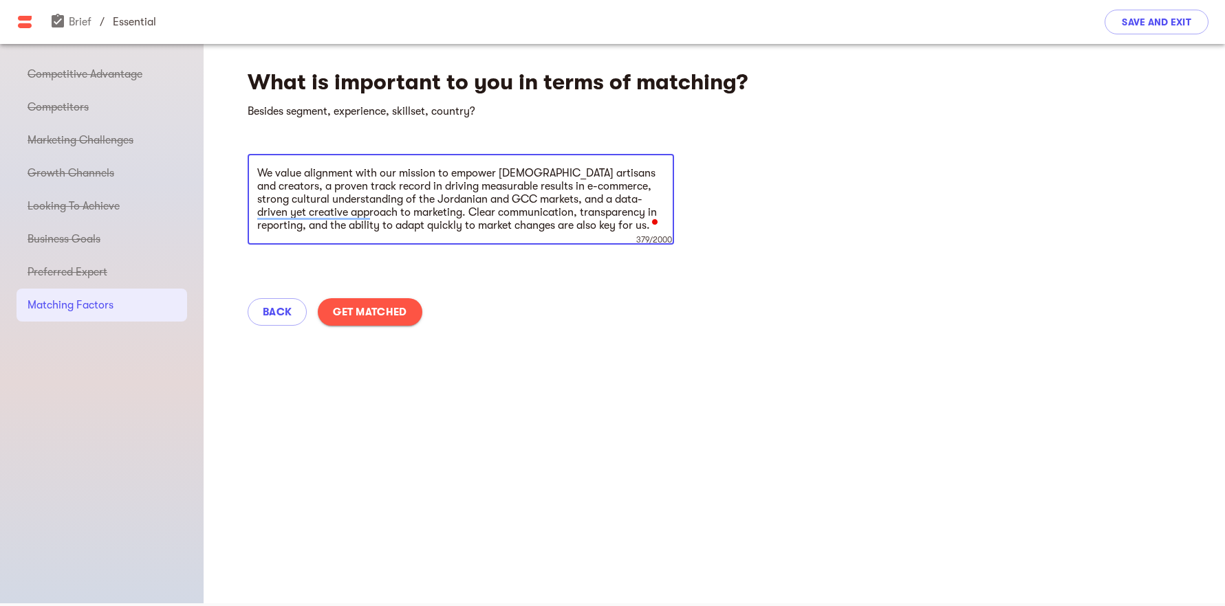
type textarea "We value alignment with our mission to empower [DEMOGRAPHIC_DATA] artisans and …"
click at [393, 316] on span "Get Matched" at bounding box center [370, 312] width 74 height 17
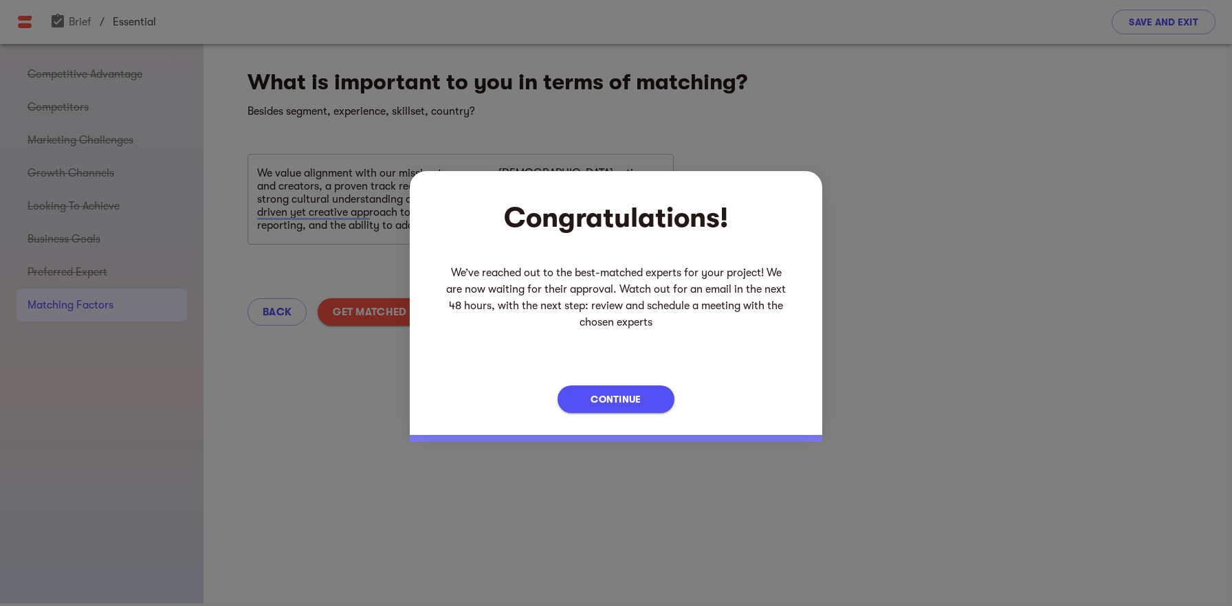
click at [626, 399] on span "Continue" at bounding box center [616, 399] width 50 height 17
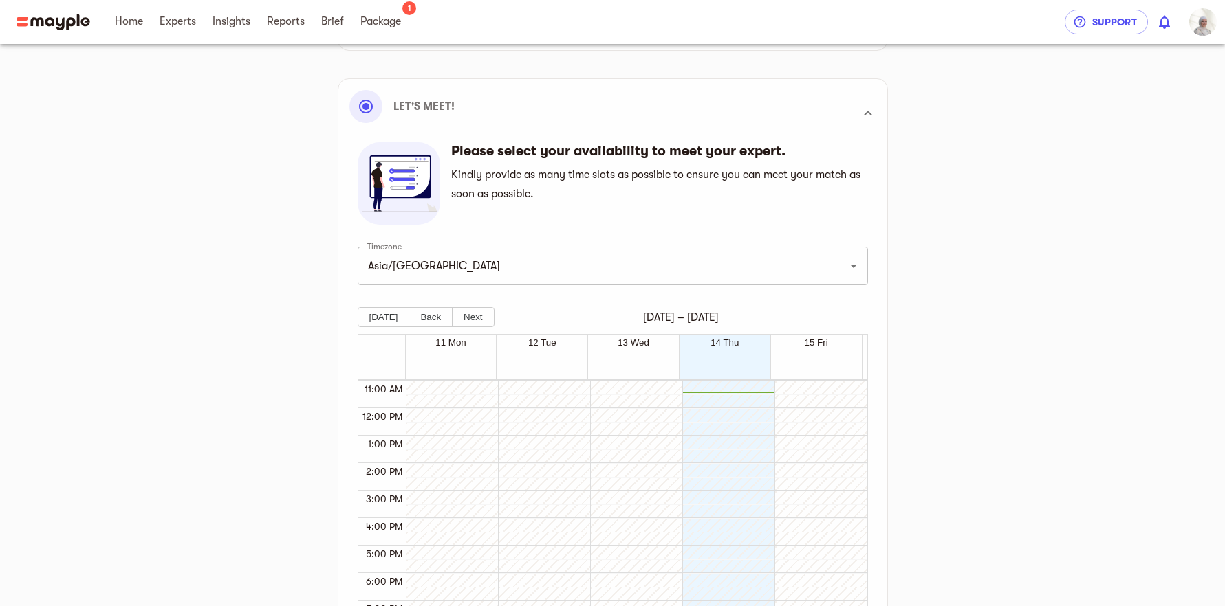
scroll to position [203, 0]
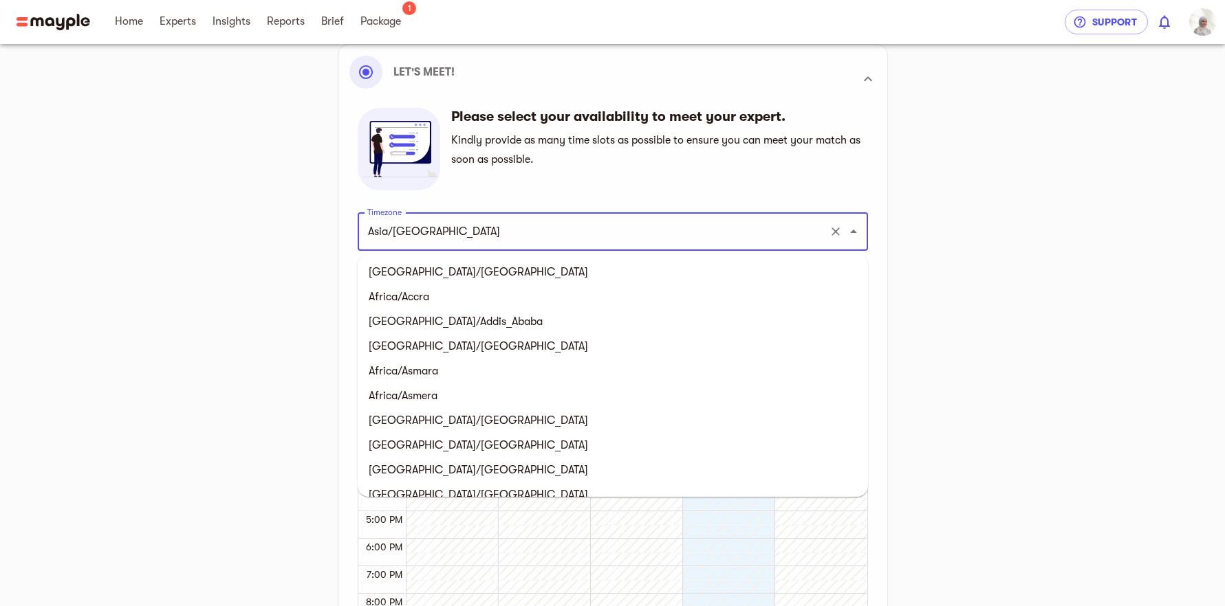
click at [809, 220] on input "Asia/[GEOGRAPHIC_DATA]" at bounding box center [593, 232] width 459 height 26
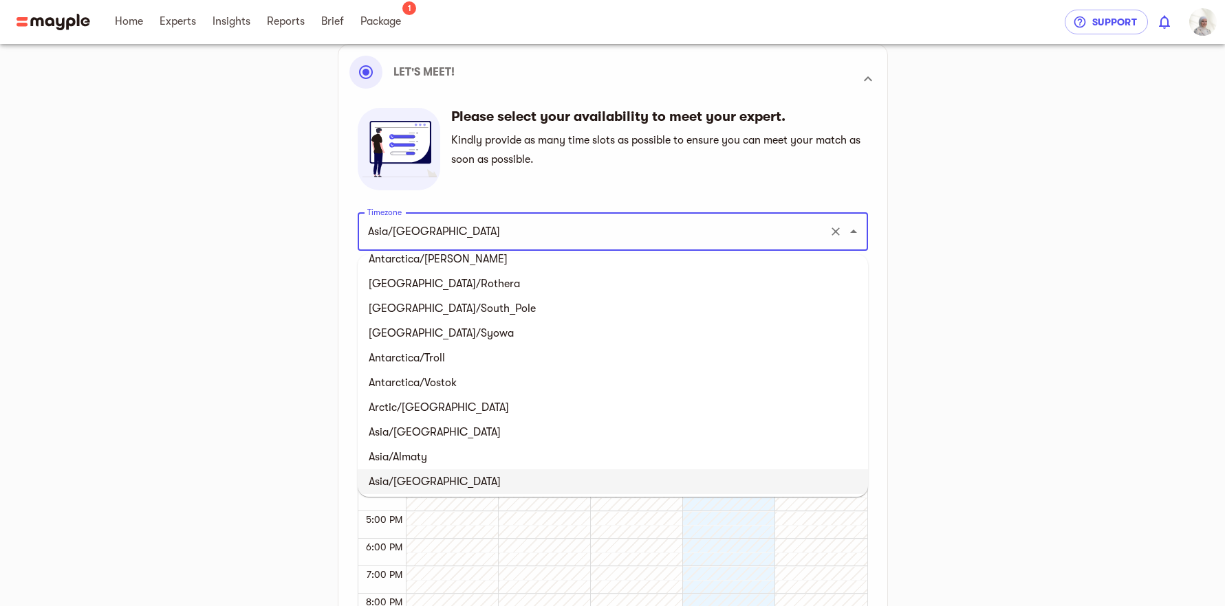
click at [1003, 245] on div "Gear Up for Kick-off Meet your expert Connect accounts Marketing plan Our syste…" at bounding box center [613, 313] width 836 height 910
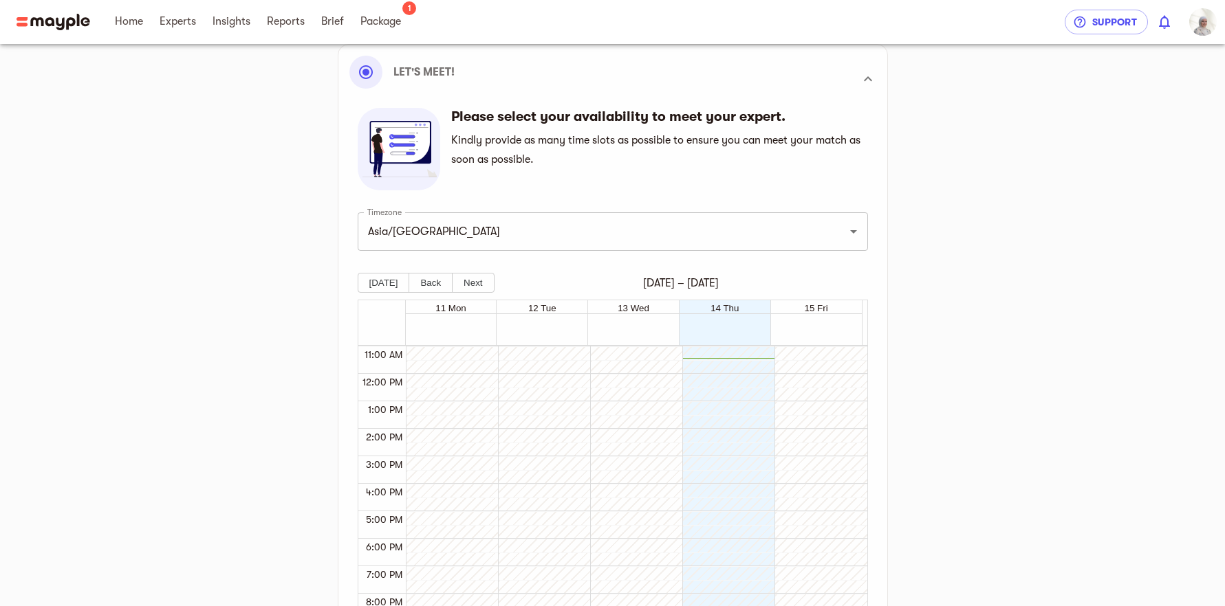
click at [733, 377] on div at bounding box center [724, 374] width 85 height 660
drag, startPoint x: 736, startPoint y: 400, endPoint x: 741, endPoint y: 424, distance: 23.9
click at [736, 402] on div at bounding box center [724, 374] width 85 height 660
click at [741, 425] on div at bounding box center [724, 374] width 85 height 660
click at [809, 417] on div at bounding box center [816, 374] width 85 height 660
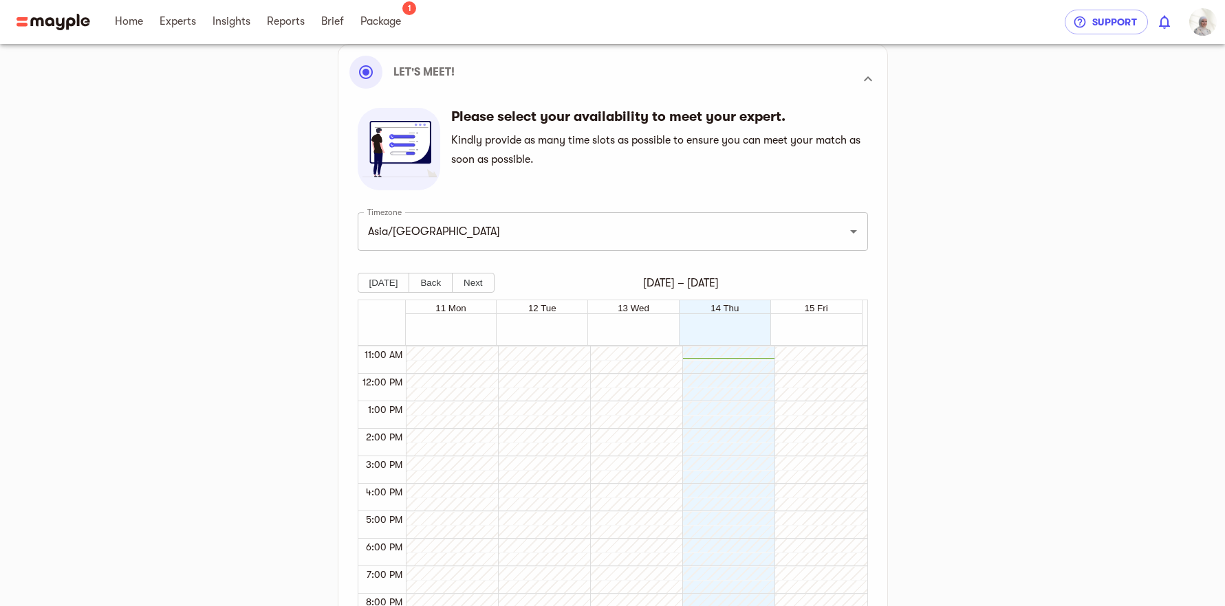
click at [814, 426] on div at bounding box center [816, 374] width 85 height 660
click at [809, 451] on div at bounding box center [816, 374] width 85 height 660
click at [725, 449] on div at bounding box center [724, 374] width 85 height 660
click at [729, 445] on div at bounding box center [724, 374] width 85 height 660
drag, startPoint x: 630, startPoint y: 409, endPoint x: 728, endPoint y: 419, distance: 98.9
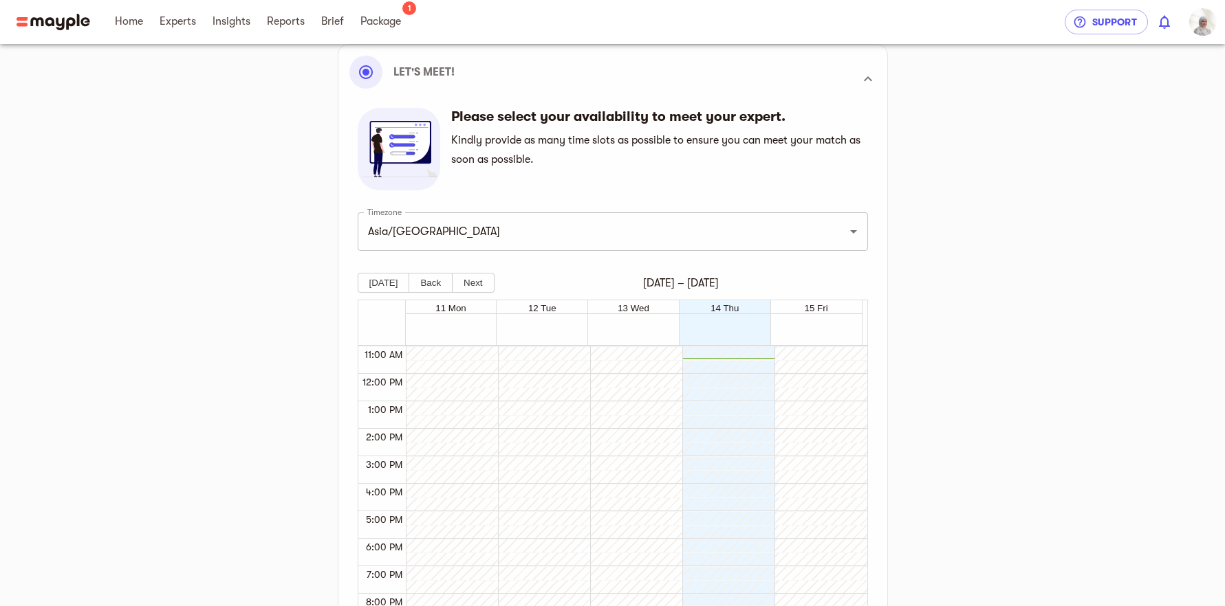
click at [629, 409] on div at bounding box center [632, 374] width 85 height 660
click at [804, 430] on div at bounding box center [816, 374] width 85 height 660
click at [841, 424] on div at bounding box center [816, 374] width 85 height 660
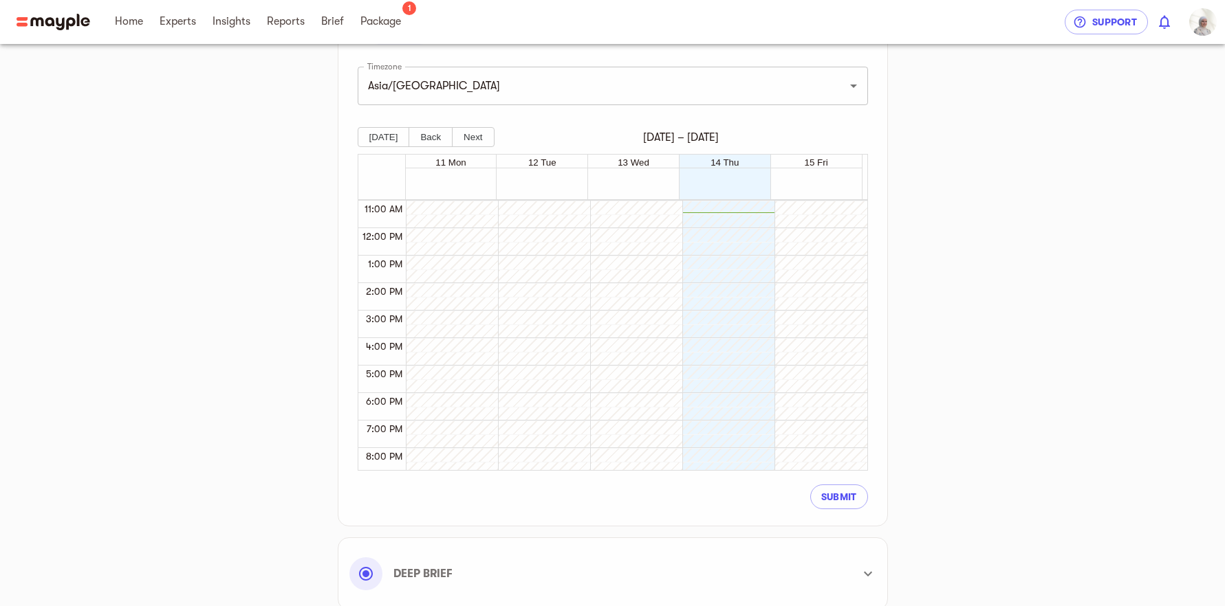
scroll to position [377, 0]
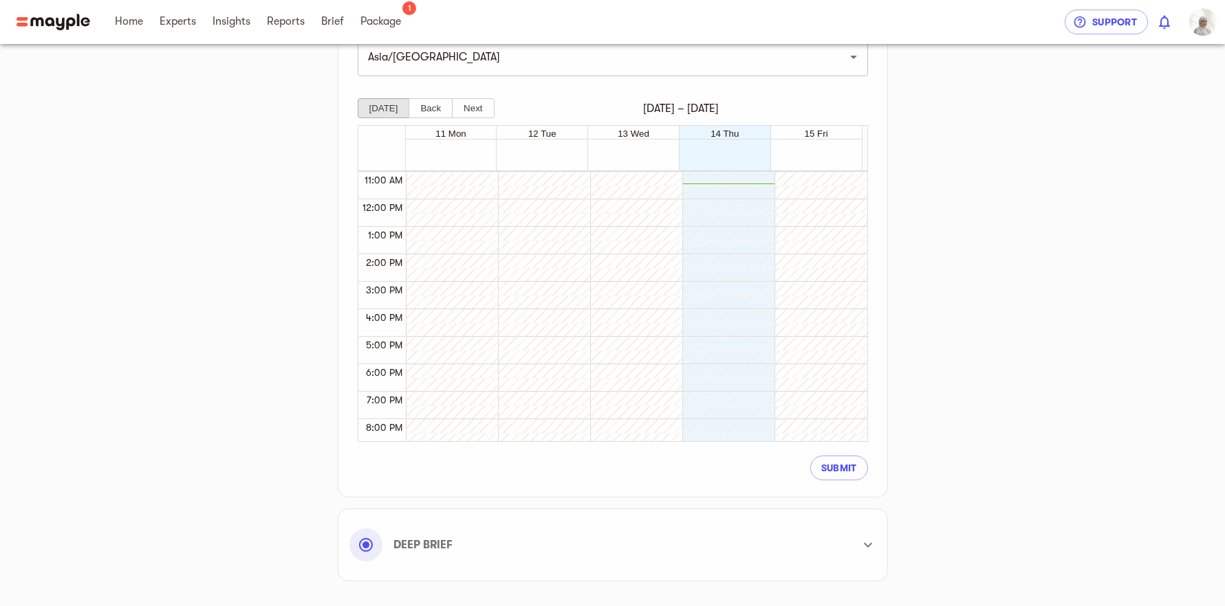
click at [386, 111] on button "[DATE]" at bounding box center [384, 108] width 52 height 20
click at [733, 235] on div at bounding box center [724, 199] width 85 height 660
click at [740, 254] on div at bounding box center [724, 199] width 85 height 660
click at [486, 113] on button "Next" at bounding box center [473, 108] width 42 height 20
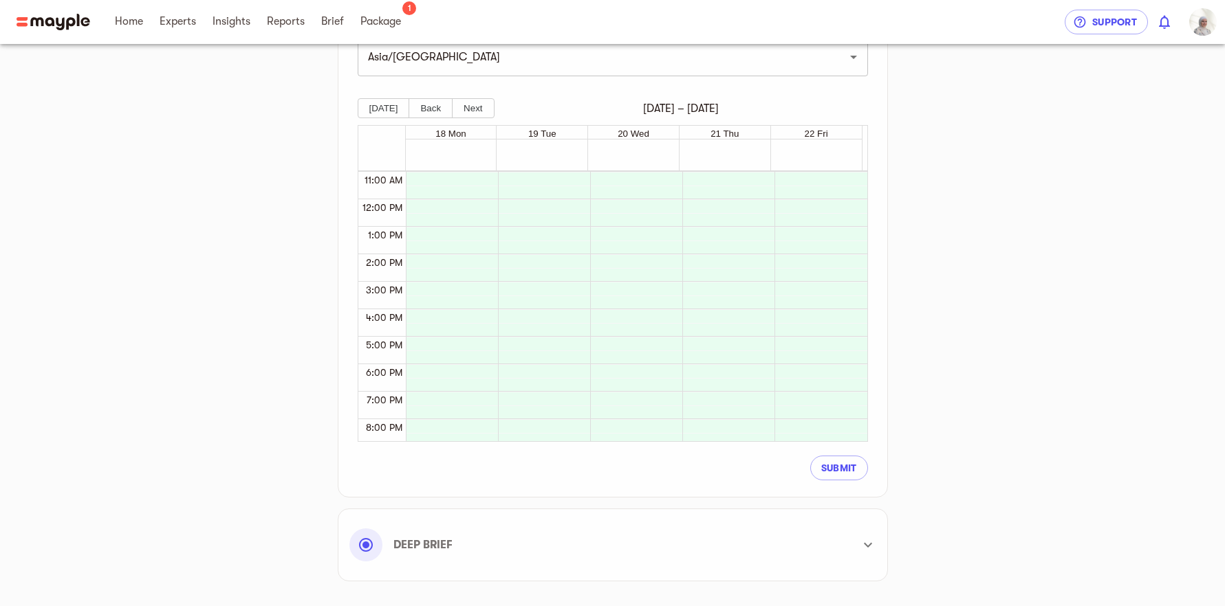
click at [487, 198] on div at bounding box center [448, 199] width 85 height 660
click at [473, 195] on div at bounding box center [448, 199] width 85 height 660
click at [472, 193] on div at bounding box center [448, 199] width 85 height 660
click at [398, 196] on div at bounding box center [381, 193] width 47 height 10
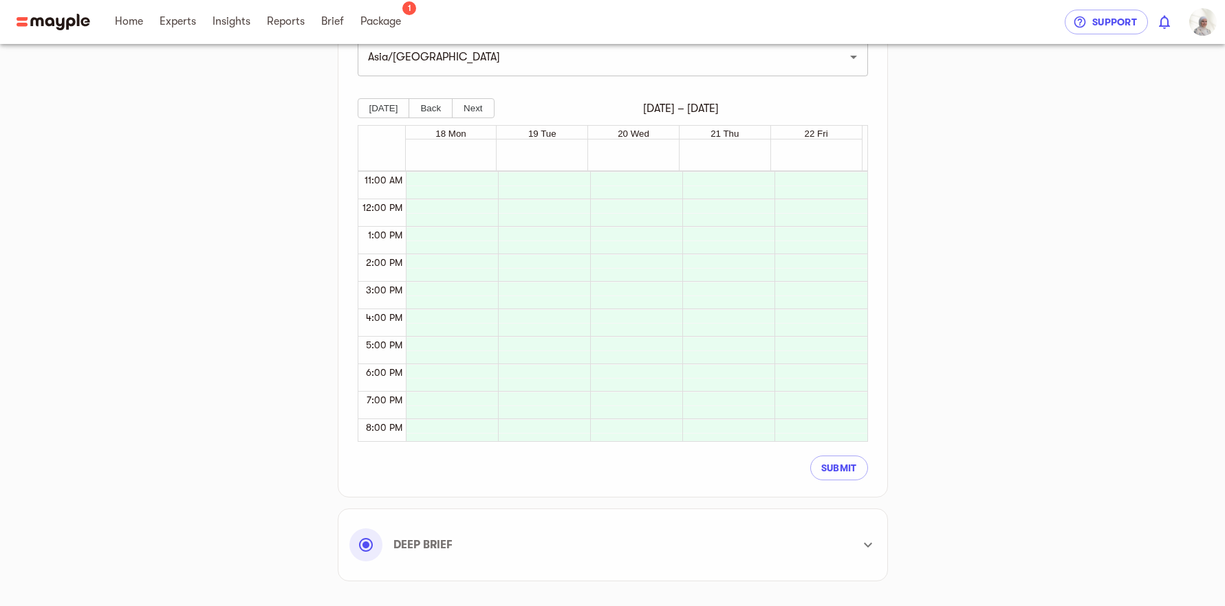
click at [386, 186] on span "11:00 AM" at bounding box center [383, 180] width 45 height 11
click at [383, 219] on div at bounding box center [381, 221] width 47 height 10
click at [449, 127] on div "18 Mon" at bounding box center [451, 133] width 91 height 14
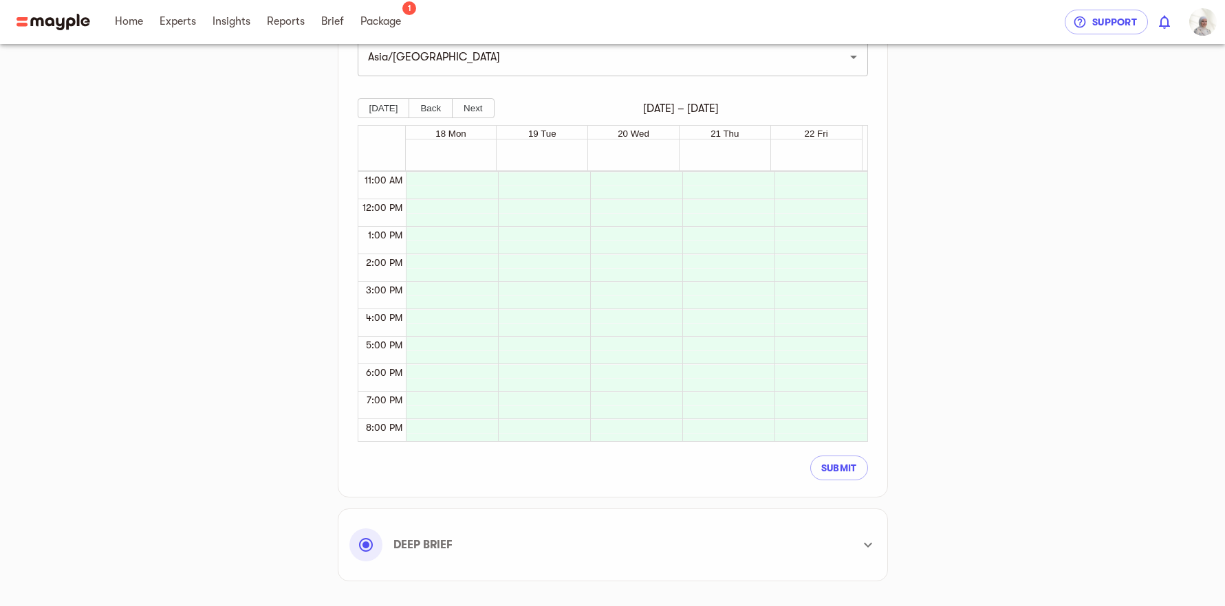
click at [450, 133] on span "18 Mon" at bounding box center [450, 134] width 30 height 10
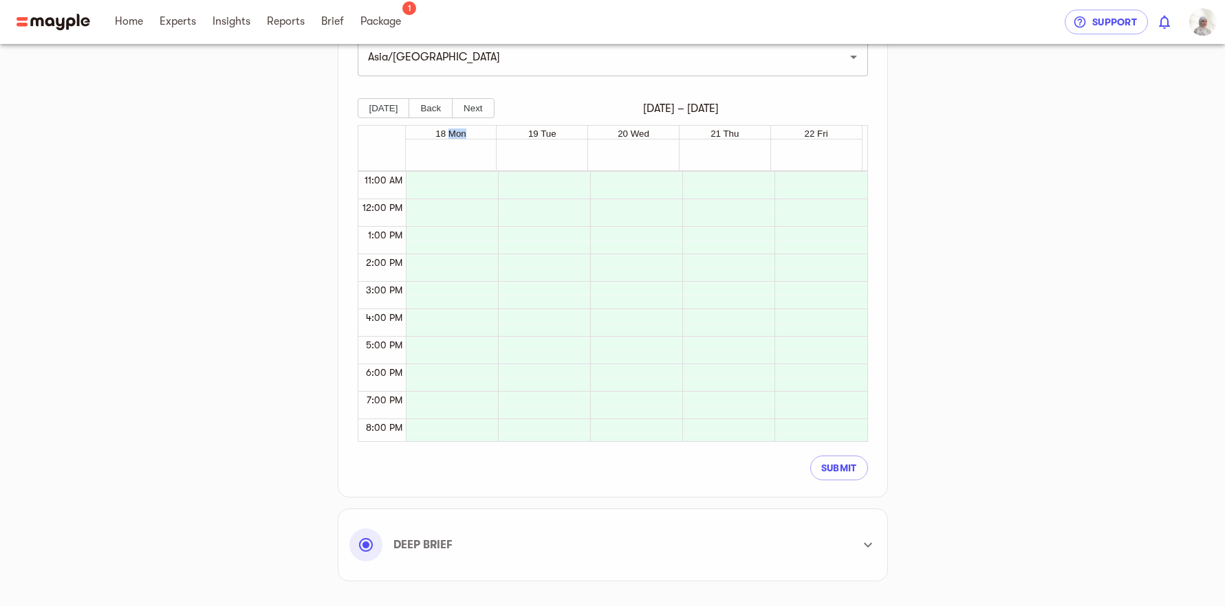
click at [450, 133] on span "18 Mon" at bounding box center [450, 134] width 30 height 10
click at [396, 110] on button "[DATE]" at bounding box center [384, 108] width 52 height 20
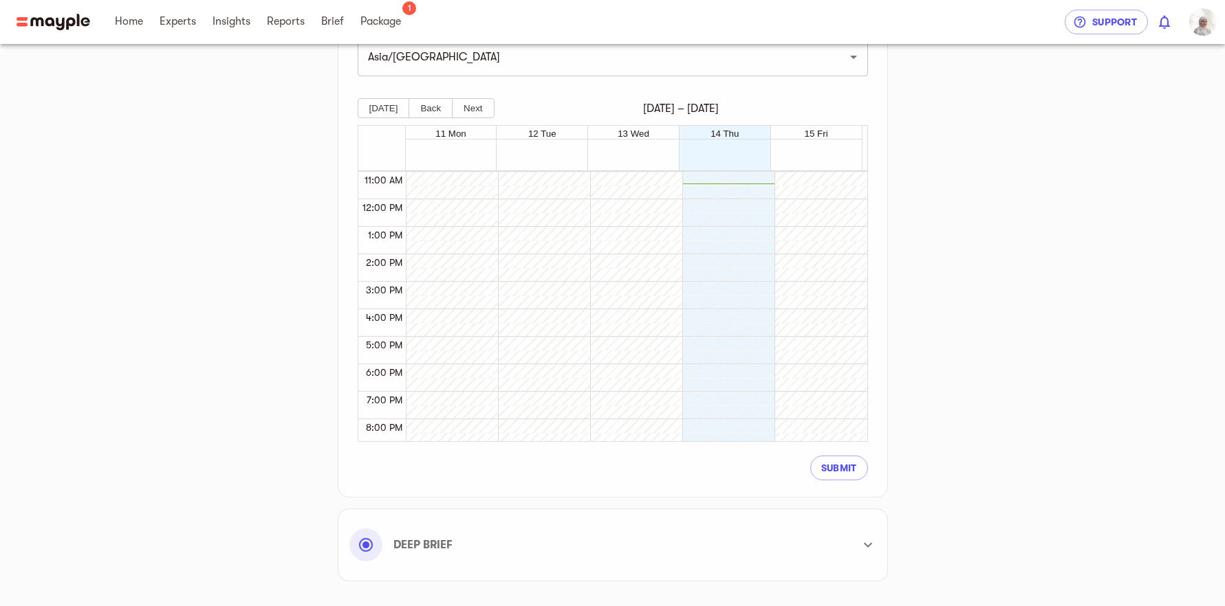
click at [699, 131] on div "14 Thu" at bounding box center [724, 133] width 91 height 14
click at [700, 131] on div "14 Thu" at bounding box center [724, 133] width 91 height 14
drag, startPoint x: 700, startPoint y: 131, endPoint x: 712, endPoint y: 144, distance: 18.0
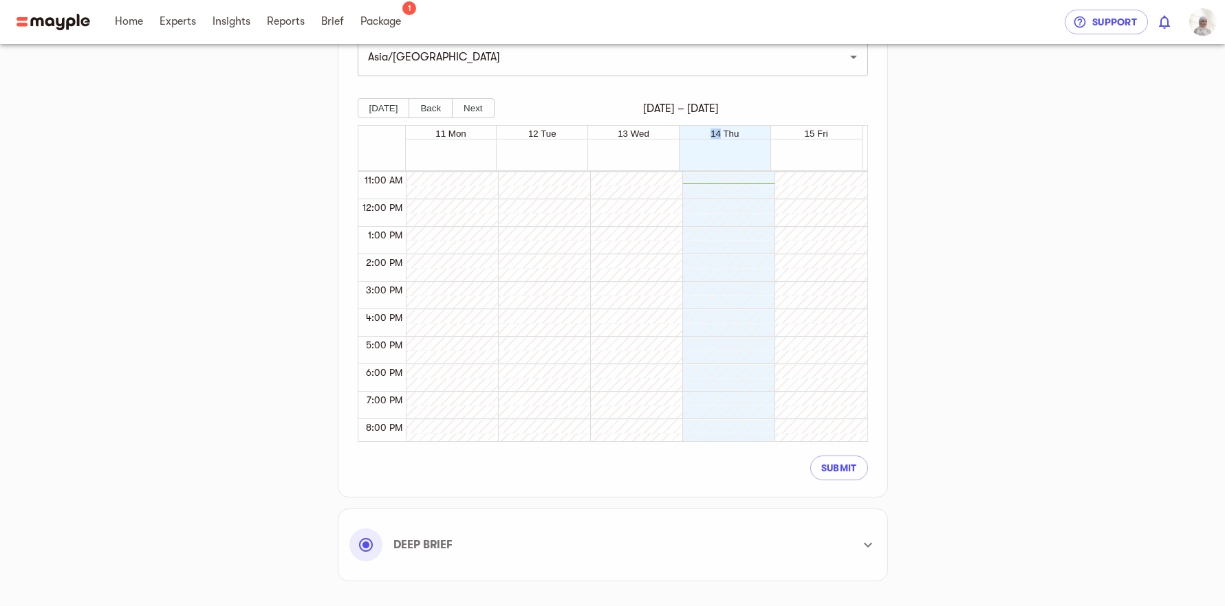
click at [701, 131] on div "14 Thu" at bounding box center [724, 133] width 91 height 14
click at [840, 468] on span "Submit" at bounding box center [839, 468] width 36 height 17
click at [840, 468] on span "Submit" at bounding box center [829, 468] width 55 height 17
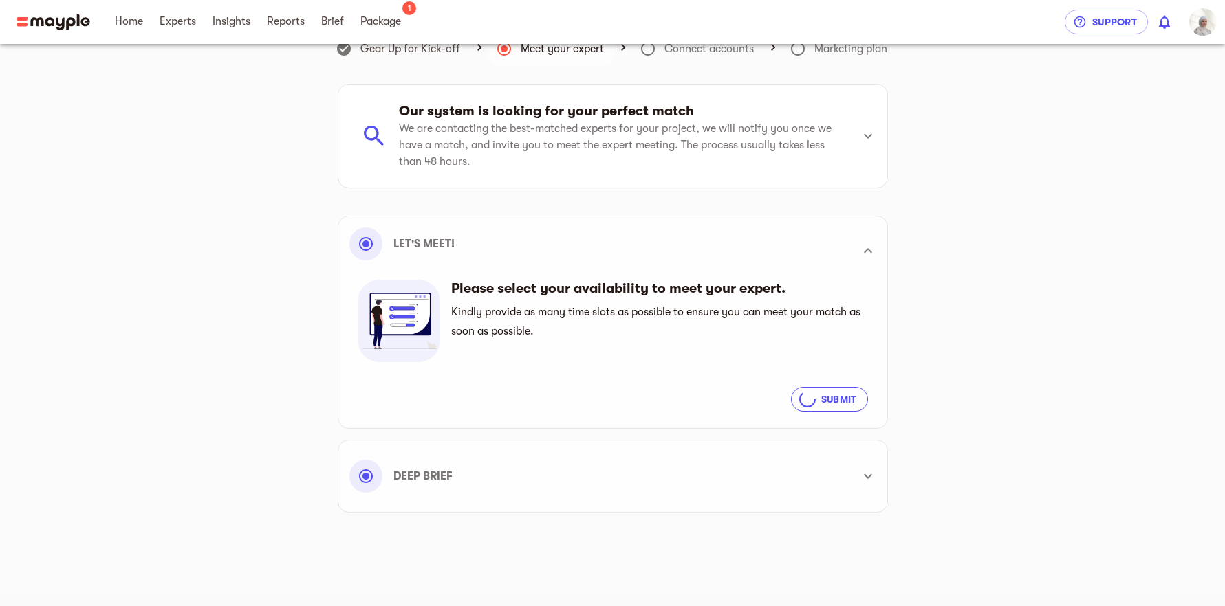
scroll to position [31, 0]
click at [840, 468] on div "Deep Brief" at bounding box center [600, 476] width 502 height 33
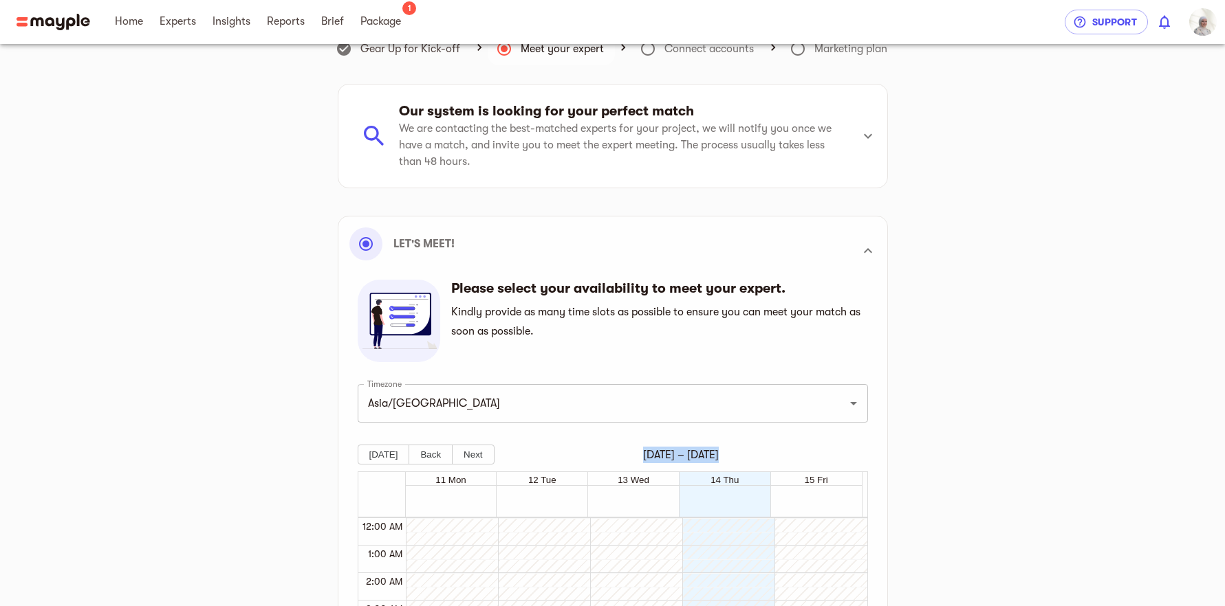
scroll to position [303, 0]
click at [1002, 407] on div "Gear Up for Kick-off Meet your expert Connect accounts Marketing plan Our syste…" at bounding box center [613, 555] width 836 height 1051
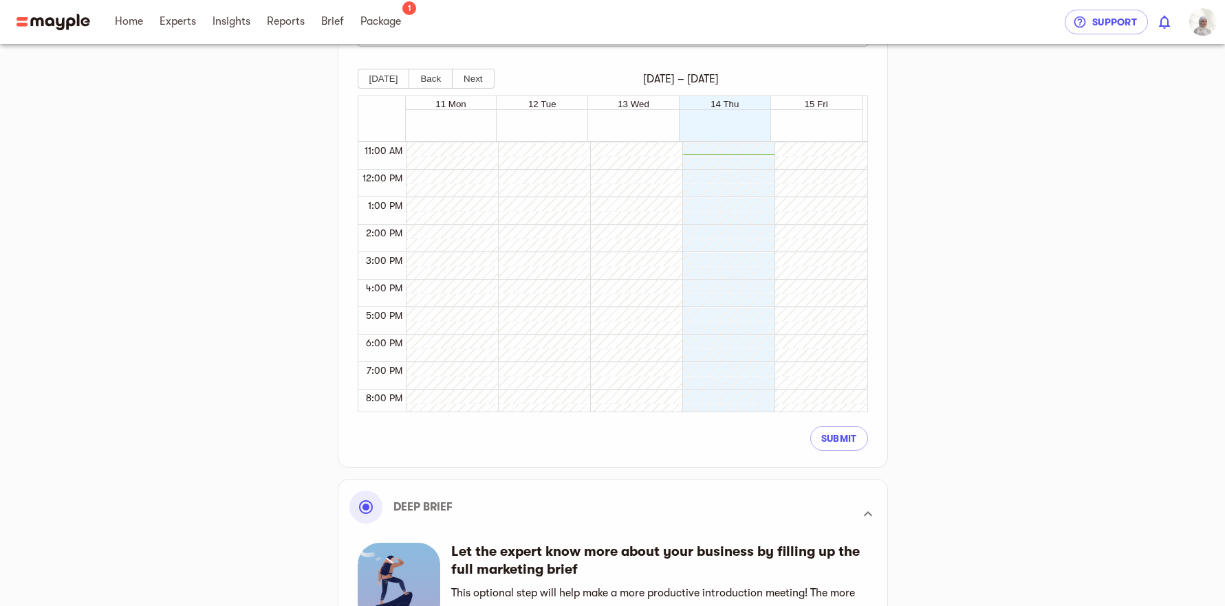
scroll to position [448, 0]
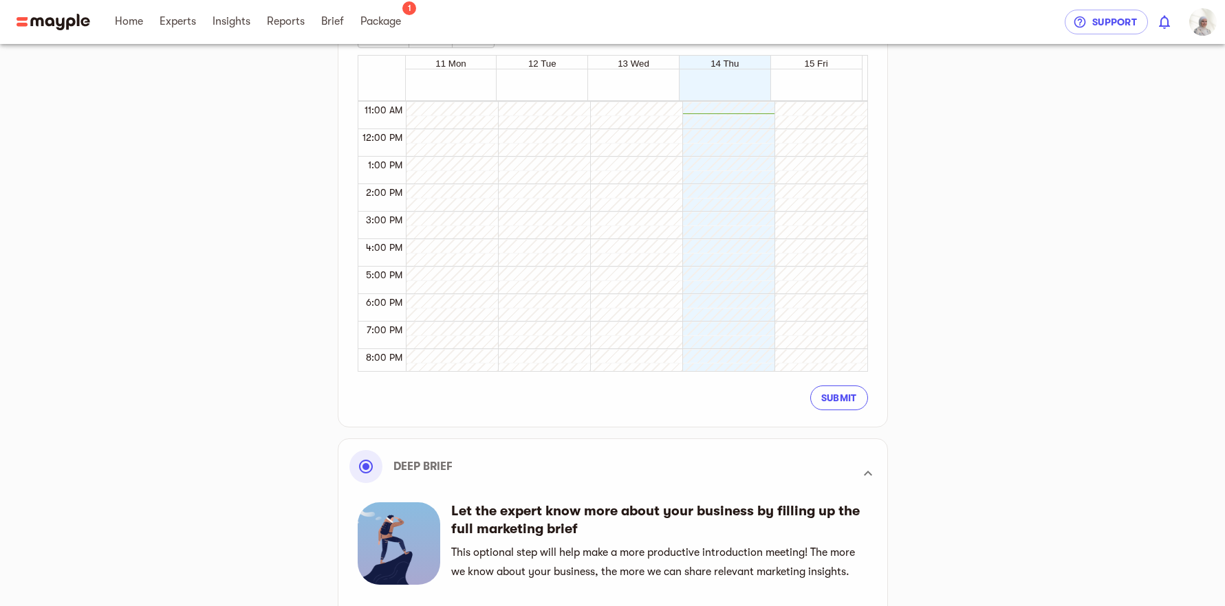
click at [848, 402] on span "Submit" at bounding box center [839, 398] width 36 height 17
click at [369, 299] on span "6:00 PM" at bounding box center [383, 302] width 43 height 11
drag, startPoint x: 386, startPoint y: 300, endPoint x: 814, endPoint y: 306, distance: 427.7
click at [765, 304] on div "12:00 AM 1:00 AM 2:00 AM 3:00 AM 4:00 AM 5:00 AM 6:00 AM 7:00 AM 8:00 AM 9:00 A…" at bounding box center [612, 235] width 509 height 271
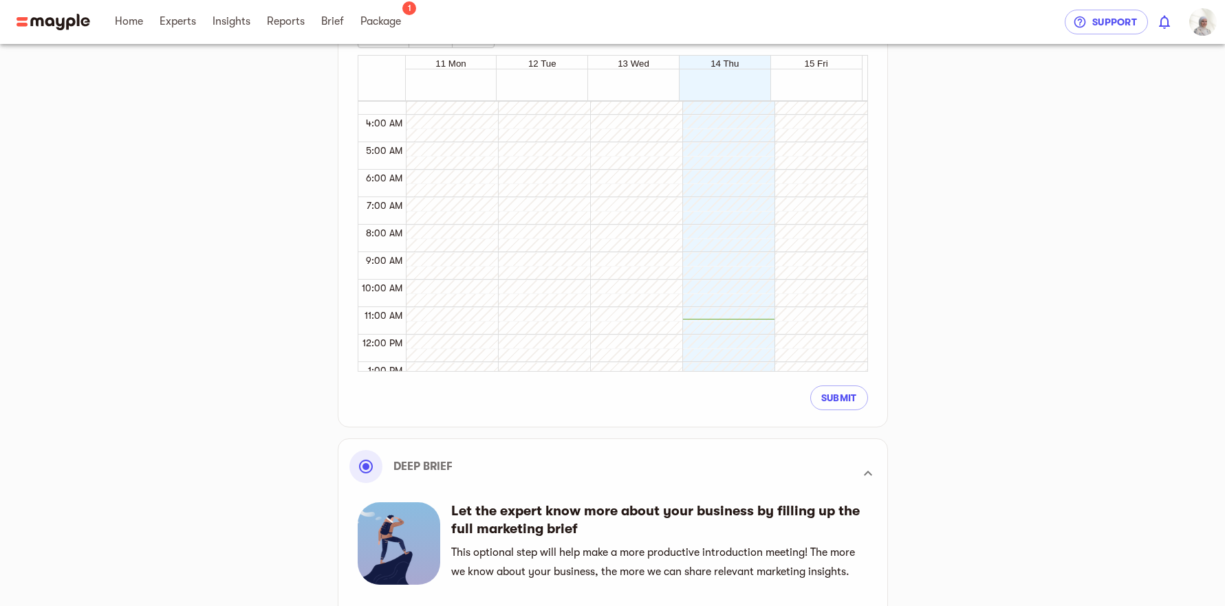
scroll to position [109, 0]
click at [734, 307] on div at bounding box center [724, 322] width 85 height 660
click at [747, 242] on div at bounding box center [724, 131] width 85 height 660
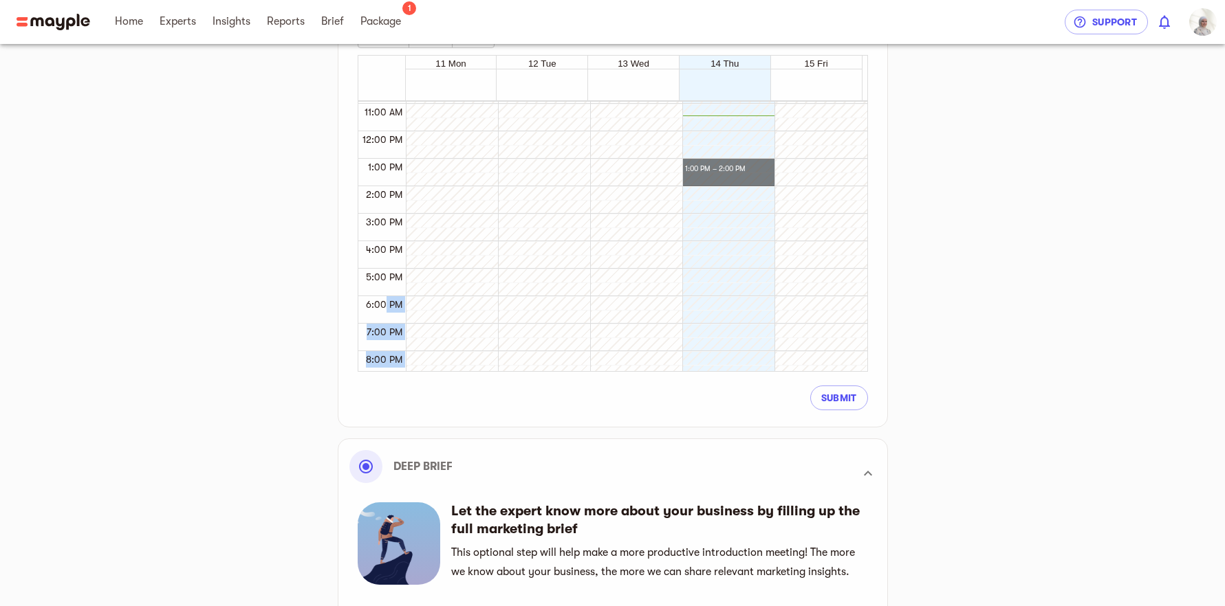
drag, startPoint x: 733, startPoint y: 160, endPoint x: 733, endPoint y: 175, distance: 15.8
click at [745, 168] on div at bounding box center [724, 131] width 85 height 660
drag, startPoint x: 746, startPoint y: 159, endPoint x: 746, endPoint y: 180, distance: 21.3
drag, startPoint x: 749, startPoint y: 130, endPoint x: 749, endPoint y: 149, distance: 18.6
drag, startPoint x: 800, startPoint y: 138, endPoint x: 804, endPoint y: 156, distance: 18.9
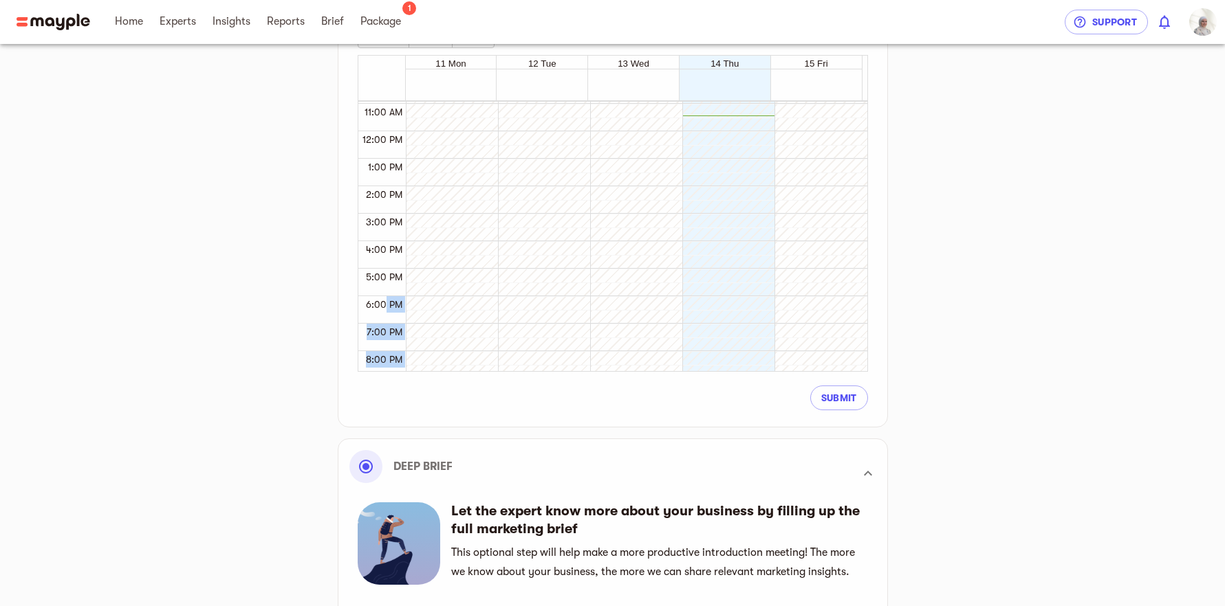
click at [807, 136] on div at bounding box center [816, 131] width 85 height 660
click at [789, 156] on div at bounding box center [816, 131] width 85 height 660
click at [716, 149] on div at bounding box center [724, 131] width 85 height 660
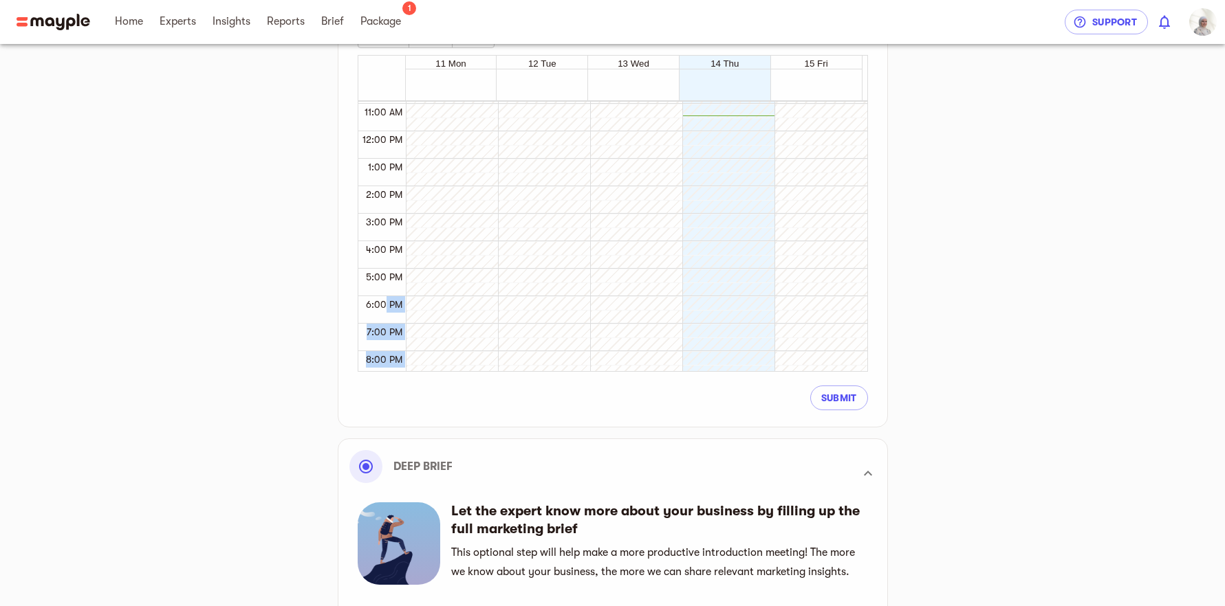
click at [716, 149] on div at bounding box center [724, 131] width 85 height 660
click at [723, 133] on div at bounding box center [724, 131] width 85 height 660
drag, startPoint x: 736, startPoint y: 115, endPoint x: 738, endPoint y: 162, distance: 47.5
drag, startPoint x: 750, startPoint y: 114, endPoint x: 793, endPoint y: 145, distance: 52.7
click at [793, 145] on div "12:00 AM 1:00 AM 2:00 AM 3:00 AM 4:00 AM 5:00 AM 6:00 AM 7:00 AM 8:00 AM 9:00 A…" at bounding box center [612, 235] width 509 height 271
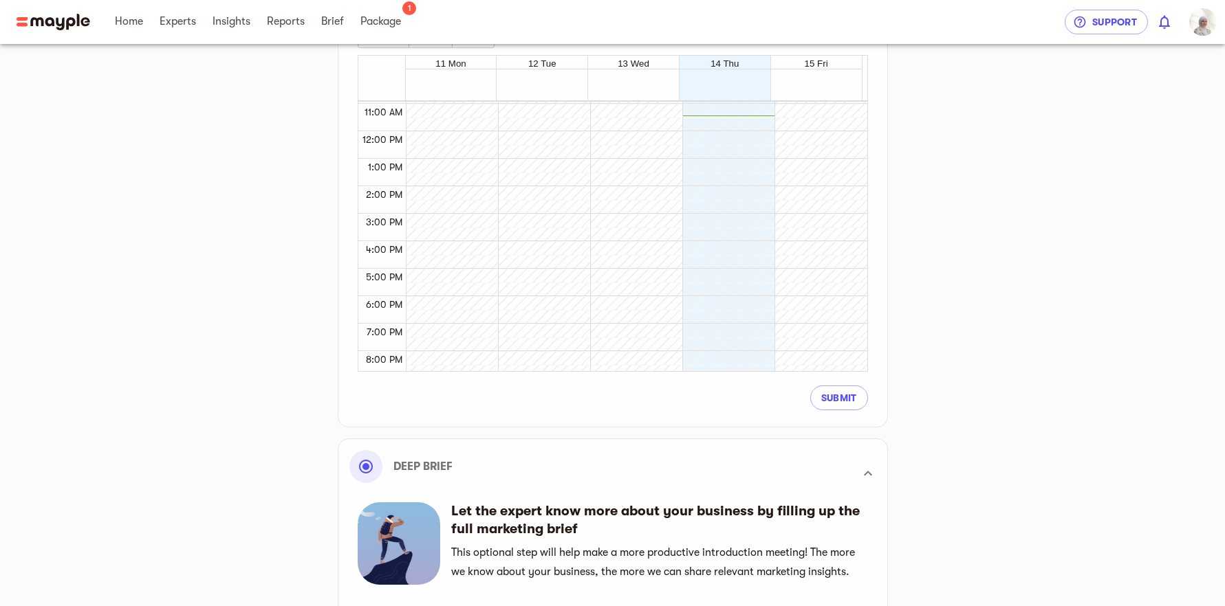
click at [711, 66] on span "14 Thu" at bounding box center [724, 63] width 28 height 10
click at [833, 395] on span "Submit" at bounding box center [839, 398] width 36 height 17
click at [833, 395] on span "Submit" at bounding box center [829, 398] width 55 height 17
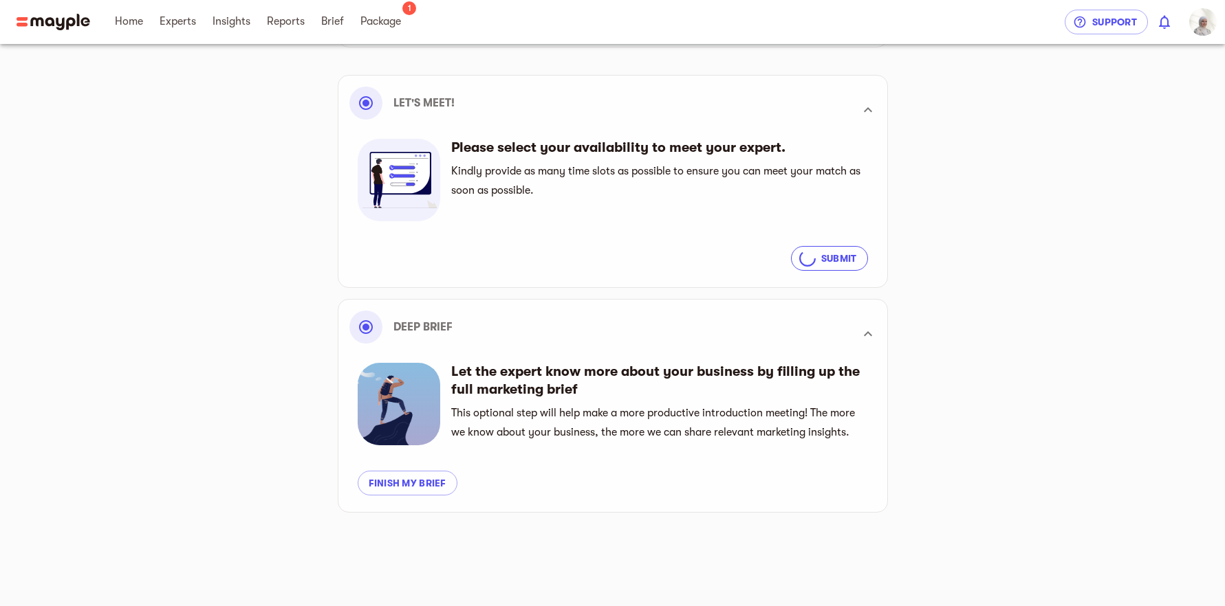
scroll to position [172, 0]
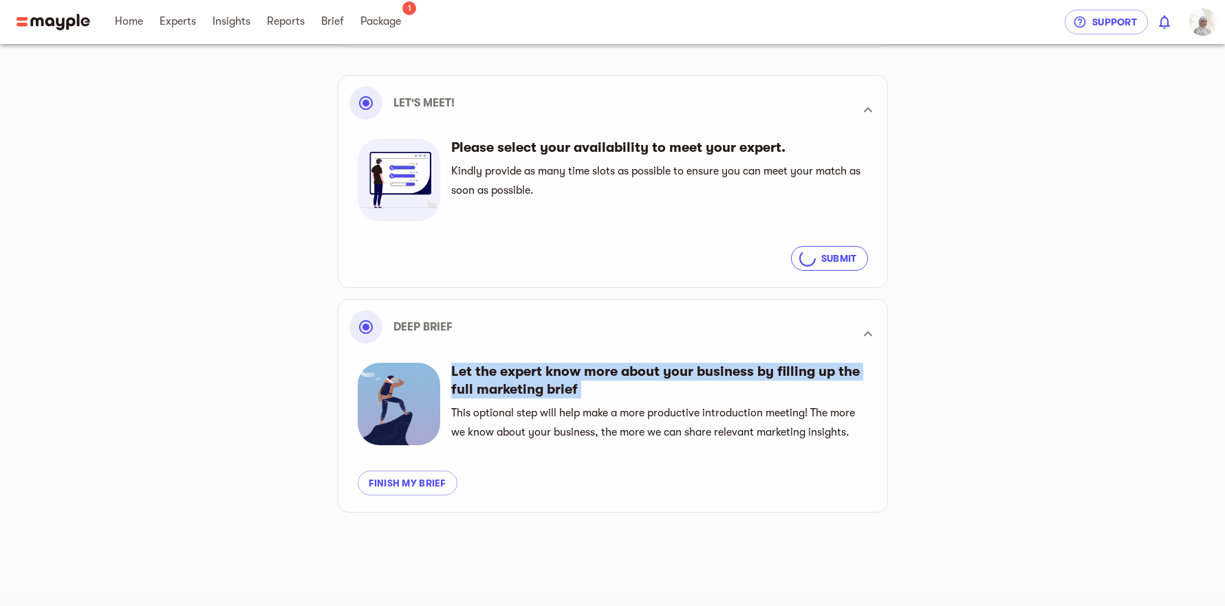
click at [833, 395] on h6 "Let the expert know more about your business by filling up the full marketing b…" at bounding box center [655, 381] width 409 height 36
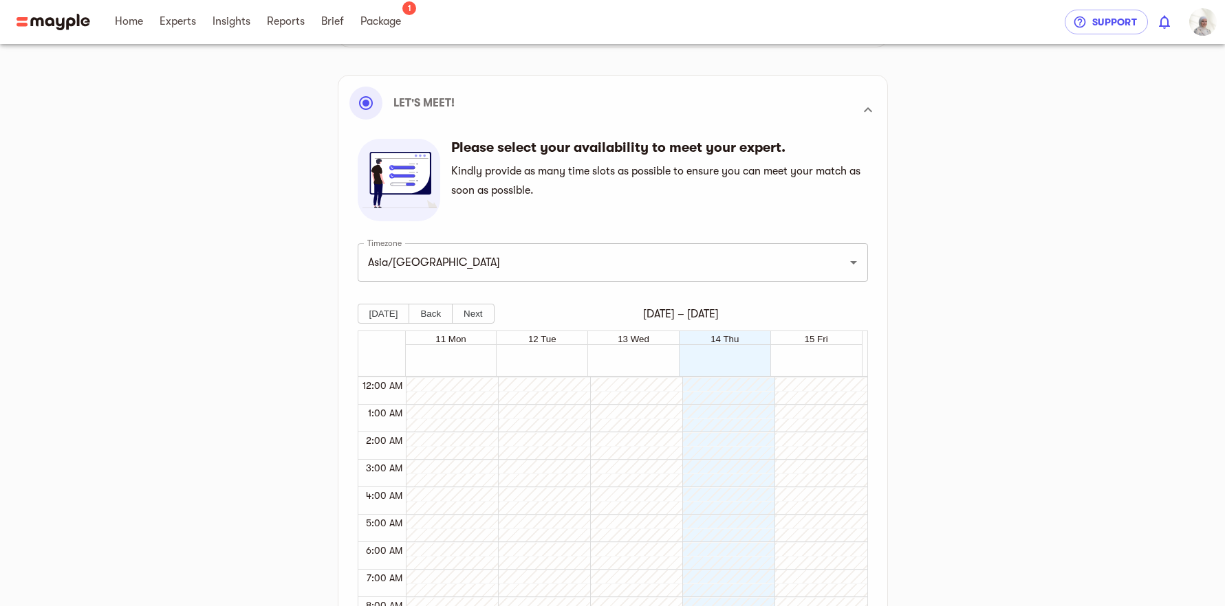
scroll to position [303, 0]
click at [722, 461] on div at bounding box center [724, 405] width 85 height 660
click at [632, 468] on div at bounding box center [632, 405] width 85 height 660
click at [709, 466] on div at bounding box center [724, 405] width 85 height 660
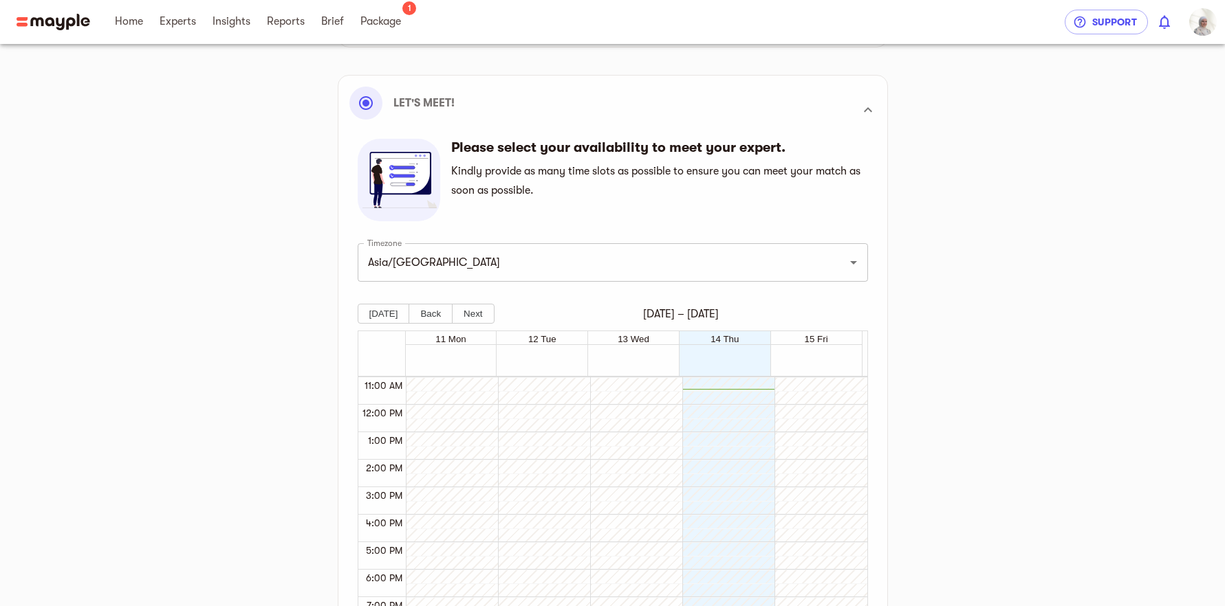
drag, startPoint x: 786, startPoint y: 446, endPoint x: 804, endPoint y: 463, distance: 25.3
click at [786, 446] on div at bounding box center [816, 405] width 85 height 660
click at [804, 465] on div at bounding box center [816, 405] width 85 height 660
click at [622, 333] on div "13 Wed" at bounding box center [632, 338] width 91 height 14
click at [633, 339] on span "13 Wed" at bounding box center [633, 339] width 32 height 10
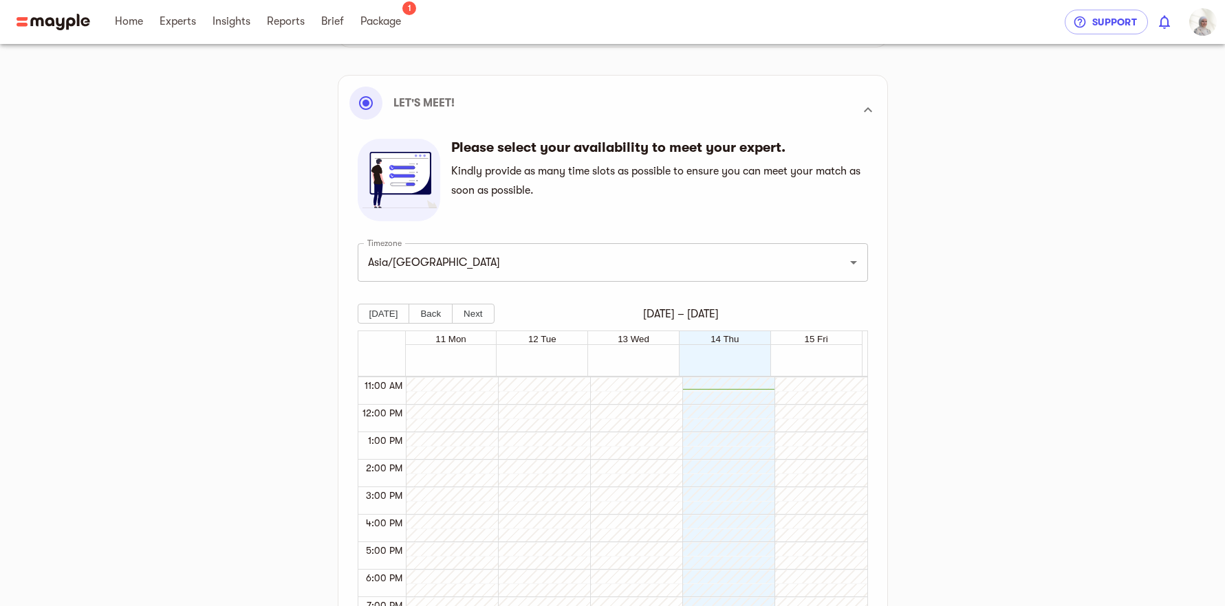
click at [633, 339] on span "13 Wed" at bounding box center [633, 339] width 32 height 10
click at [639, 357] on div at bounding box center [634, 352] width 456 height 14
drag, startPoint x: 639, startPoint y: 357, endPoint x: 478, endPoint y: 391, distance: 164.5
click at [633, 361] on div at bounding box center [634, 359] width 456 height 28
click at [382, 420] on div "12:00 PM" at bounding box center [381, 413] width 47 height 17
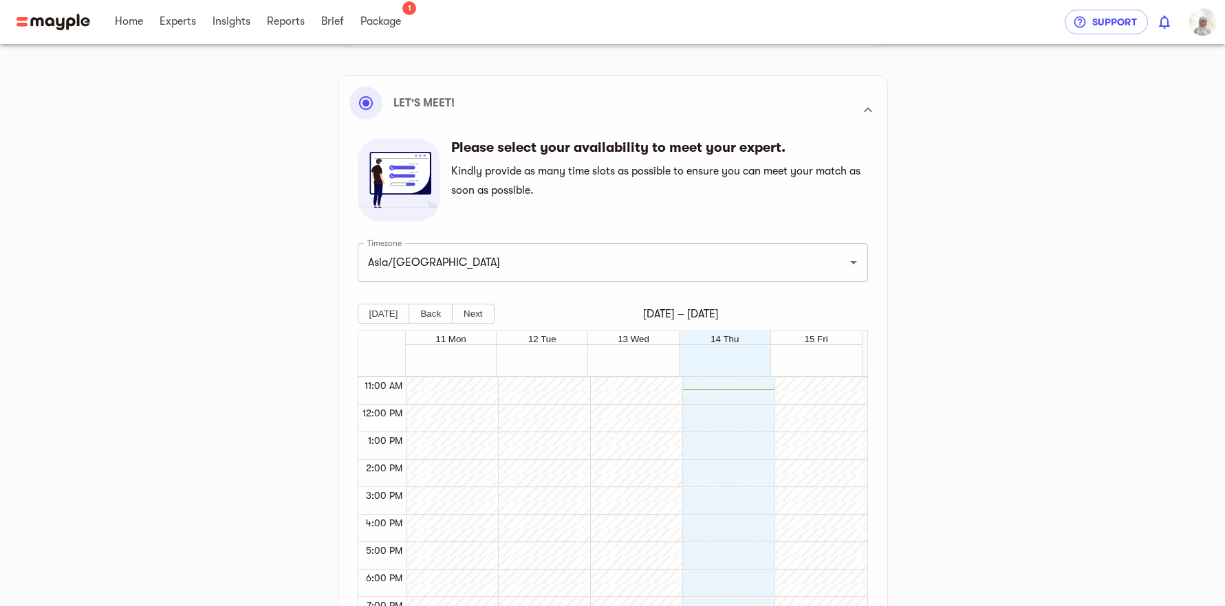
drag, startPoint x: 376, startPoint y: 471, endPoint x: 374, endPoint y: 490, distance: 18.7
click at [376, 472] on span "2:00 PM" at bounding box center [383, 468] width 43 height 11
drag, startPoint x: 375, startPoint y: 503, endPoint x: 398, endPoint y: 492, distance: 24.9
click at [375, 503] on div "3:00 PM" at bounding box center [381, 495] width 47 height 17
click at [824, 344] on span "15 Fri" at bounding box center [815, 339] width 23 height 10
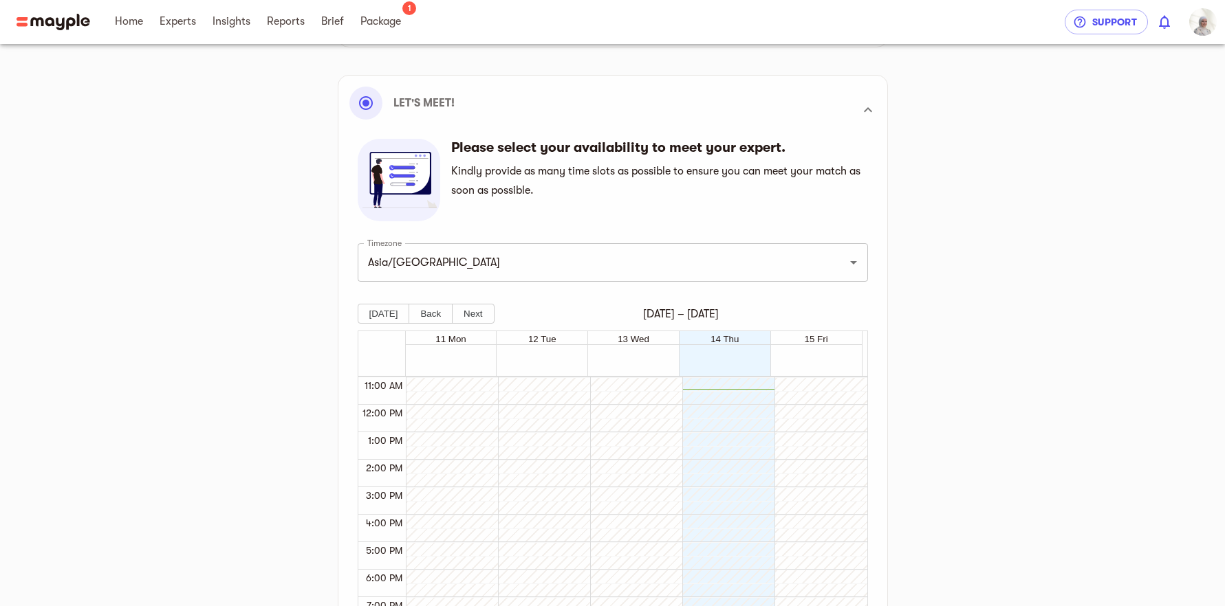
click at [826, 358] on div at bounding box center [634, 352] width 456 height 14
click at [475, 318] on button "Next" at bounding box center [473, 314] width 42 height 20
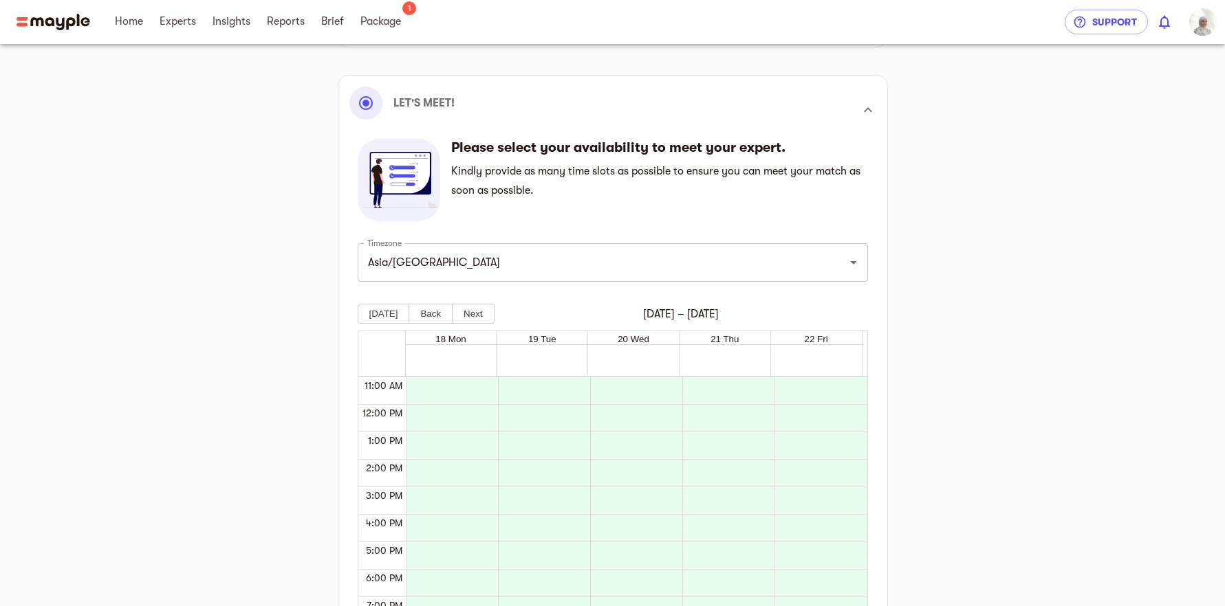
click at [459, 436] on div at bounding box center [448, 405] width 85 height 660
click at [470, 337] on div "18 Mon" at bounding box center [451, 338] width 91 height 14
drag, startPoint x: 595, startPoint y: 418, endPoint x: 614, endPoint y: 481, distance: 66.1
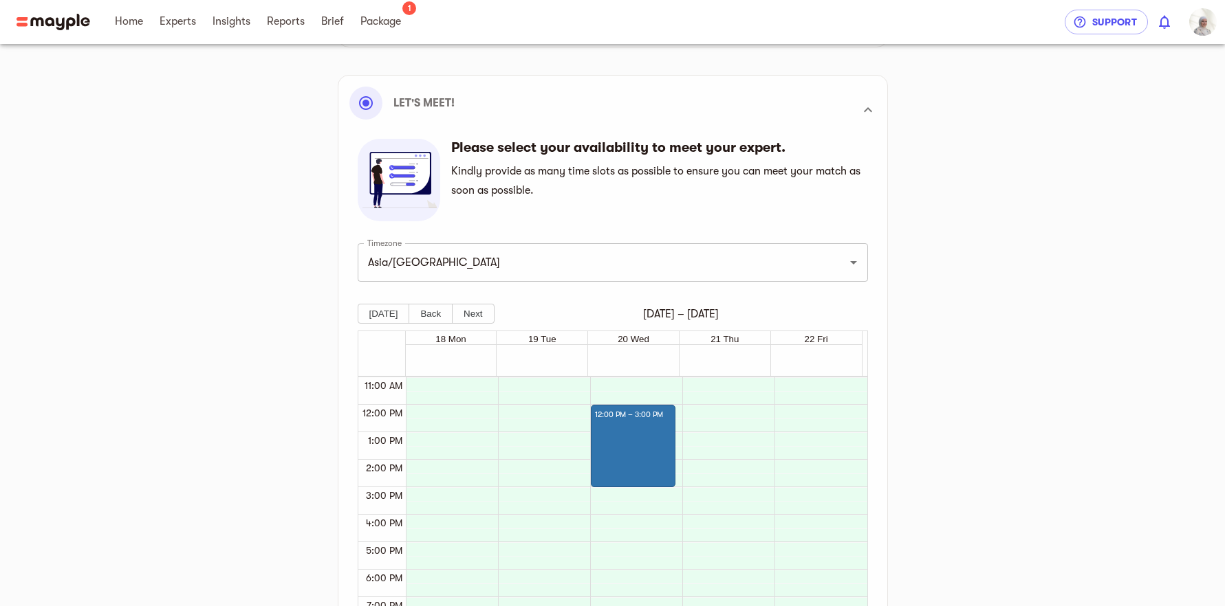
click at [474, 393] on div at bounding box center [448, 405] width 85 height 660
click at [549, 382] on div at bounding box center [540, 405] width 85 height 660
drag, startPoint x: 531, startPoint y: 412, endPoint x: 538, endPoint y: 427, distance: 16.6
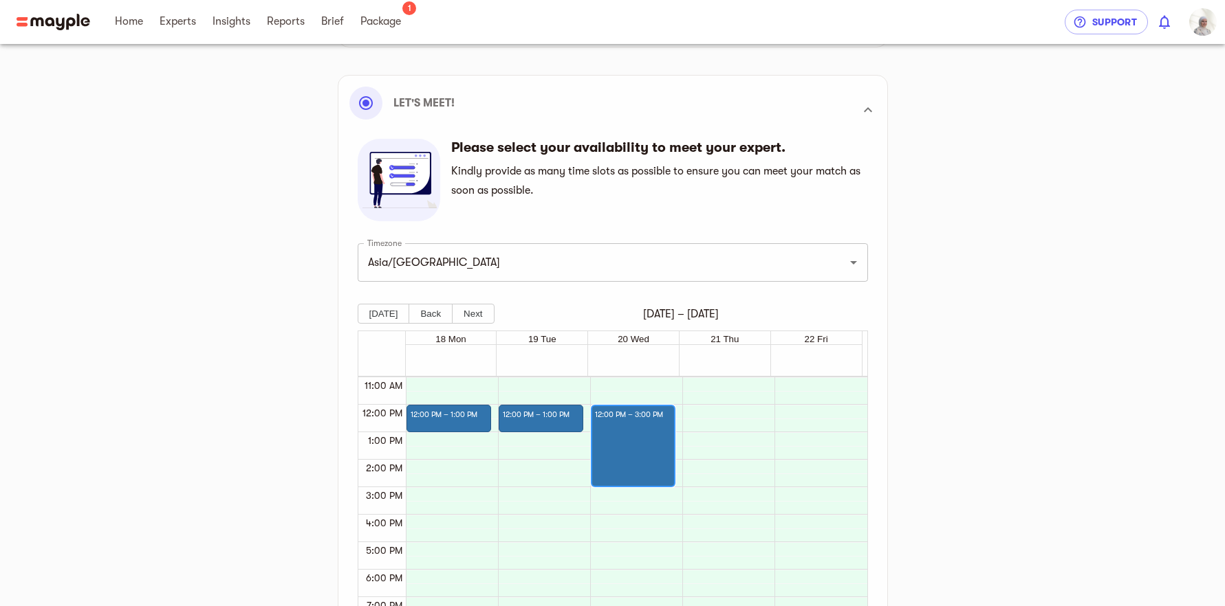
click at [615, 433] on div at bounding box center [633, 455] width 76 height 62
click at [693, 432] on div at bounding box center [724, 405] width 85 height 660
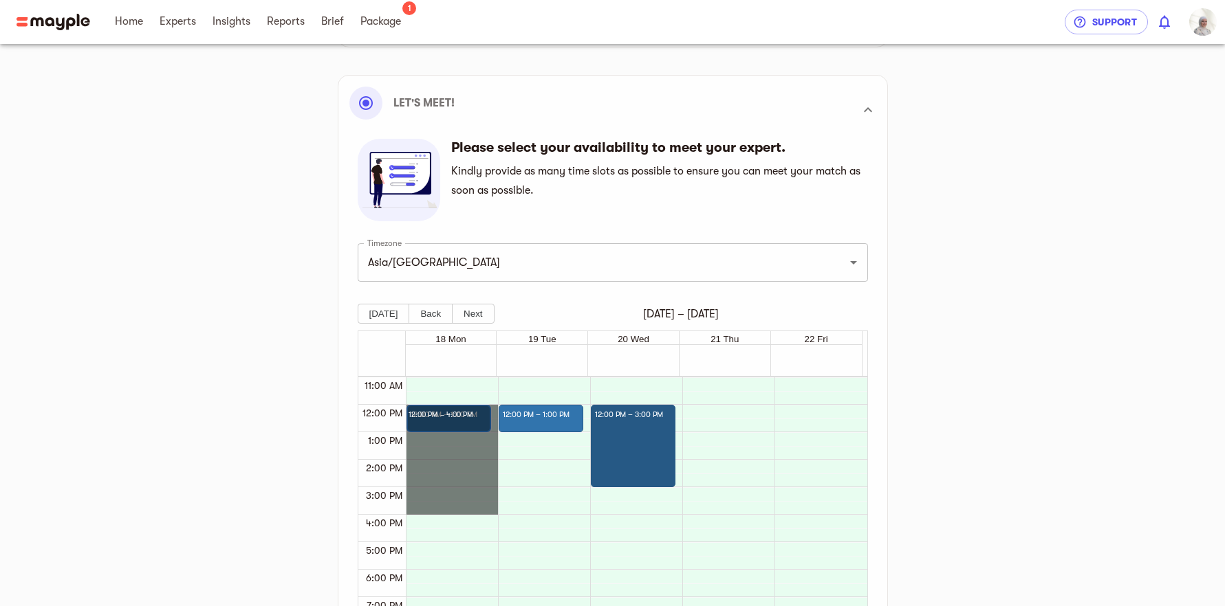
drag, startPoint x: 458, startPoint y: 417, endPoint x: 465, endPoint y: 507, distance: 90.3
drag, startPoint x: 471, startPoint y: 410, endPoint x: 479, endPoint y: 513, distance: 103.4
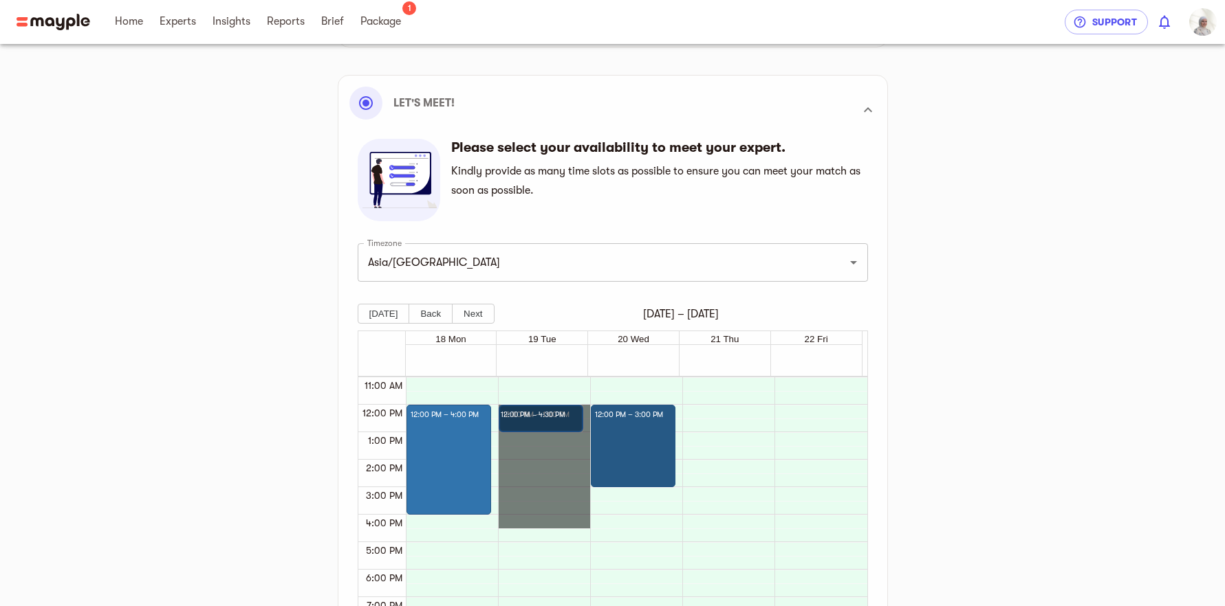
drag, startPoint x: 558, startPoint y: 409, endPoint x: 558, endPoint y: 516, distance: 106.6
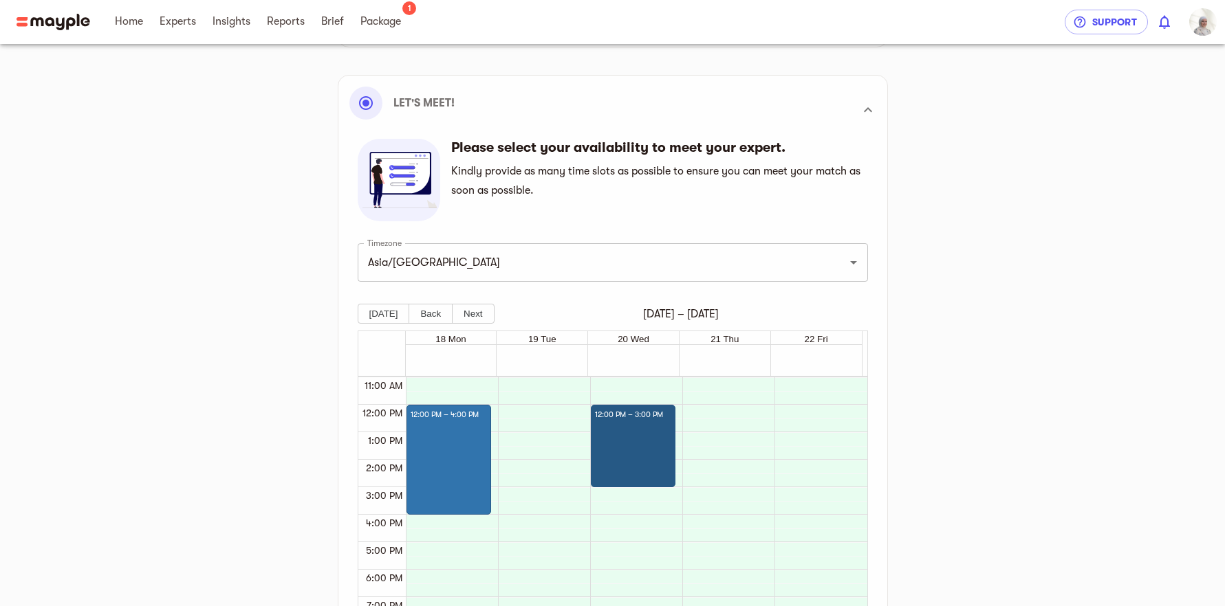
click at [558, 516] on div at bounding box center [540, 405] width 85 height 660
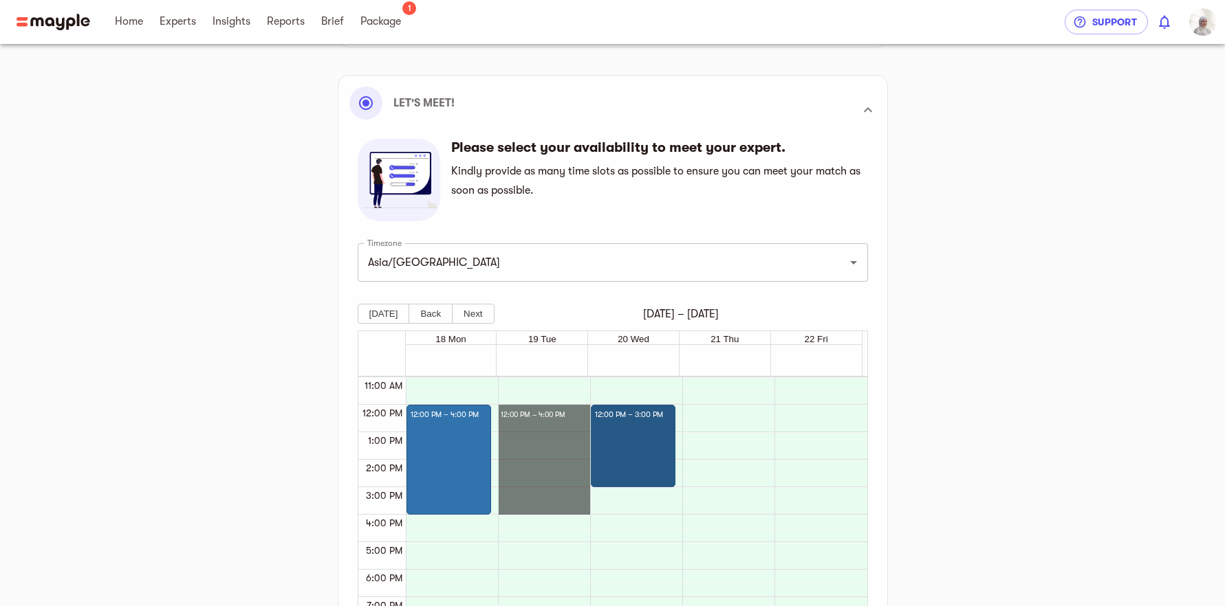
drag, startPoint x: 567, startPoint y: 411, endPoint x: 568, endPoint y: 505, distance: 94.2
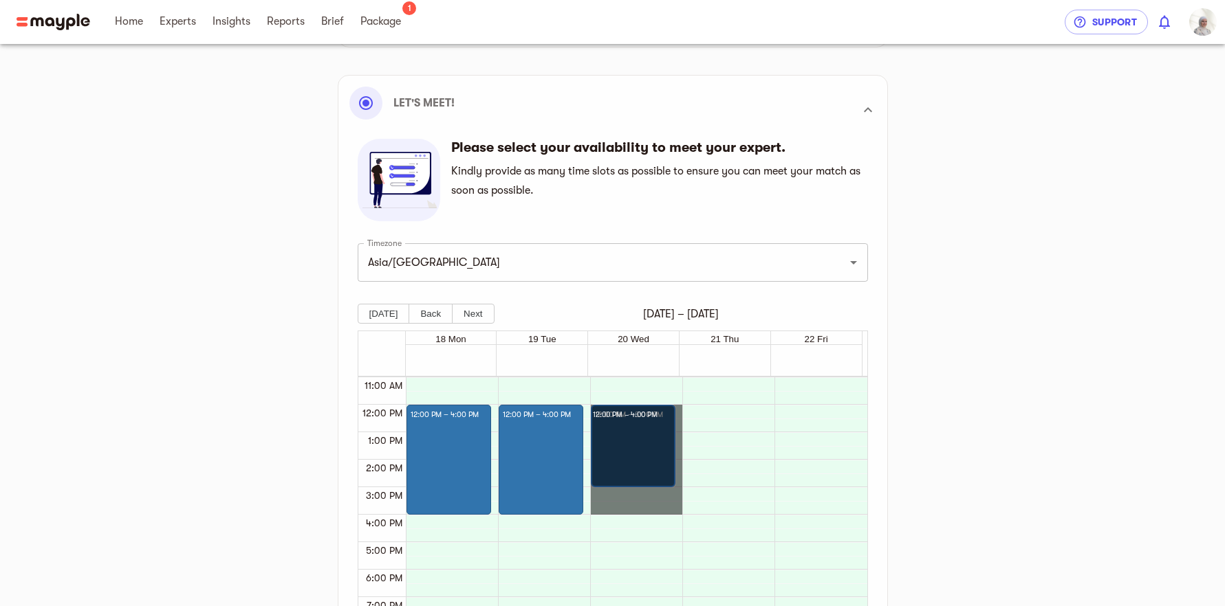
drag, startPoint x: 635, startPoint y: 419, endPoint x: 637, endPoint y: 512, distance: 93.5
drag, startPoint x: 646, startPoint y: 410, endPoint x: 642, endPoint y: 508, distance: 98.4
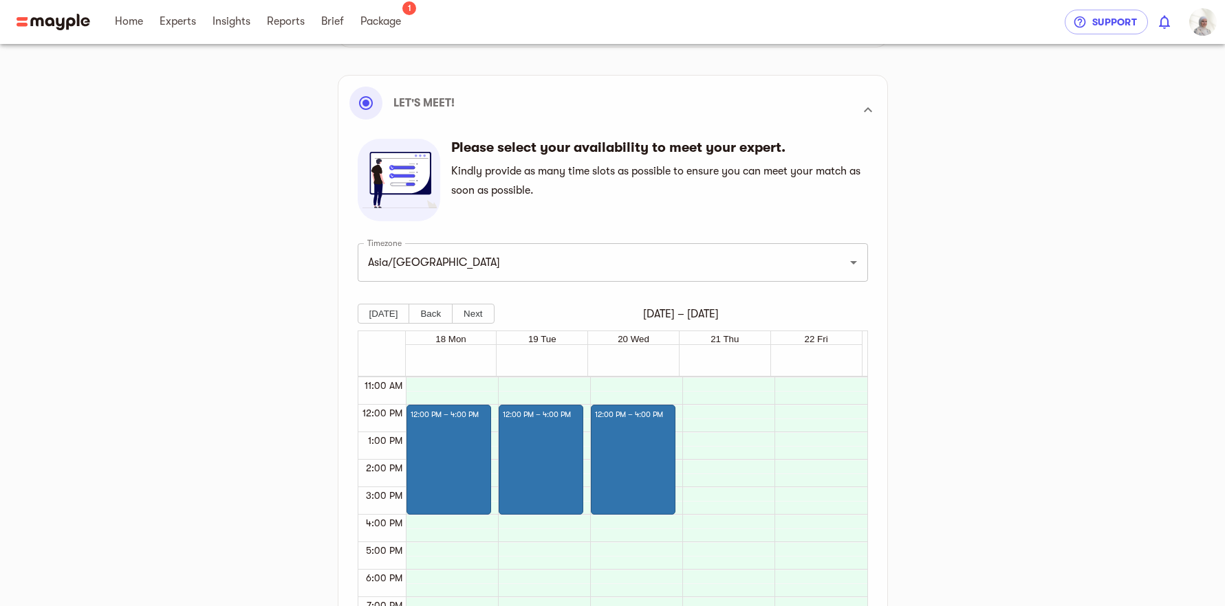
click at [1013, 449] on div "Gear Up for Kick-off Meet your expert Connect accounts Marketing plan Our syste…" at bounding box center [613, 414] width 836 height 1051
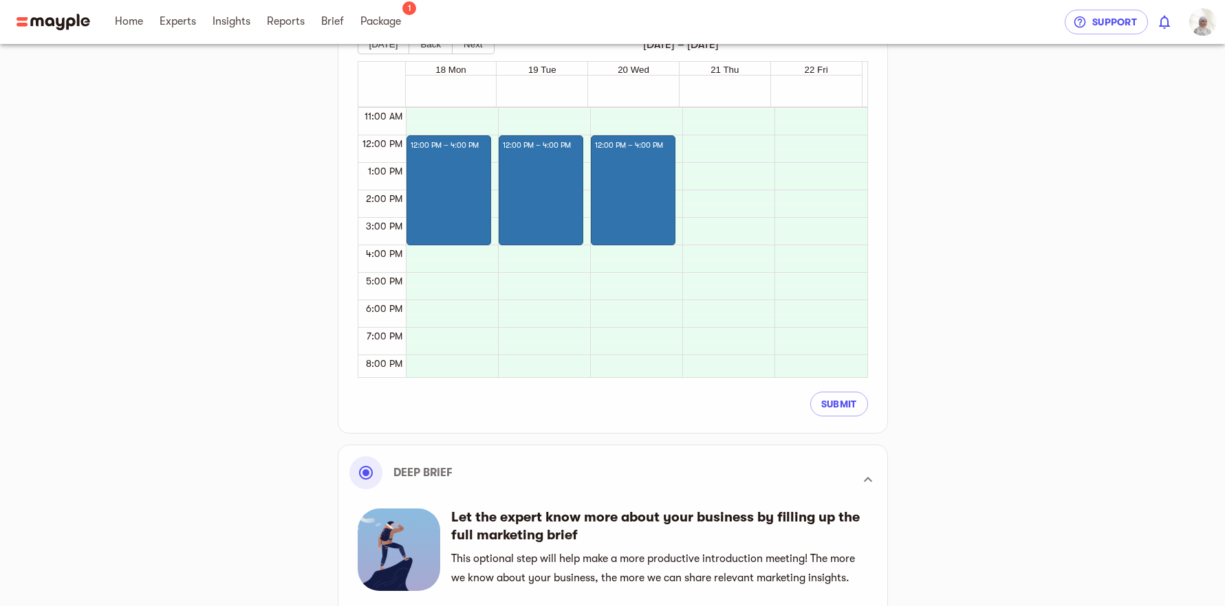
scroll to position [448, 0]
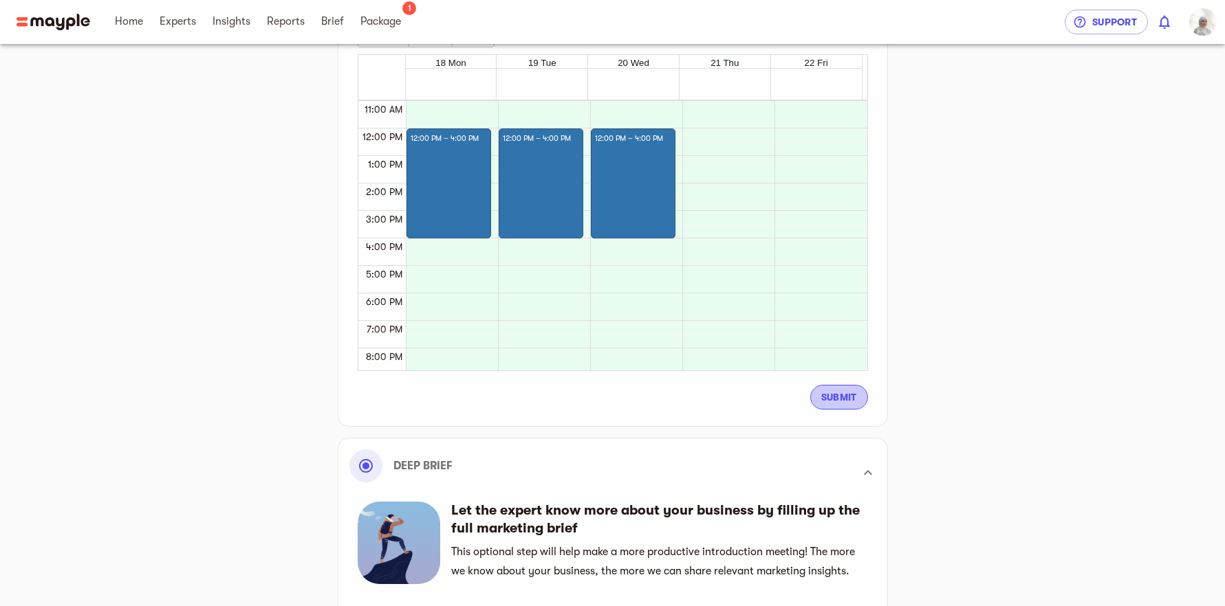
click at [850, 397] on span "Submit" at bounding box center [839, 397] width 36 height 17
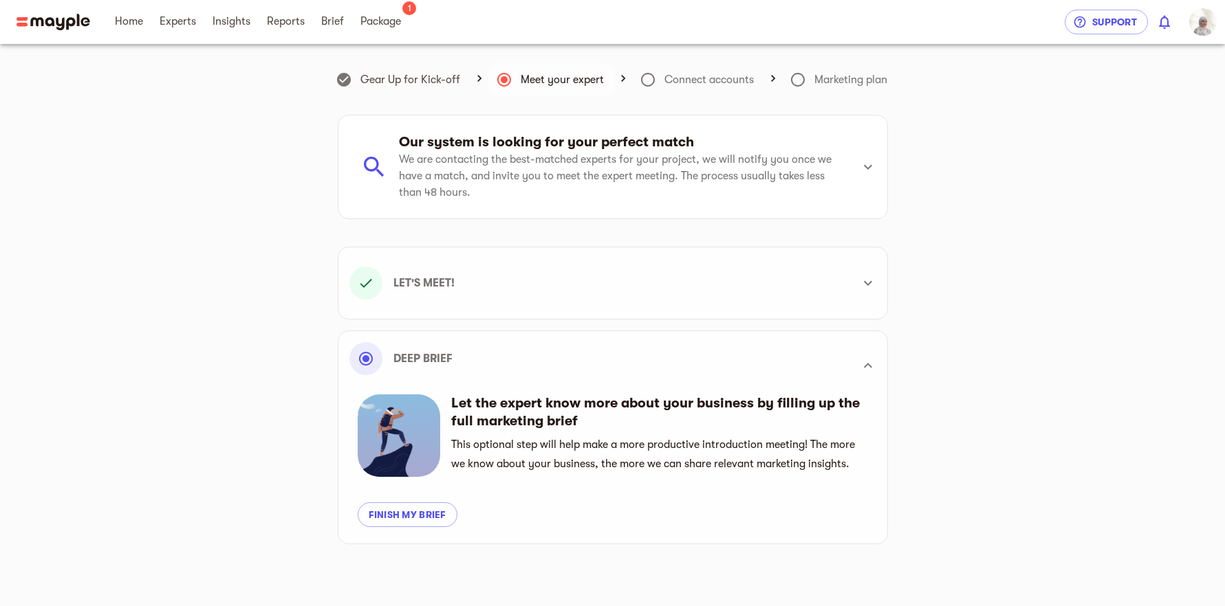
scroll to position [32, 0]
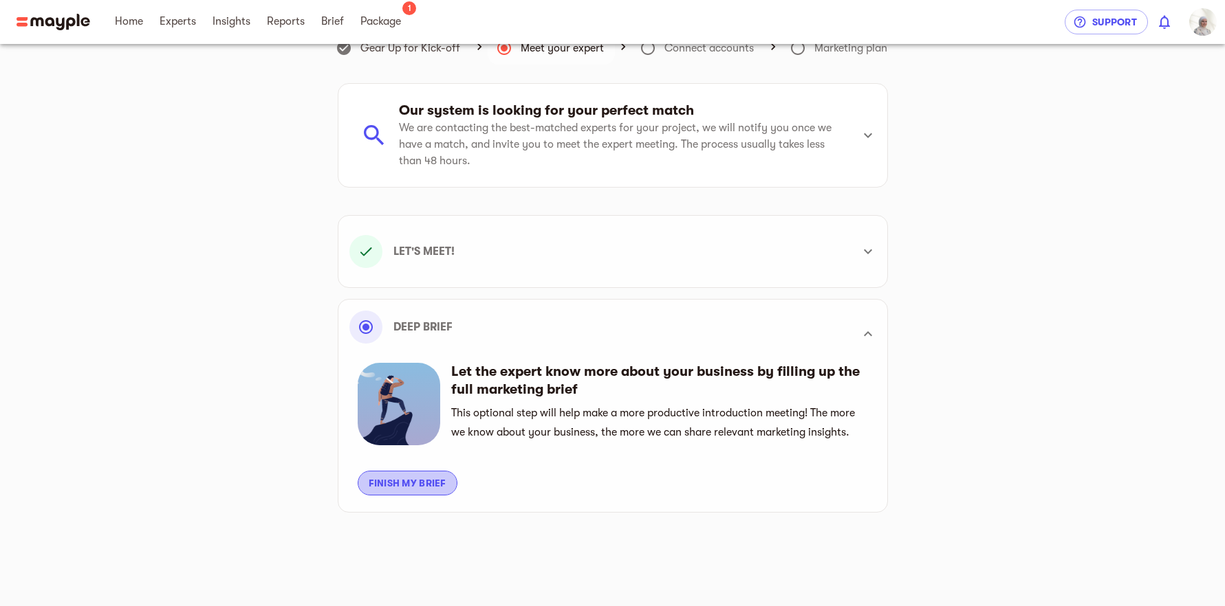
click at [438, 483] on span "Finish my brief" at bounding box center [408, 483] width 78 height 17
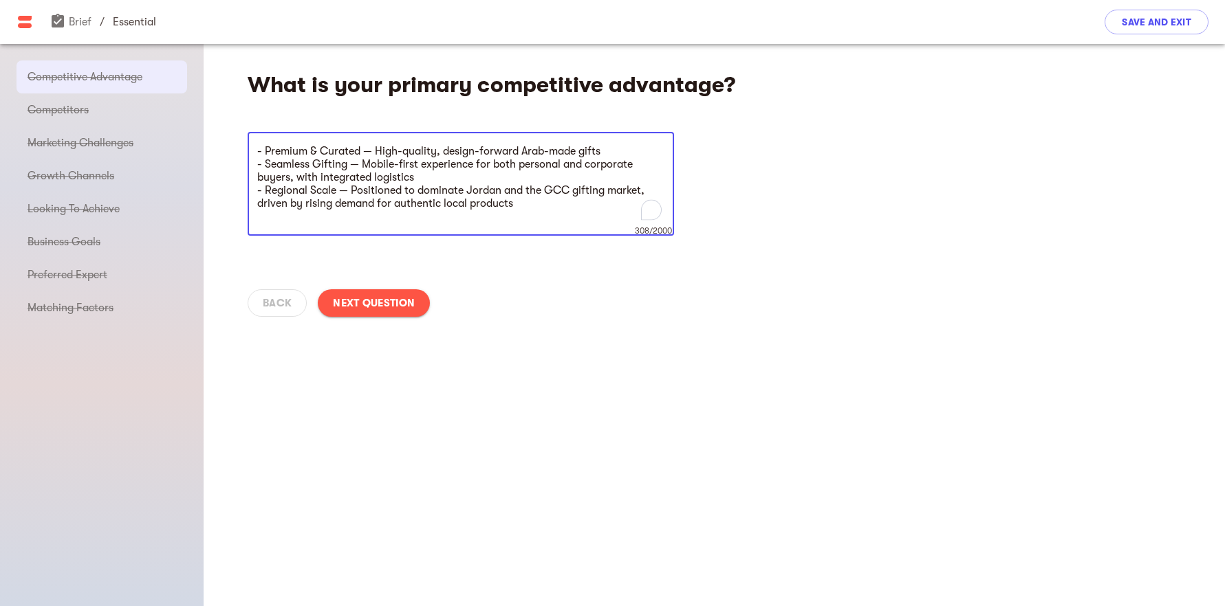
click at [406, 296] on span "Next Question" at bounding box center [374, 303] width 82 height 17
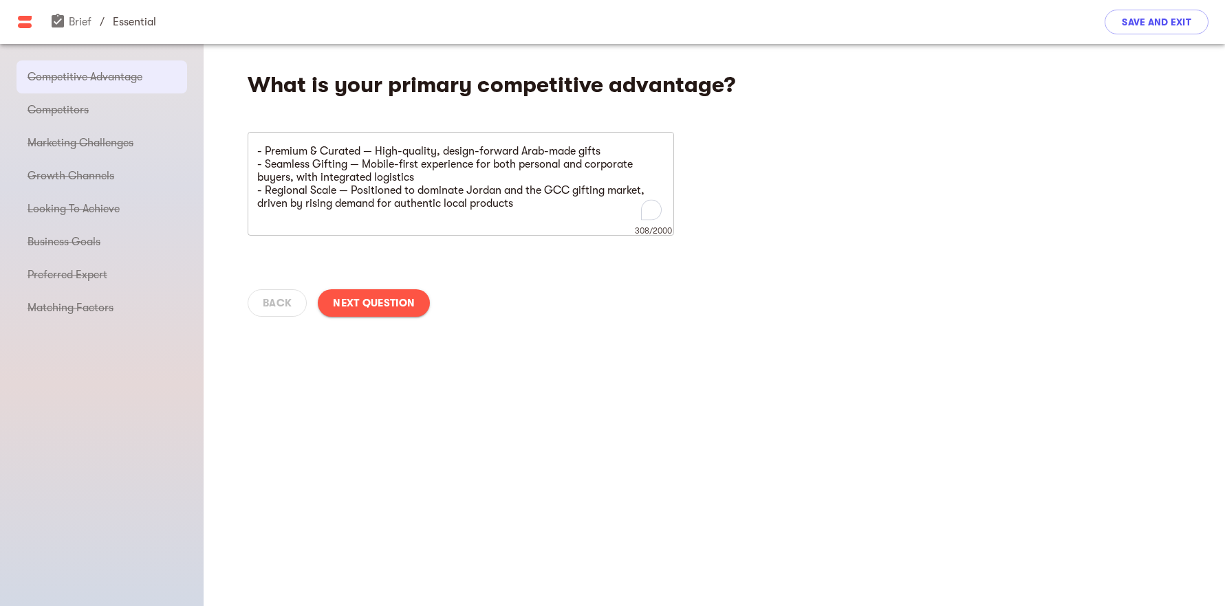
type textarea "[URL][DOMAIN_NAME] [URL][DOMAIN_NAME] [URL][DOMAIN_NAME]"
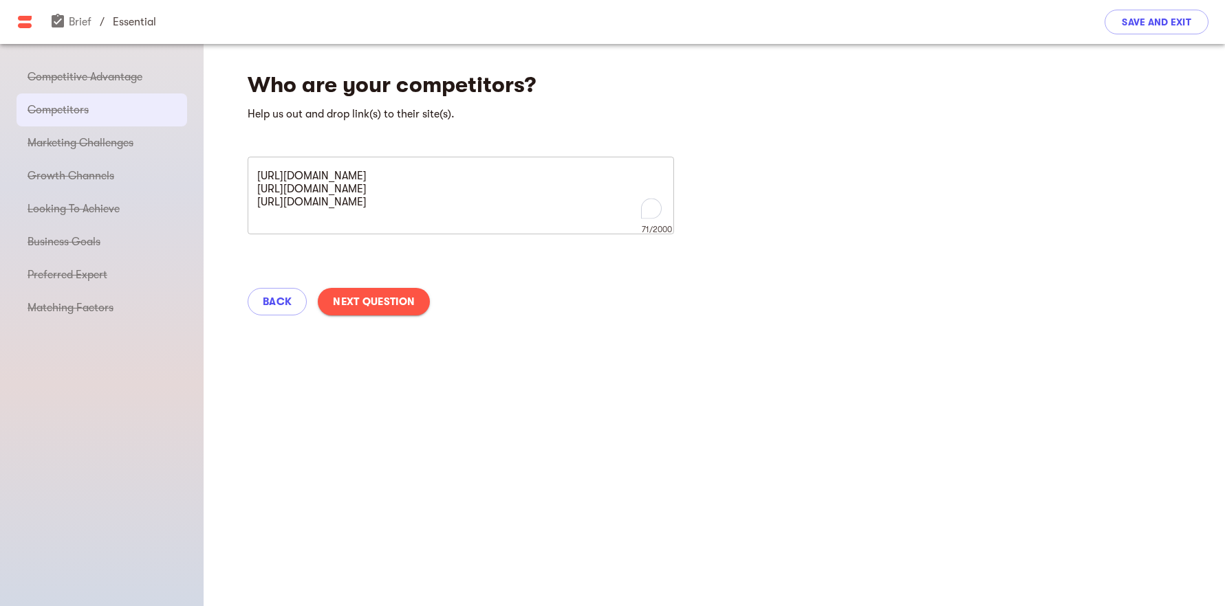
click at [406, 296] on span "Next Question" at bounding box center [374, 302] width 82 height 17
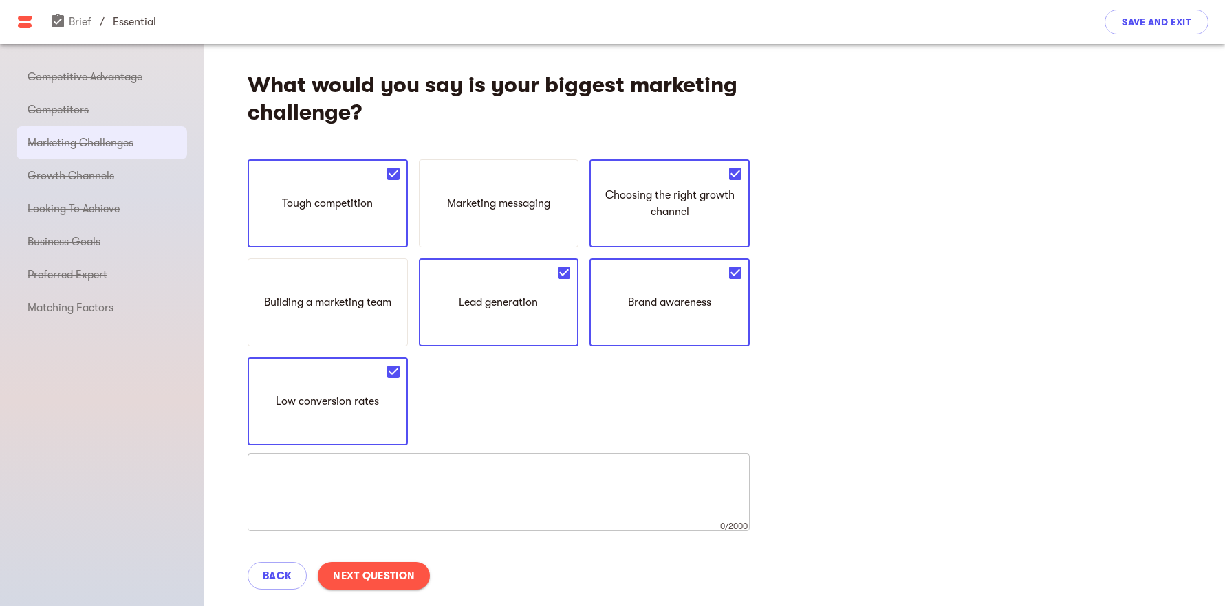
click at [413, 571] on span "Next Question" at bounding box center [374, 576] width 82 height 17
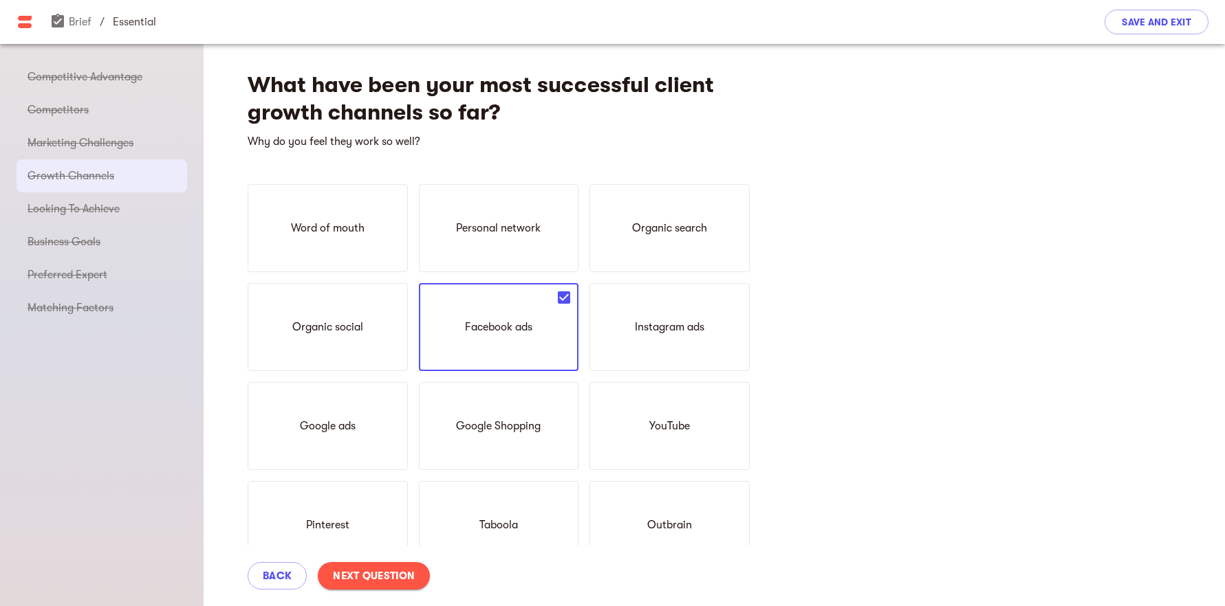
click at [415, 581] on button "Next Question" at bounding box center [374, 576] width 112 height 28
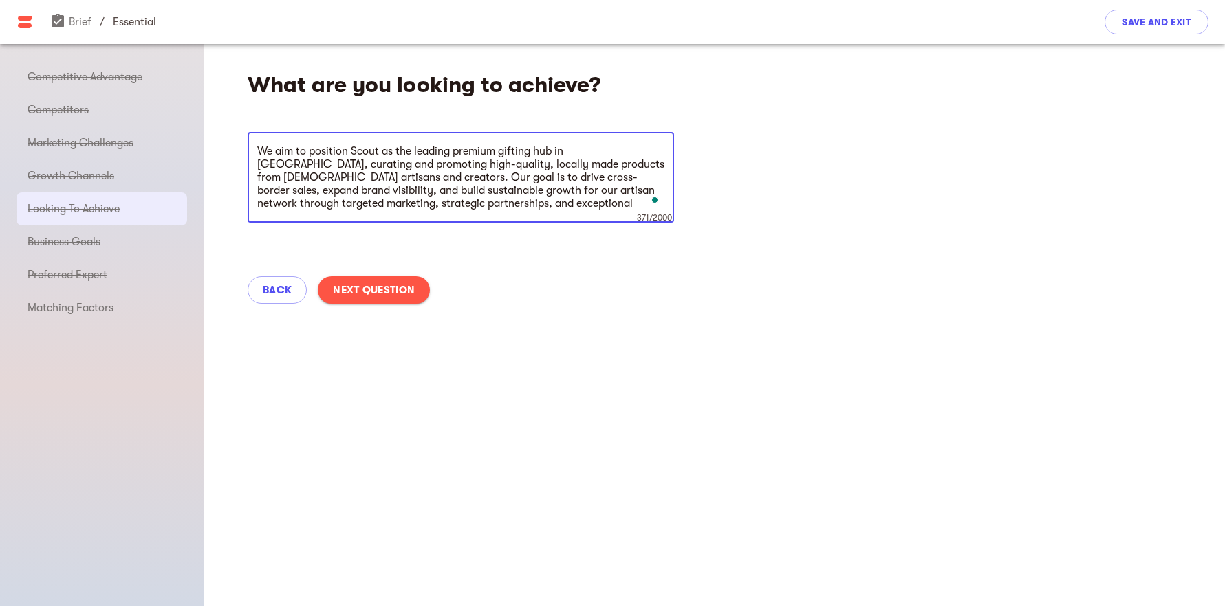
click at [395, 295] on span "Next Question" at bounding box center [374, 290] width 82 height 17
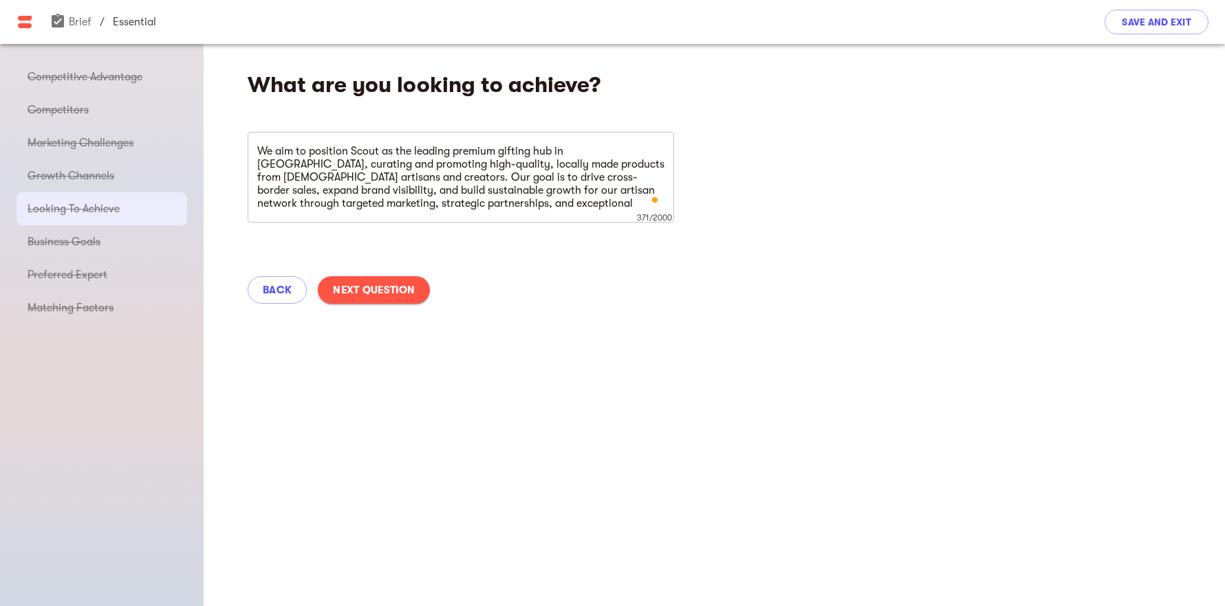
type textarea "3 Loremi: - Dolorsi: Ametcon a 81–07% elits-doei-tempo incidi ut LAB. - Etd Mag…"
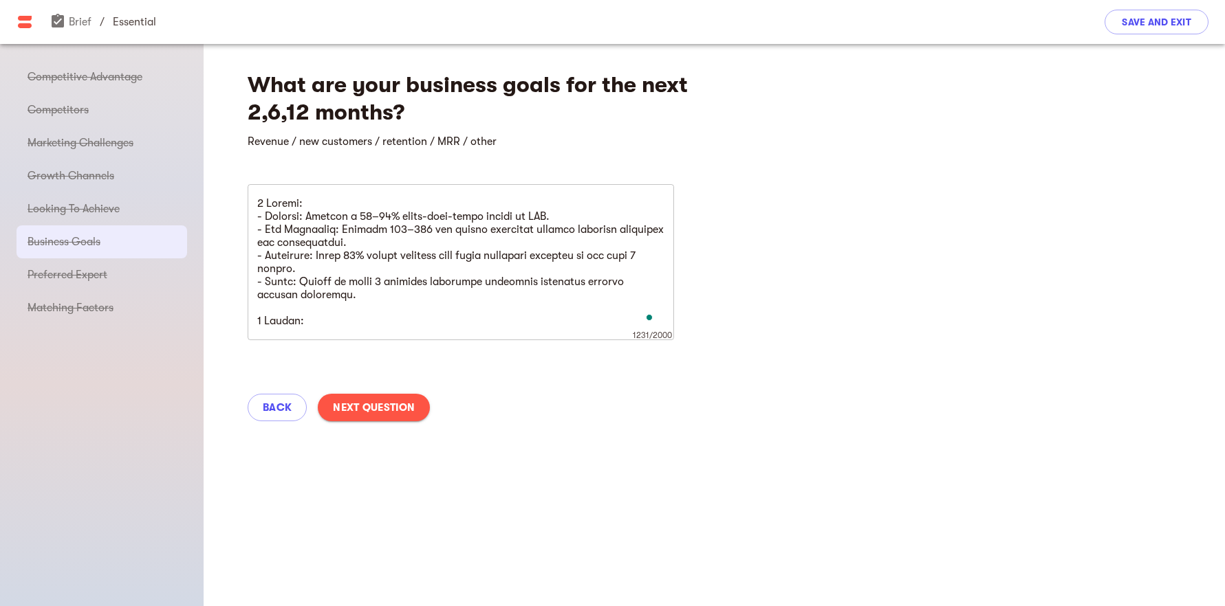
click at [409, 410] on span "Next Question" at bounding box center [374, 407] width 82 height 17
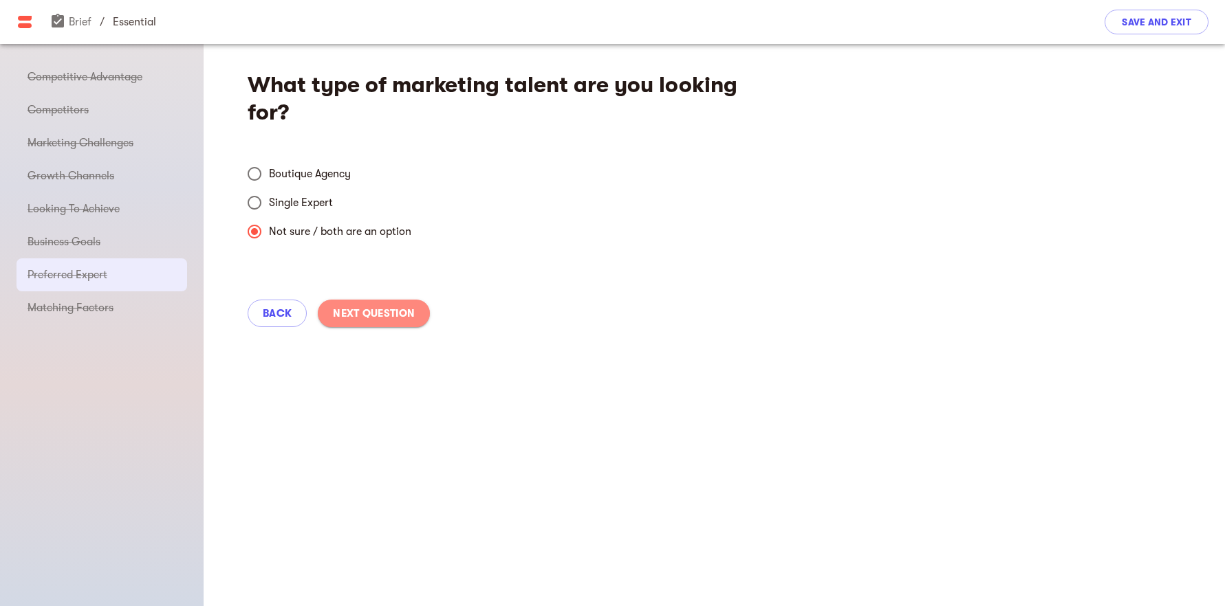
click at [398, 321] on span "Next Question" at bounding box center [374, 313] width 82 height 17
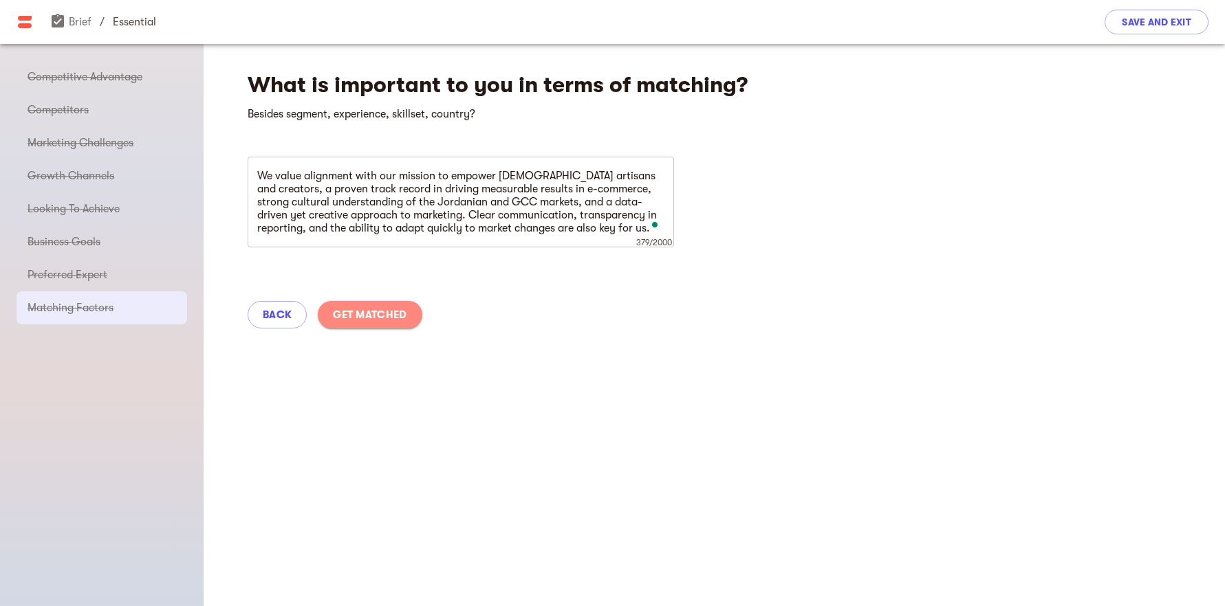
click at [398, 321] on span "Get Matched" at bounding box center [370, 315] width 74 height 17
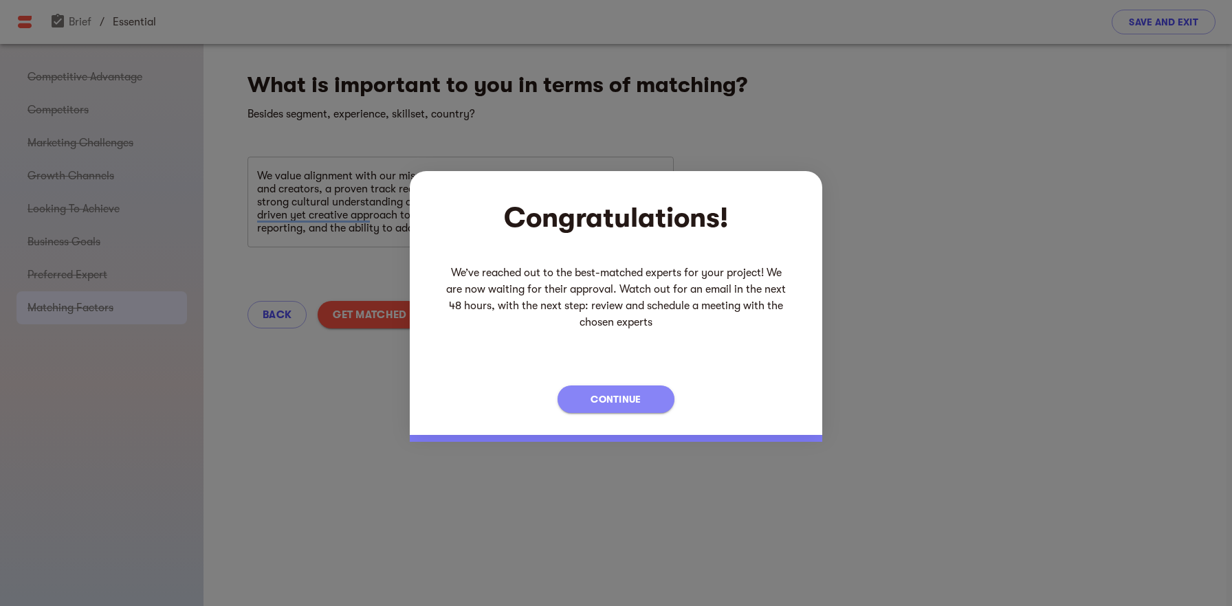
click at [622, 402] on span "Continue" at bounding box center [616, 399] width 50 height 17
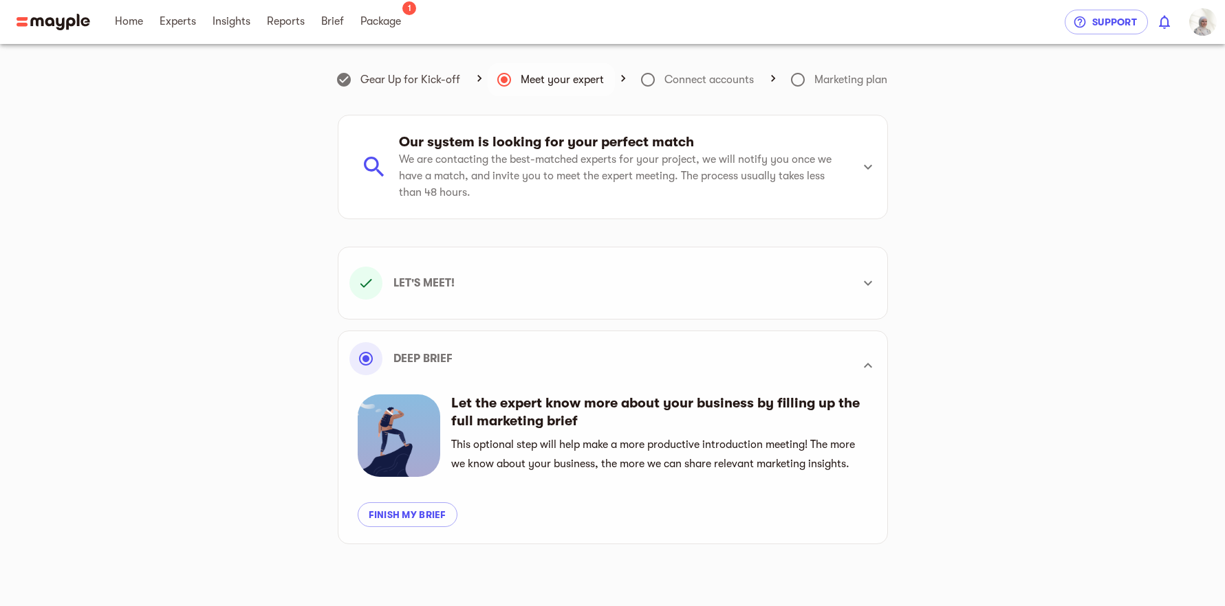
scroll to position [303, 0]
click at [1176, 85] on main "Gear Up for Kick-off Meet your expert Connect accounts Marketing plan Our syste…" at bounding box center [612, 311] width 1225 height 622
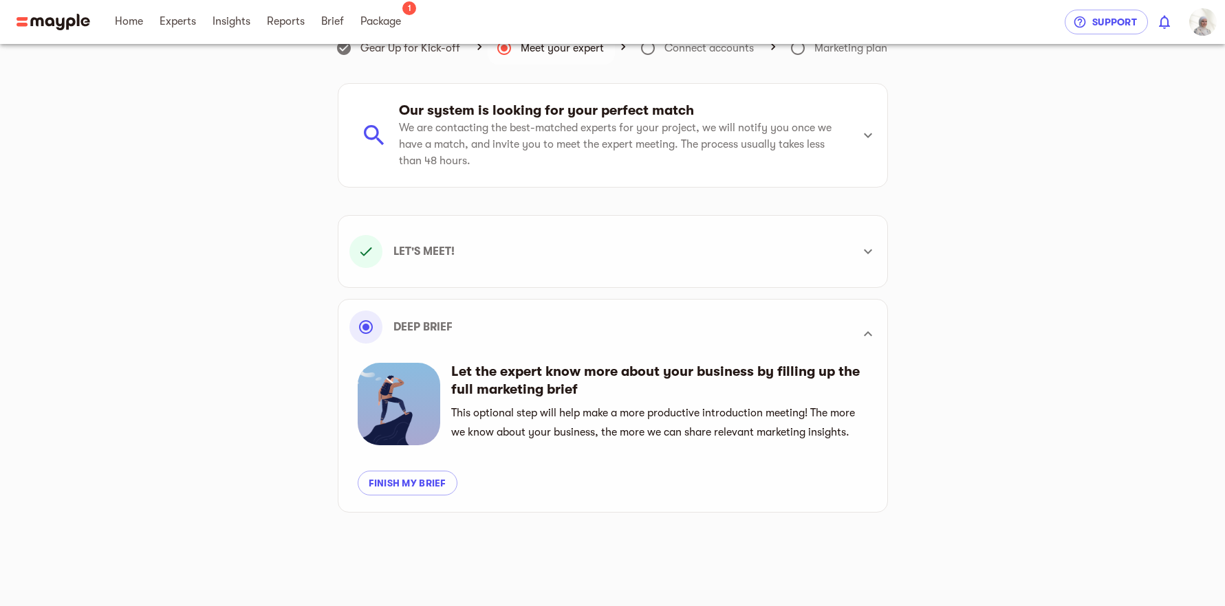
scroll to position [0, 0]
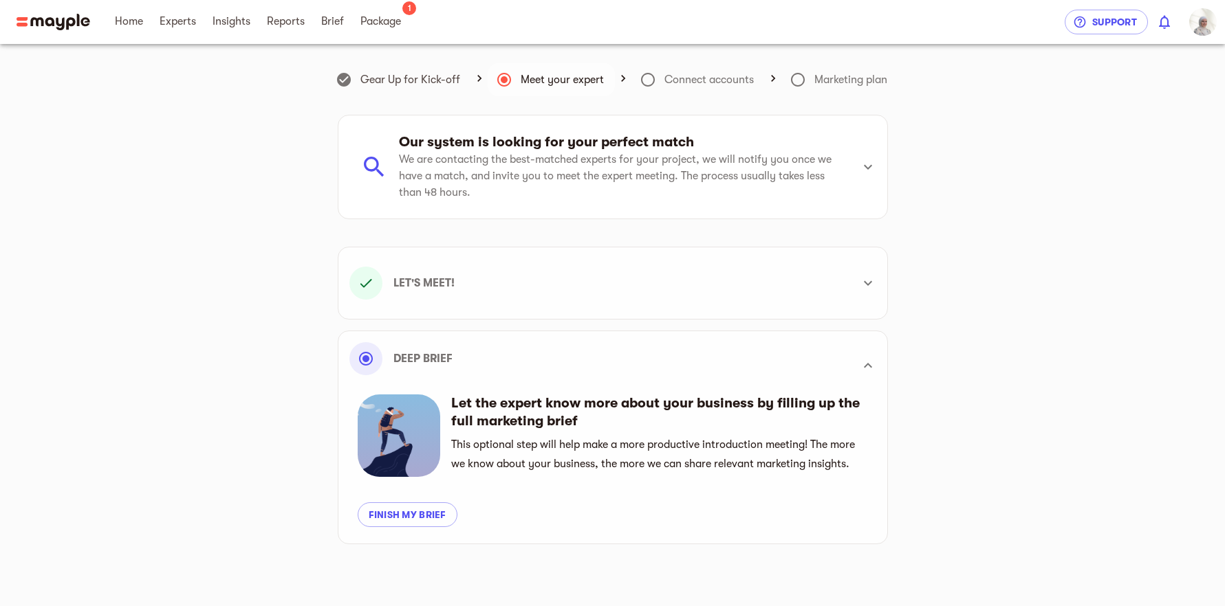
click at [984, 441] on div "Gear Up for Kick-off Meet your expert Connect accounts Marketing plan Our syste…" at bounding box center [613, 308] width 836 height 495
click at [862, 362] on icon at bounding box center [867, 366] width 17 height 17
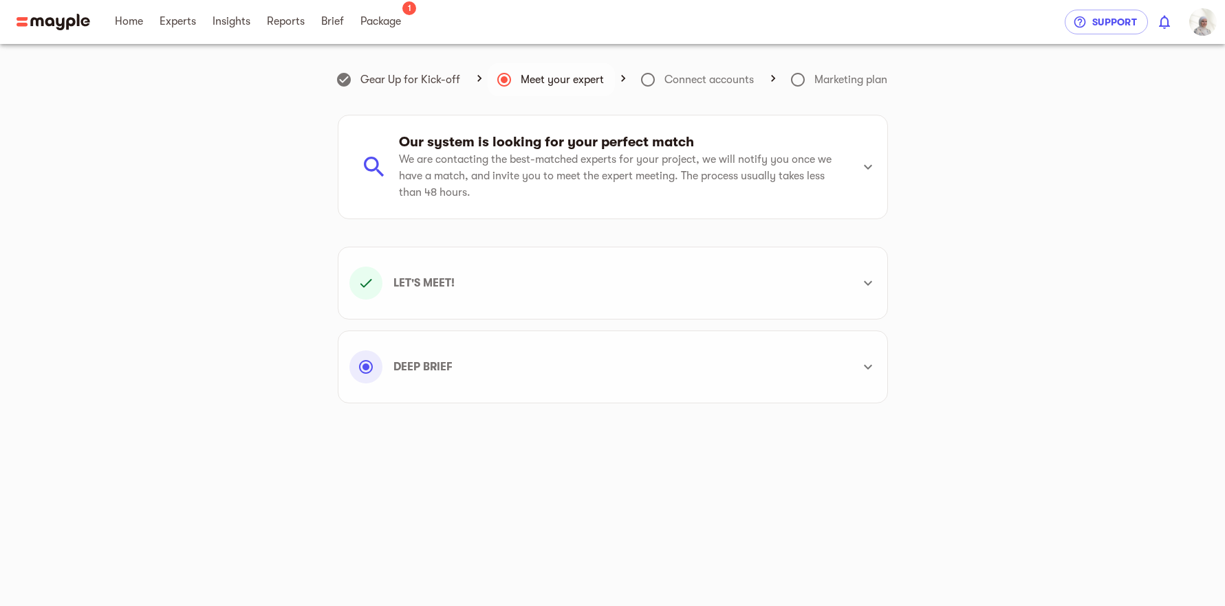
click at [926, 470] on div "Gear Up for Kick-off Meet your expert Connect accounts Marketing plan Our syste…" at bounding box center [613, 262] width 836 height 437
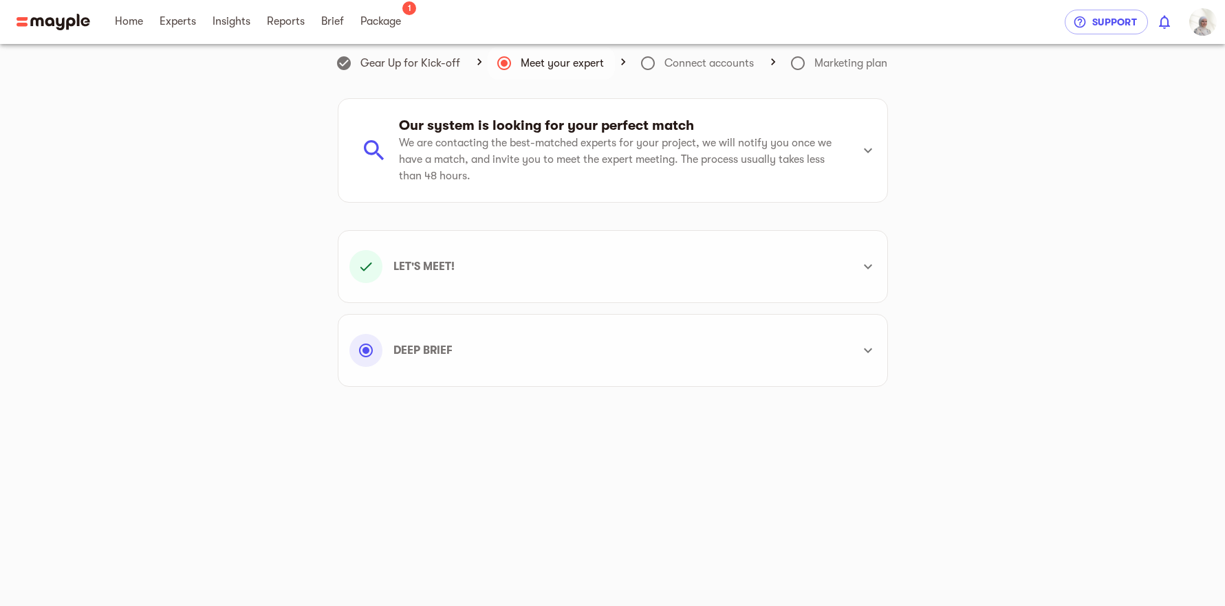
click at [646, 65] on icon at bounding box center [647, 63] width 17 height 17
click at [508, 63] on icon at bounding box center [504, 63] width 14 height 14
click at [644, 63] on icon at bounding box center [647, 63] width 17 height 17
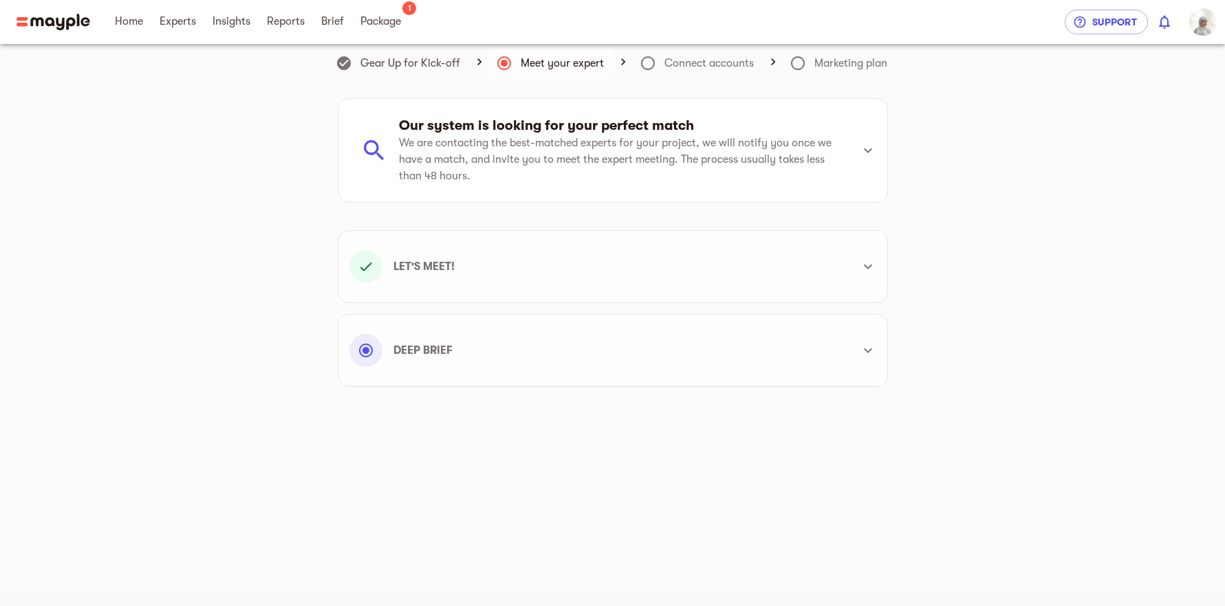
click at [644, 63] on icon at bounding box center [647, 63] width 17 height 17
click at [719, 281] on div "Let's meet!" at bounding box center [600, 266] width 502 height 33
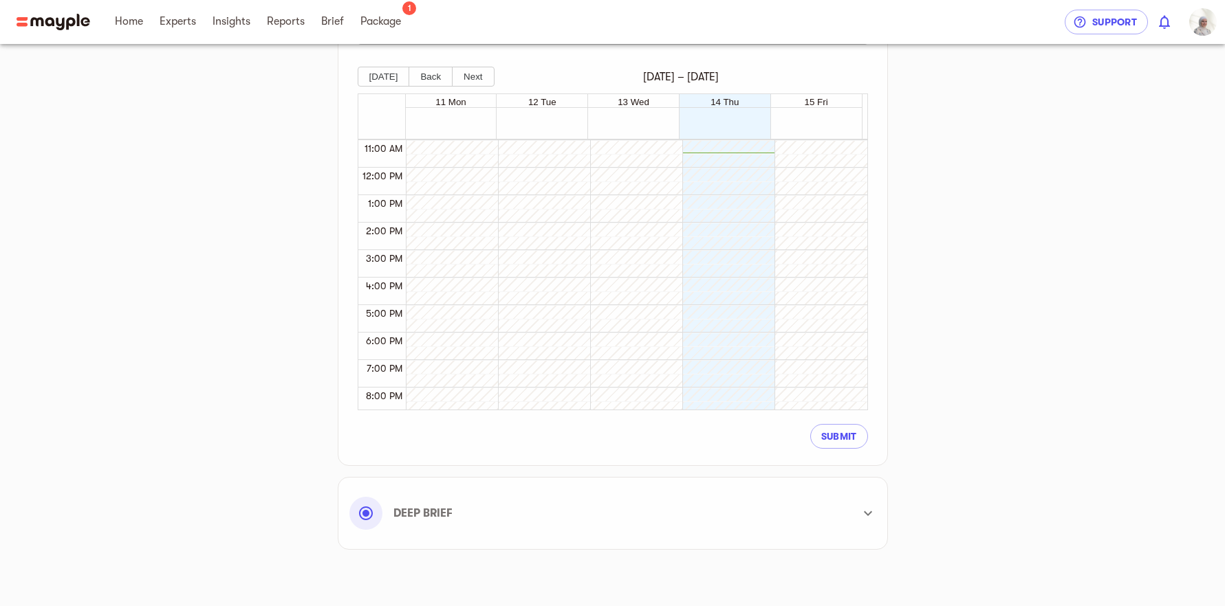
scroll to position [446, 0]
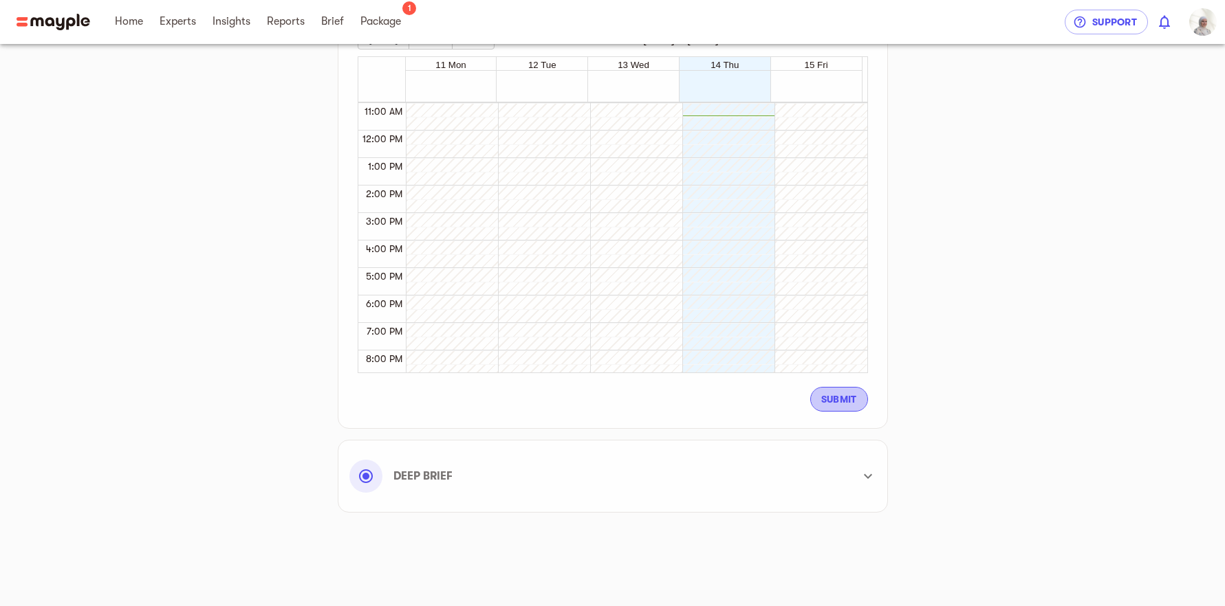
click at [847, 403] on span "Submit" at bounding box center [839, 399] width 36 height 17
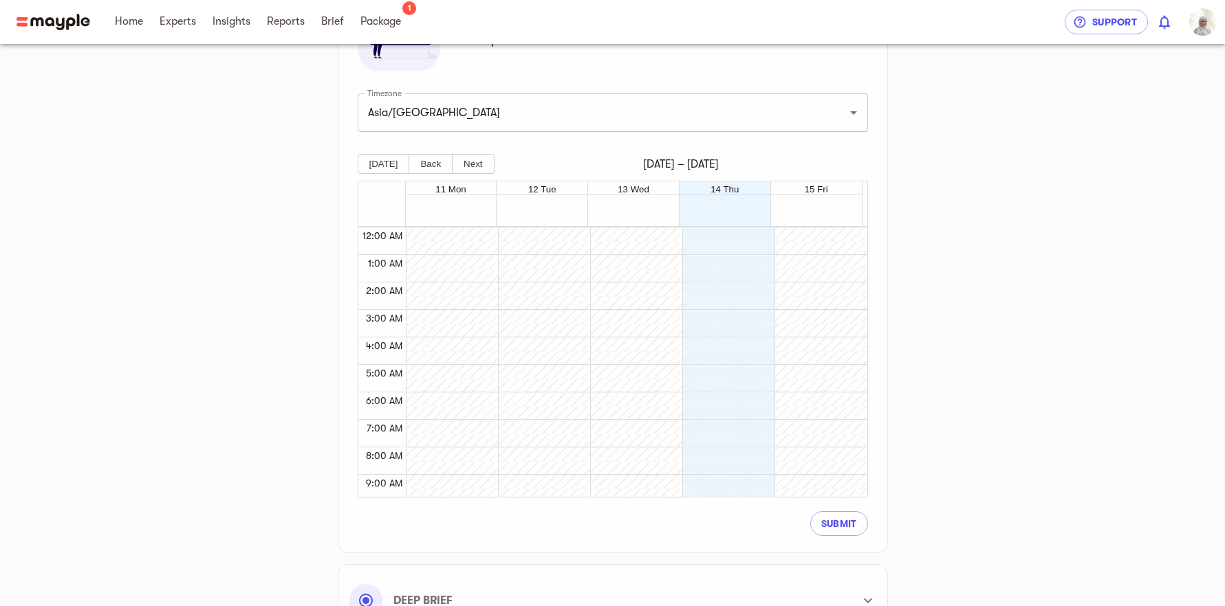
scroll to position [321, 0]
click at [473, 168] on button "Next" at bounding box center [473, 165] width 42 height 20
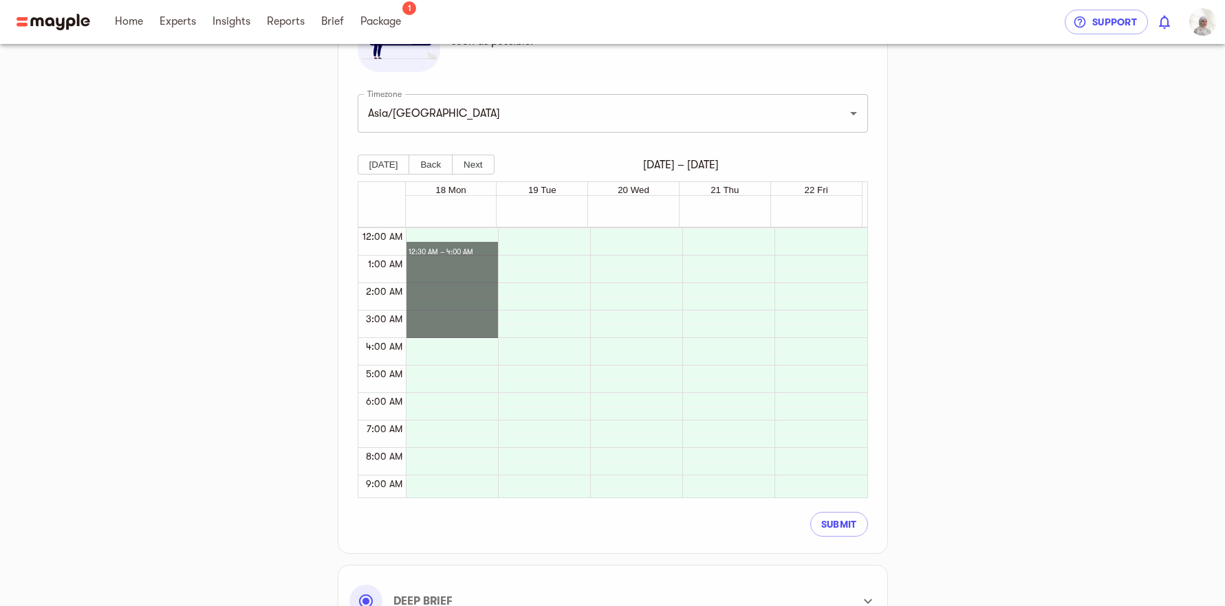
drag, startPoint x: 468, startPoint y: 245, endPoint x: 467, endPoint y: 326, distance: 80.4
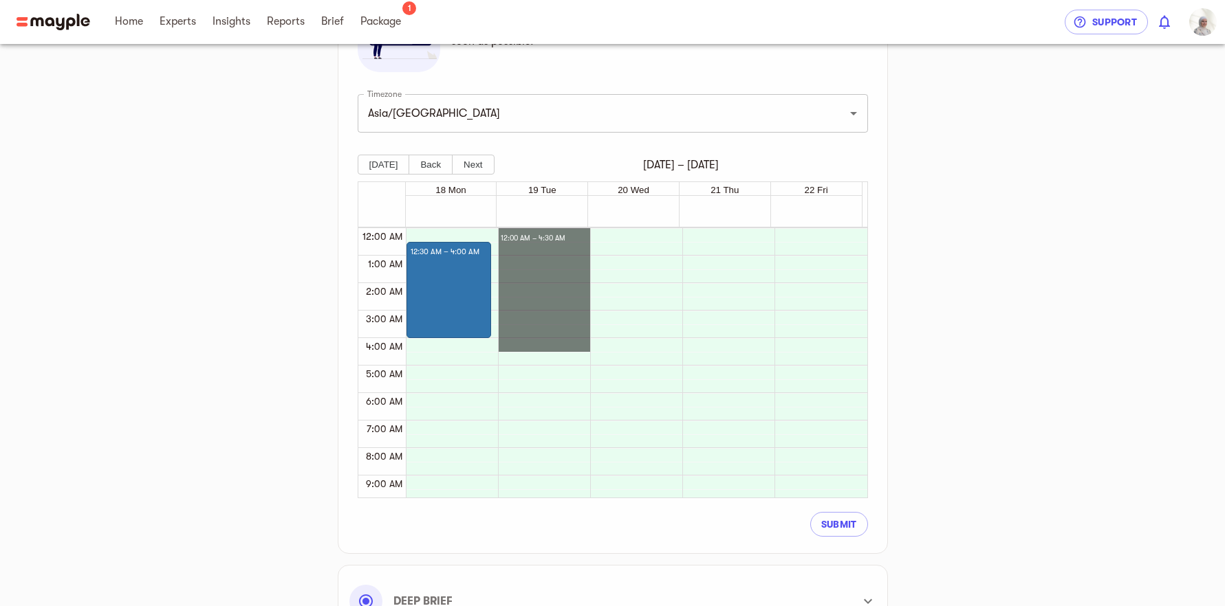
drag, startPoint x: 562, startPoint y: 236, endPoint x: 560, endPoint y: 340, distance: 103.9
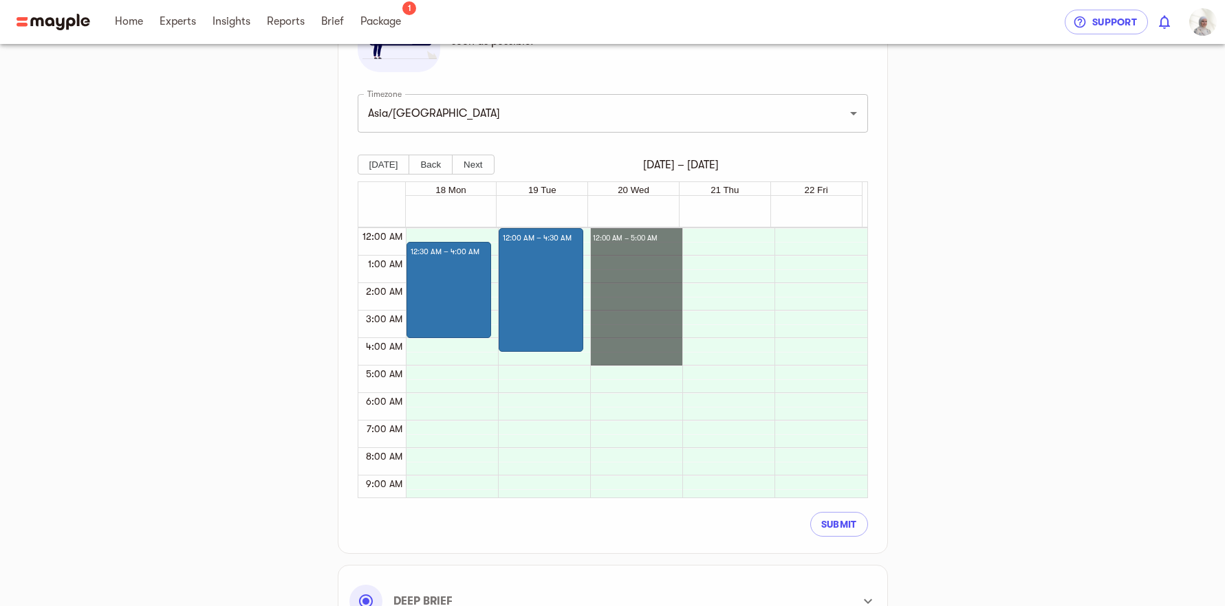
drag, startPoint x: 636, startPoint y: 234, endPoint x: 639, endPoint y: 357, distance: 122.4
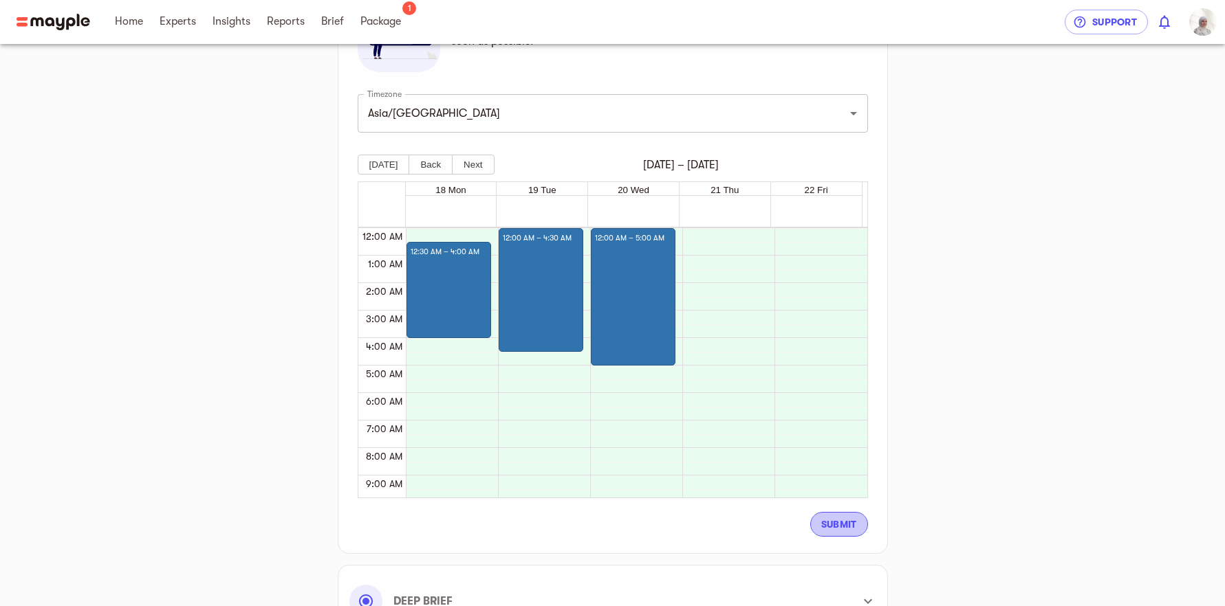
click at [853, 523] on span "Submit" at bounding box center [839, 524] width 36 height 17
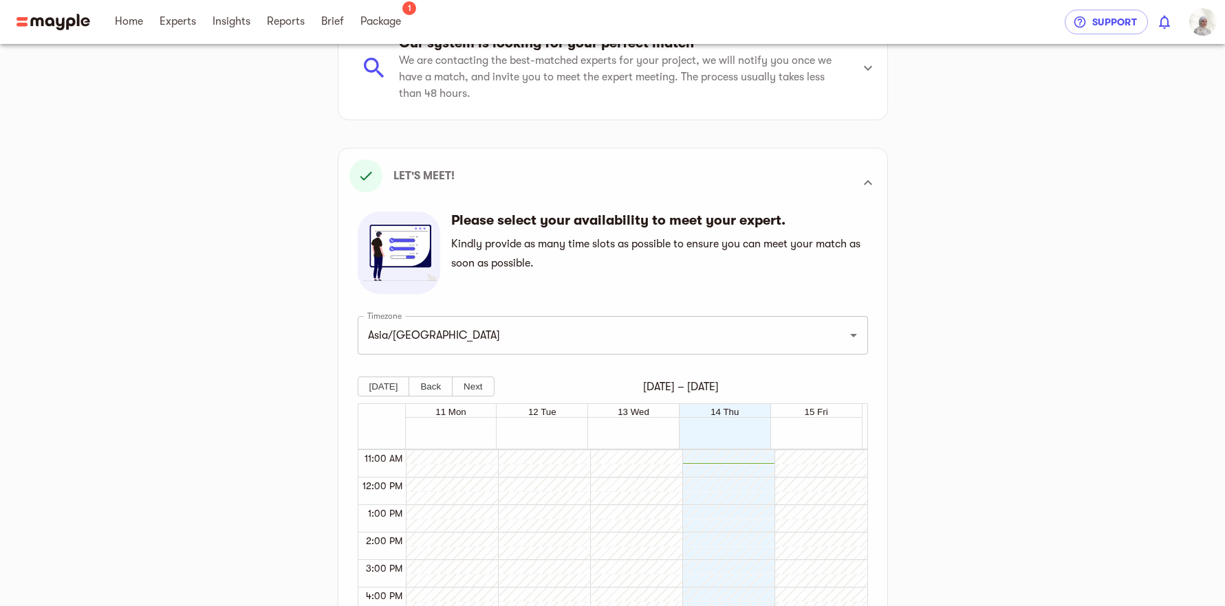
scroll to position [58, 0]
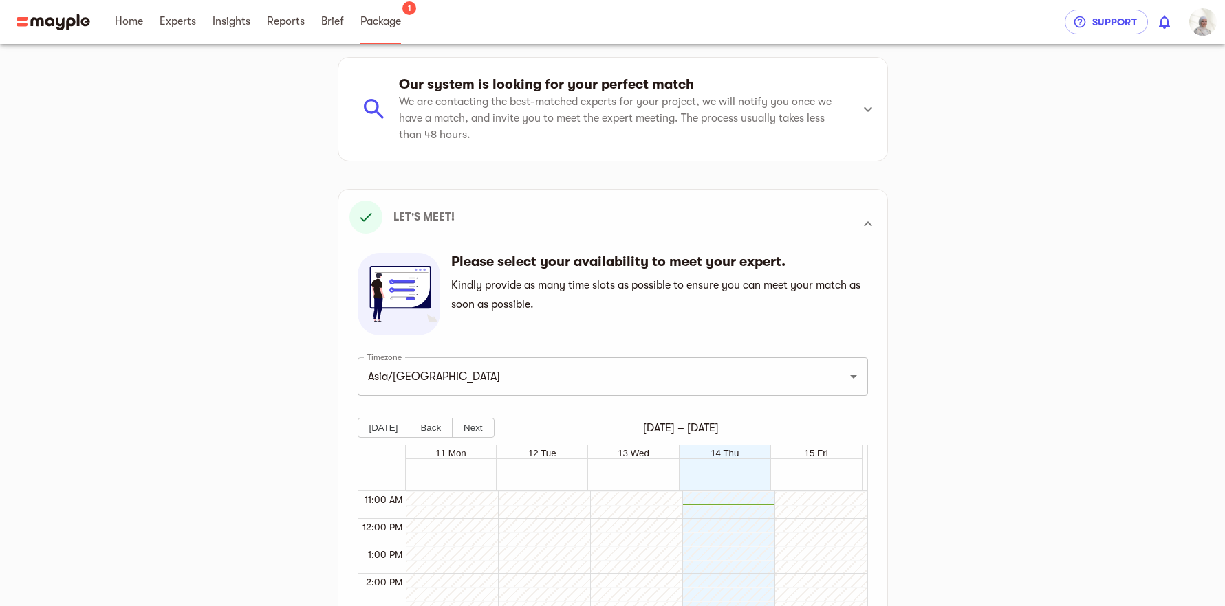
click at [386, 17] on span "Package" at bounding box center [380, 21] width 41 height 17
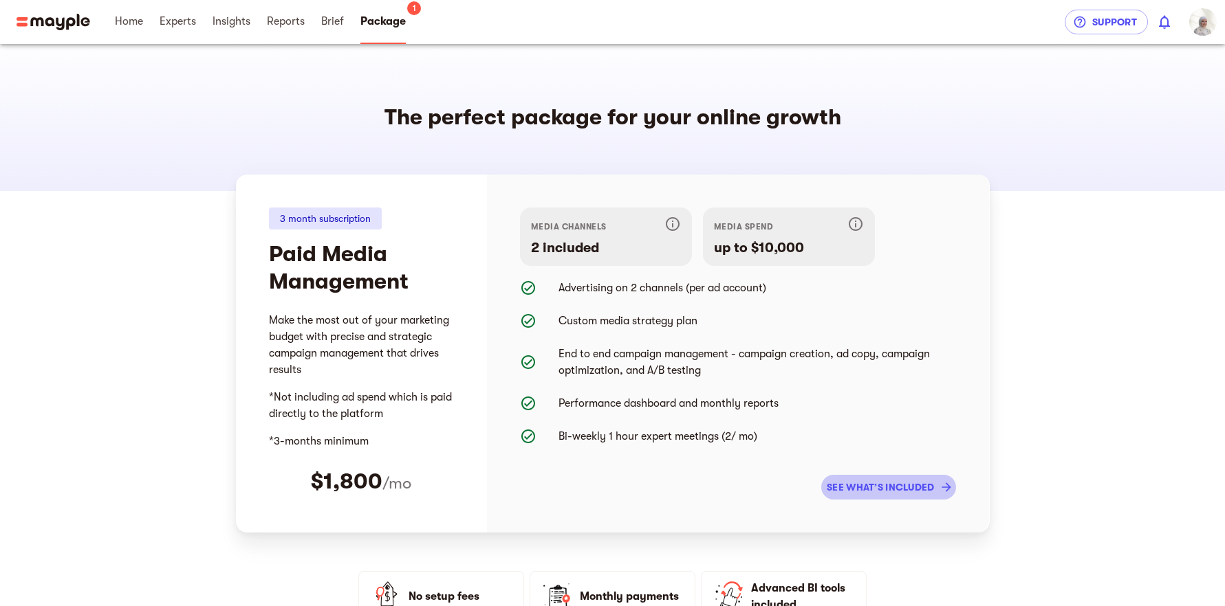
click at [912, 485] on span "see what’s included" at bounding box center [888, 487] width 124 height 17
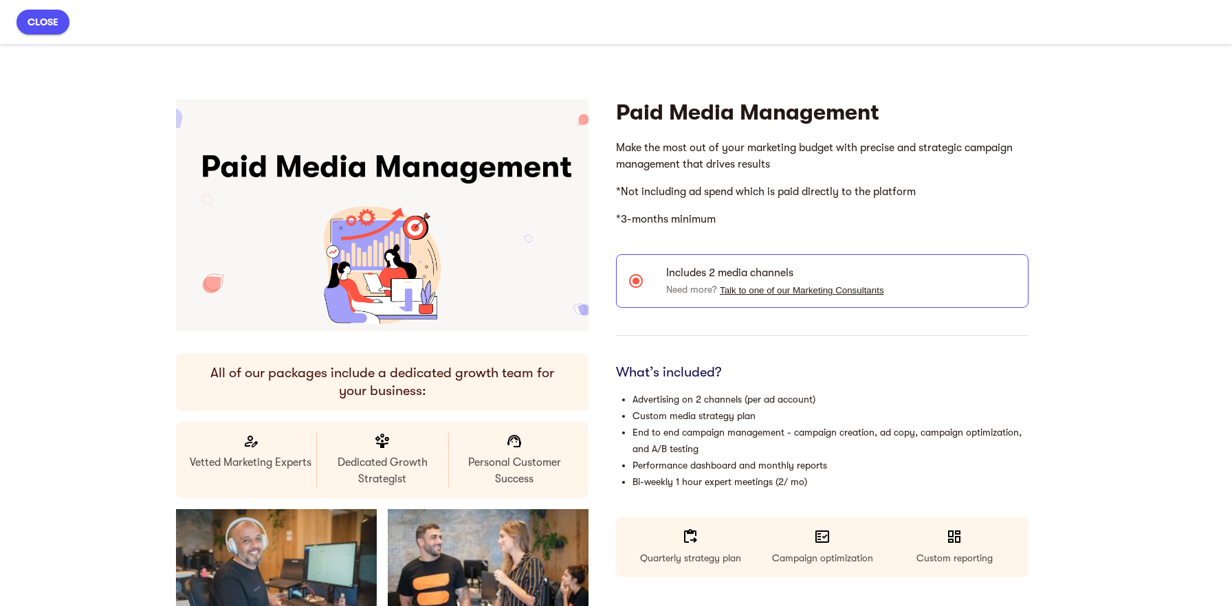
click at [43, 26] on span "close" at bounding box center [43, 22] width 31 height 17
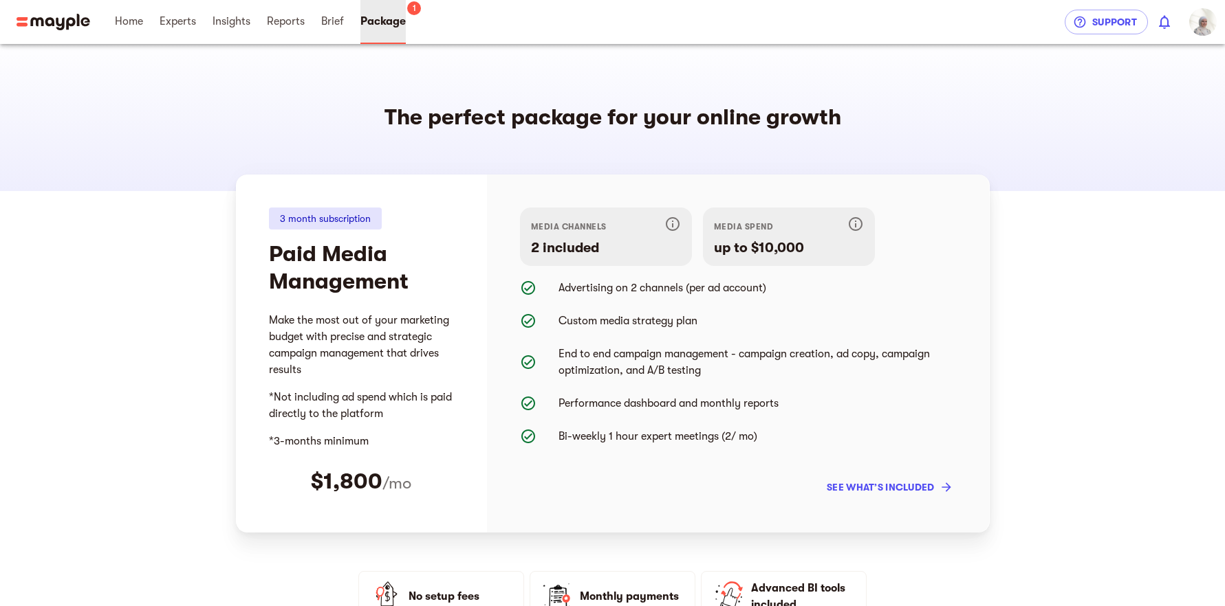
click at [376, 19] on span "Package" at bounding box center [382, 21] width 45 height 17
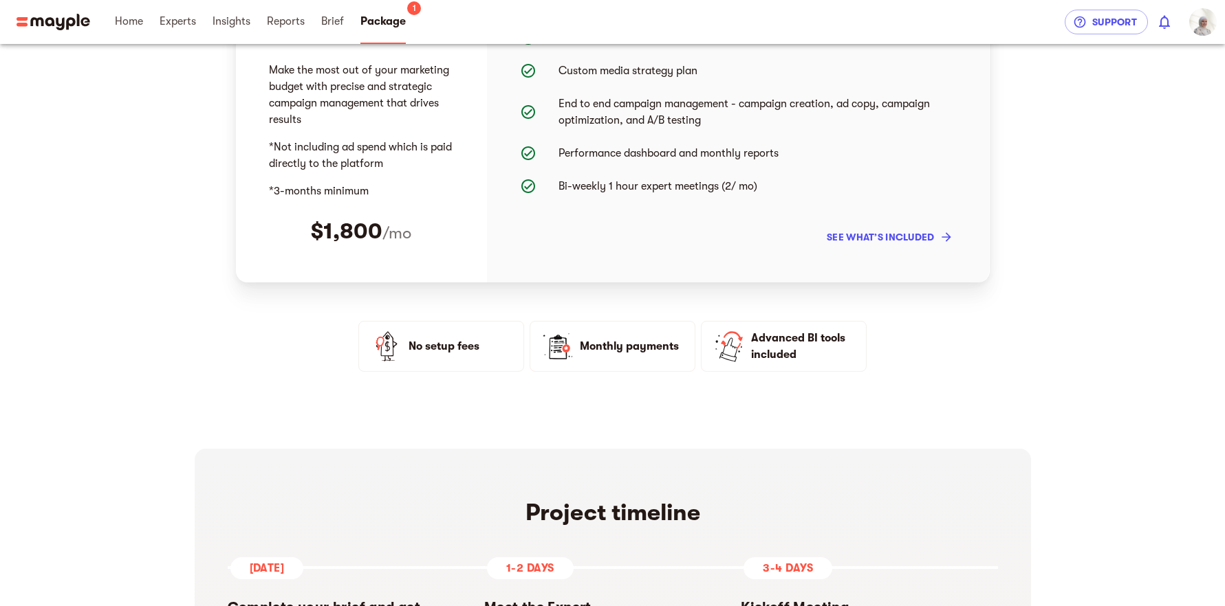
scroll to position [975, 0]
